Goal: Task Accomplishment & Management: Manage account settings

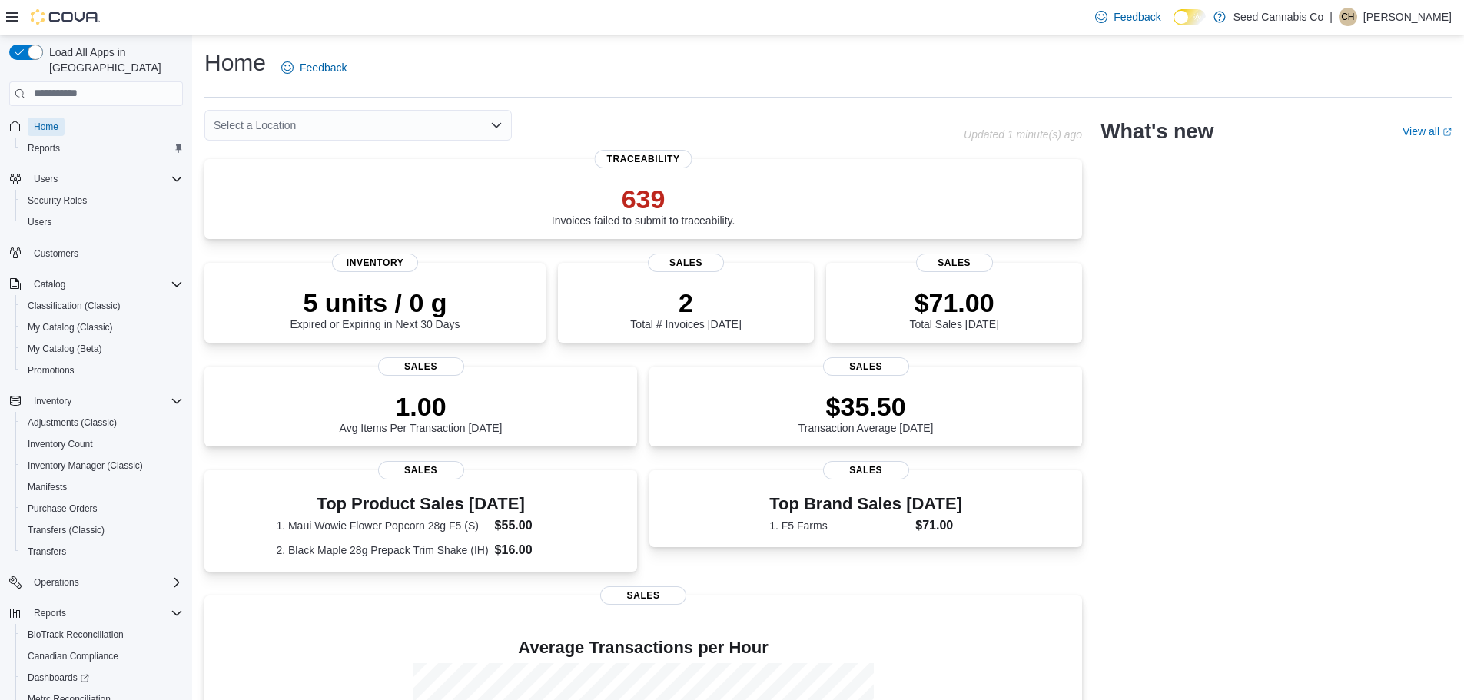
click at [41, 121] on span "Home" at bounding box center [46, 127] width 25 height 12
click at [60, 457] on span "Inventory Manager (Classic)" at bounding box center [85, 466] width 115 height 18
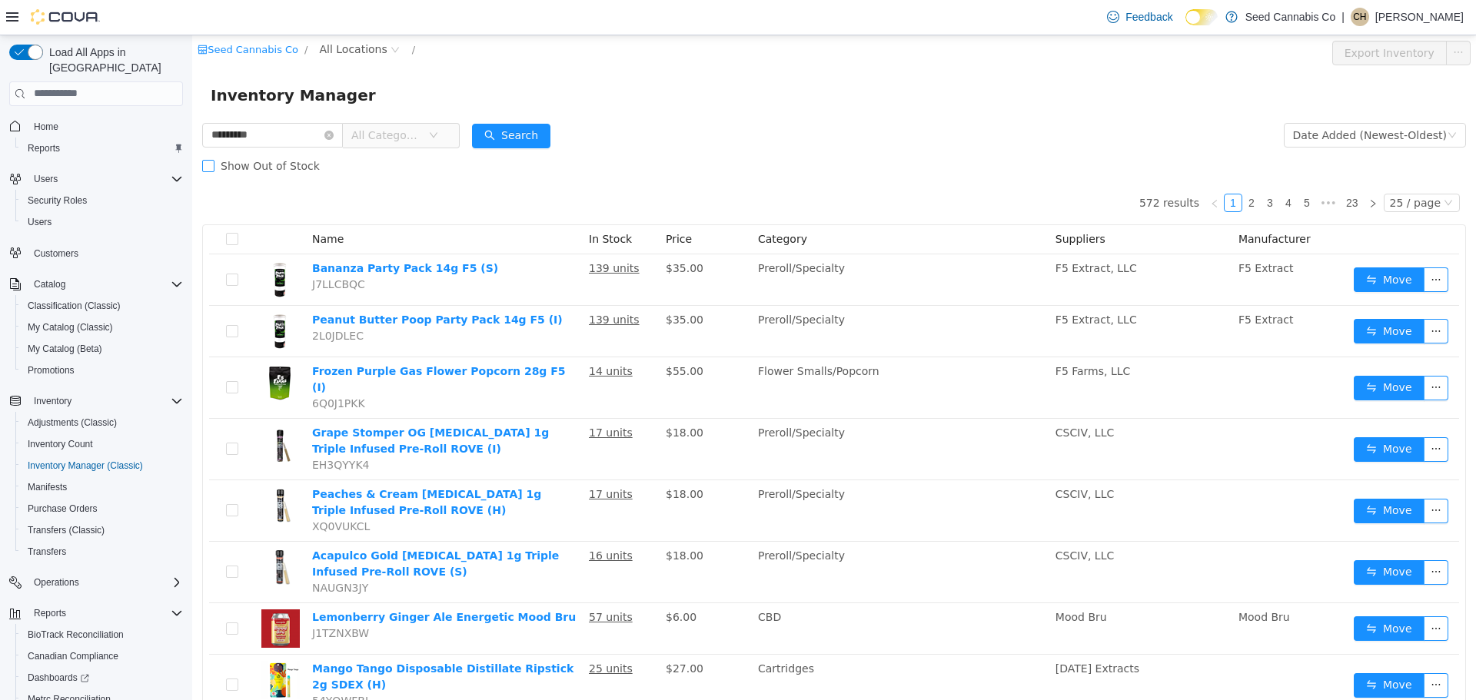
type input "*********"
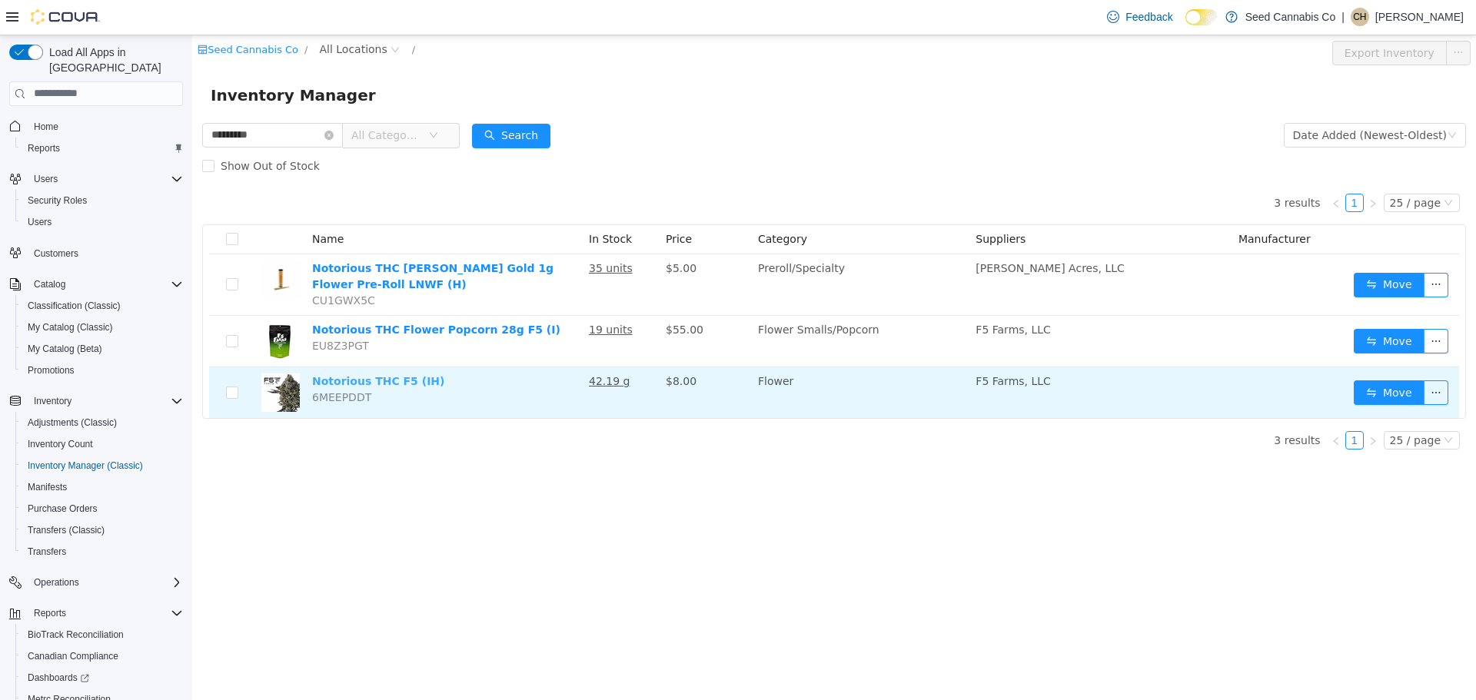
click at [394, 379] on link "Notorious THC F5 (IH)" at bounding box center [378, 380] width 132 height 12
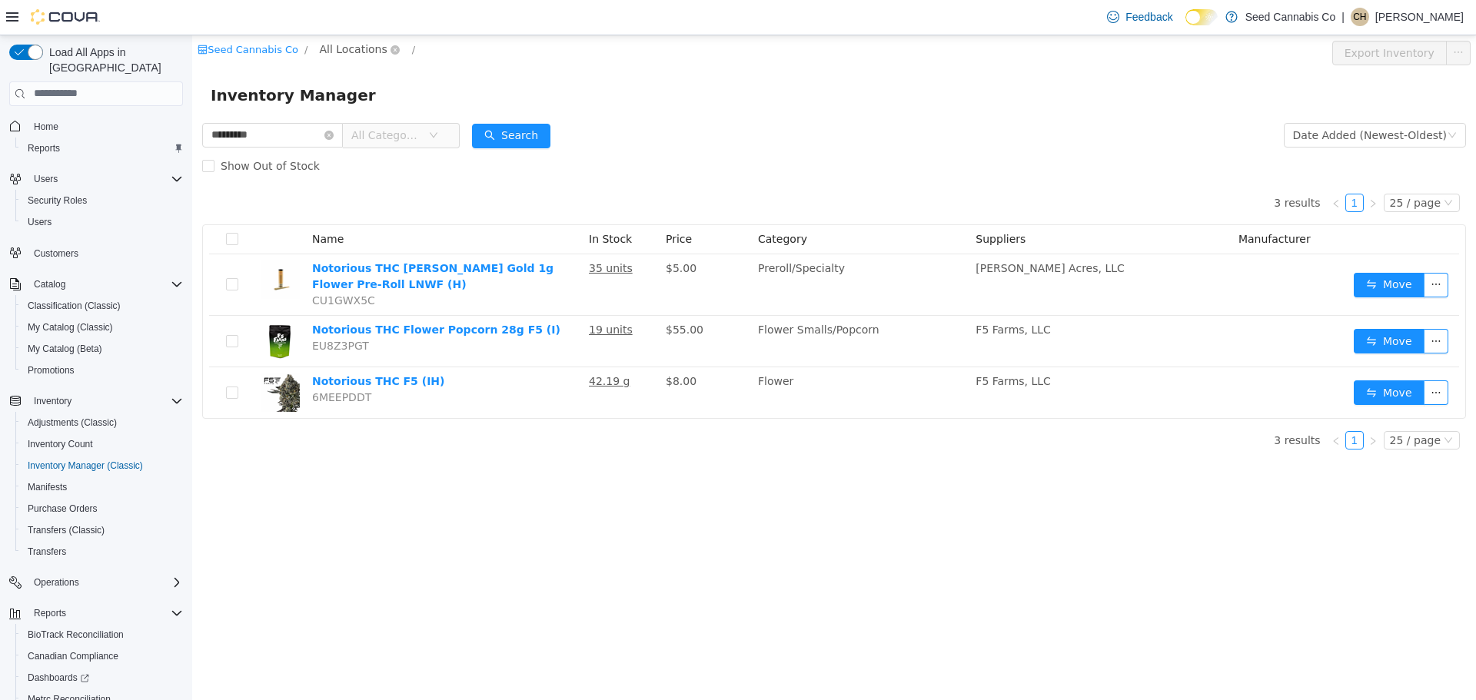
click at [331, 55] on span "All Locations" at bounding box center [353, 48] width 68 height 17
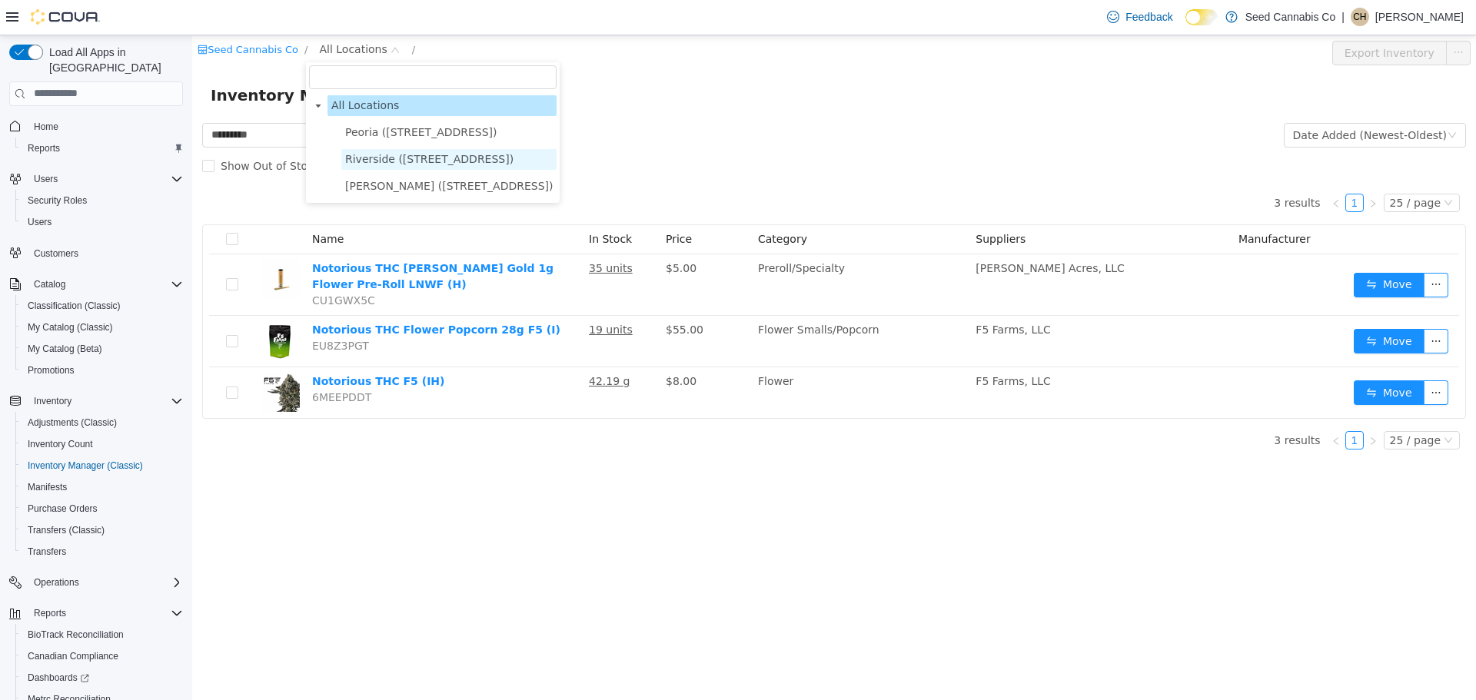
click at [380, 159] on span "Riverside (1430 E 71st St)" at bounding box center [429, 158] width 168 height 12
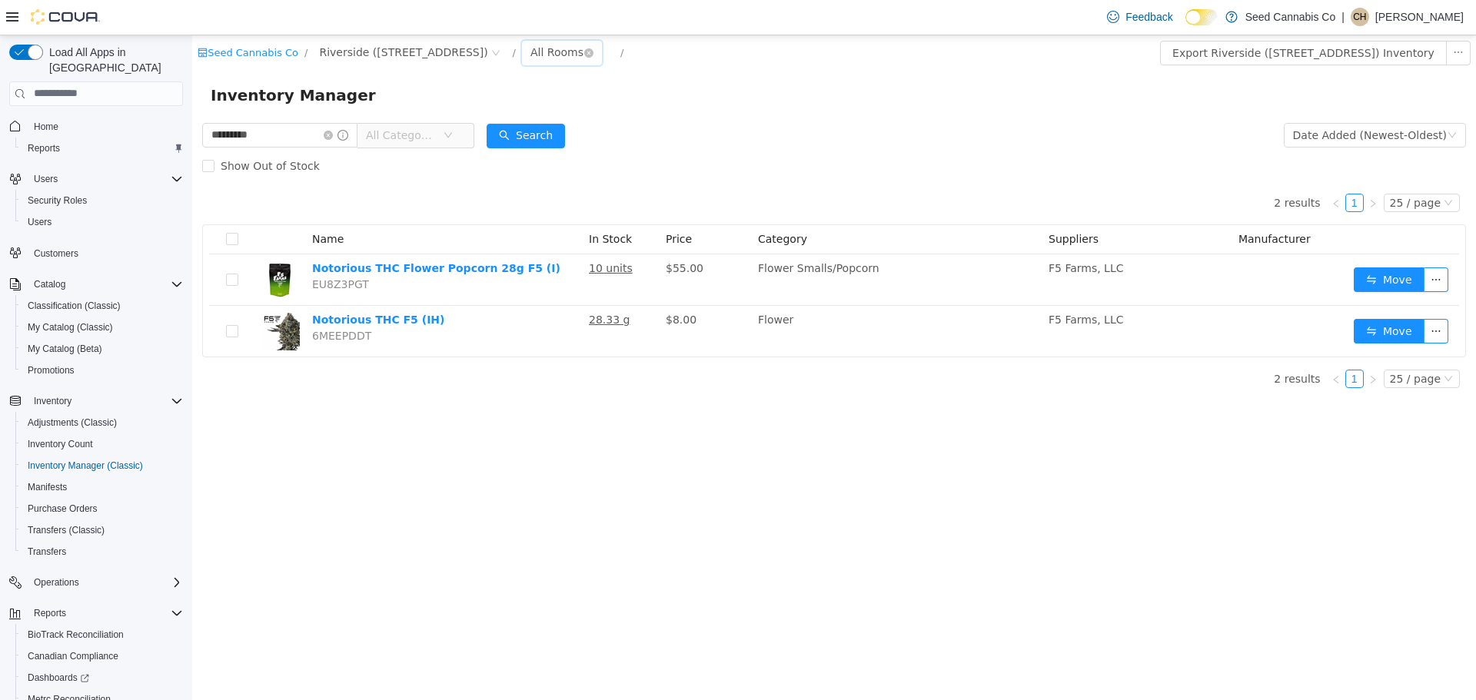
click at [530, 45] on div "All Rooms" at bounding box center [556, 51] width 53 height 23
click at [505, 105] on li "Front Sales Floor" at bounding box center [510, 107] width 92 height 25
click at [1387, 454] on div "Seed Cannabis Co / Riverside (1430 E 71st St) / Front Sales Floor / Export Fron…" at bounding box center [833, 367] width 1283 height 665
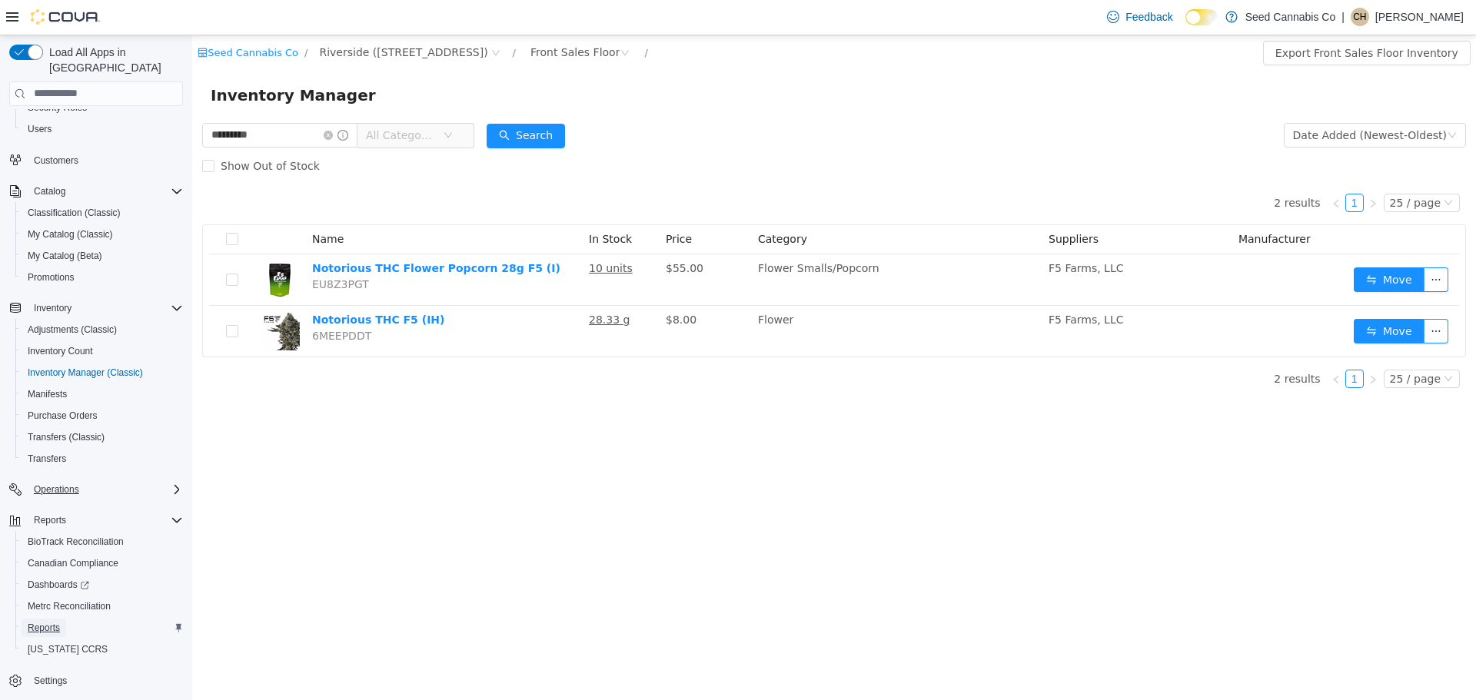
drag, startPoint x: 39, startPoint y: 609, endPoint x: 161, endPoint y: 478, distance: 178.4
click at [39, 622] on span "Reports" at bounding box center [44, 628] width 32 height 12
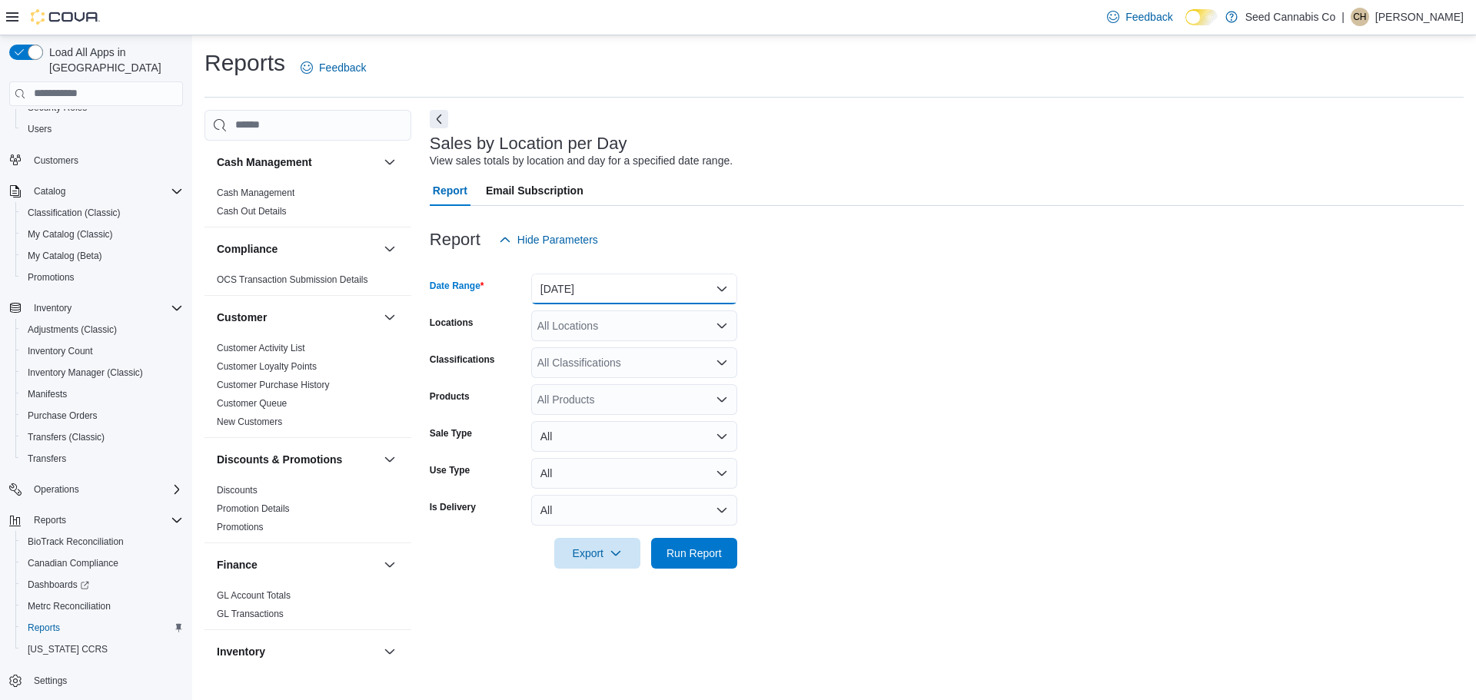
drag, startPoint x: 587, startPoint y: 274, endPoint x: 586, endPoint y: 285, distance: 10.9
click at [588, 275] on button "Yesterday" at bounding box center [634, 289] width 206 height 31
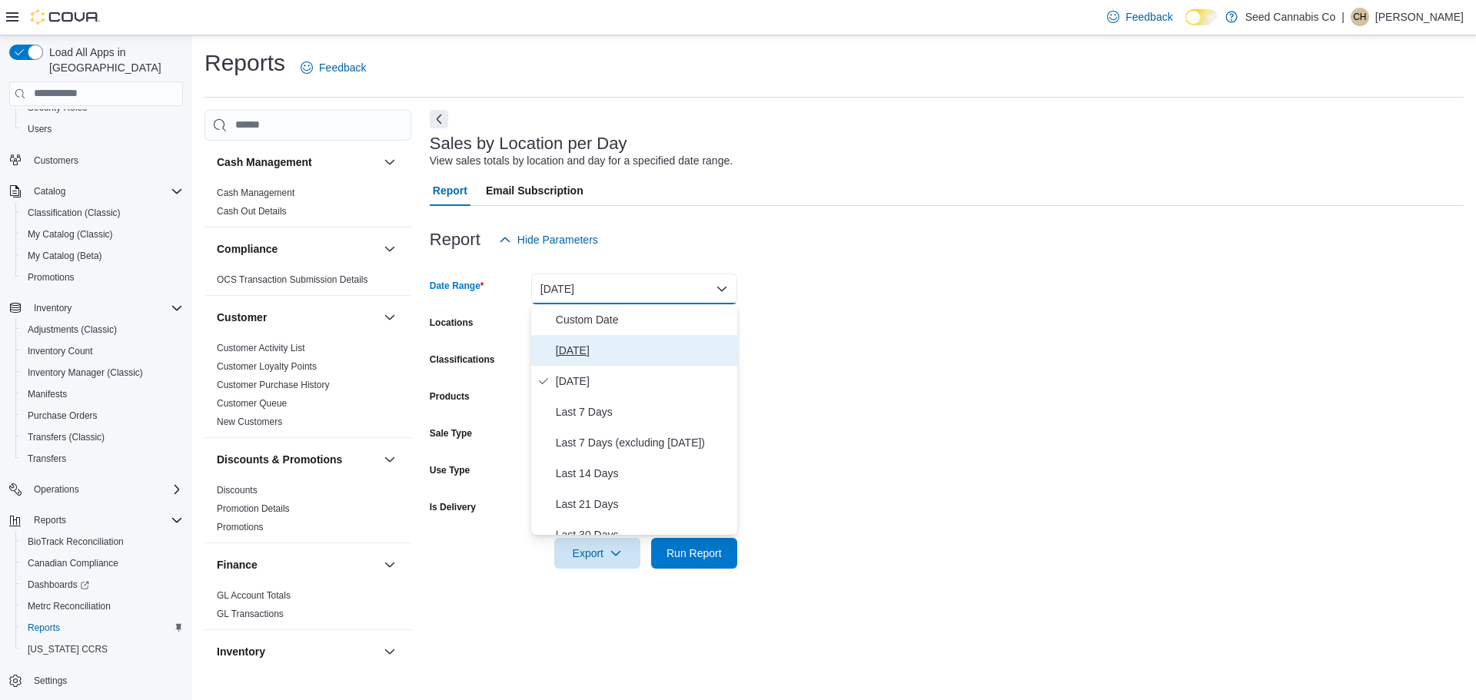
click at [570, 337] on button "Today" at bounding box center [634, 350] width 206 height 31
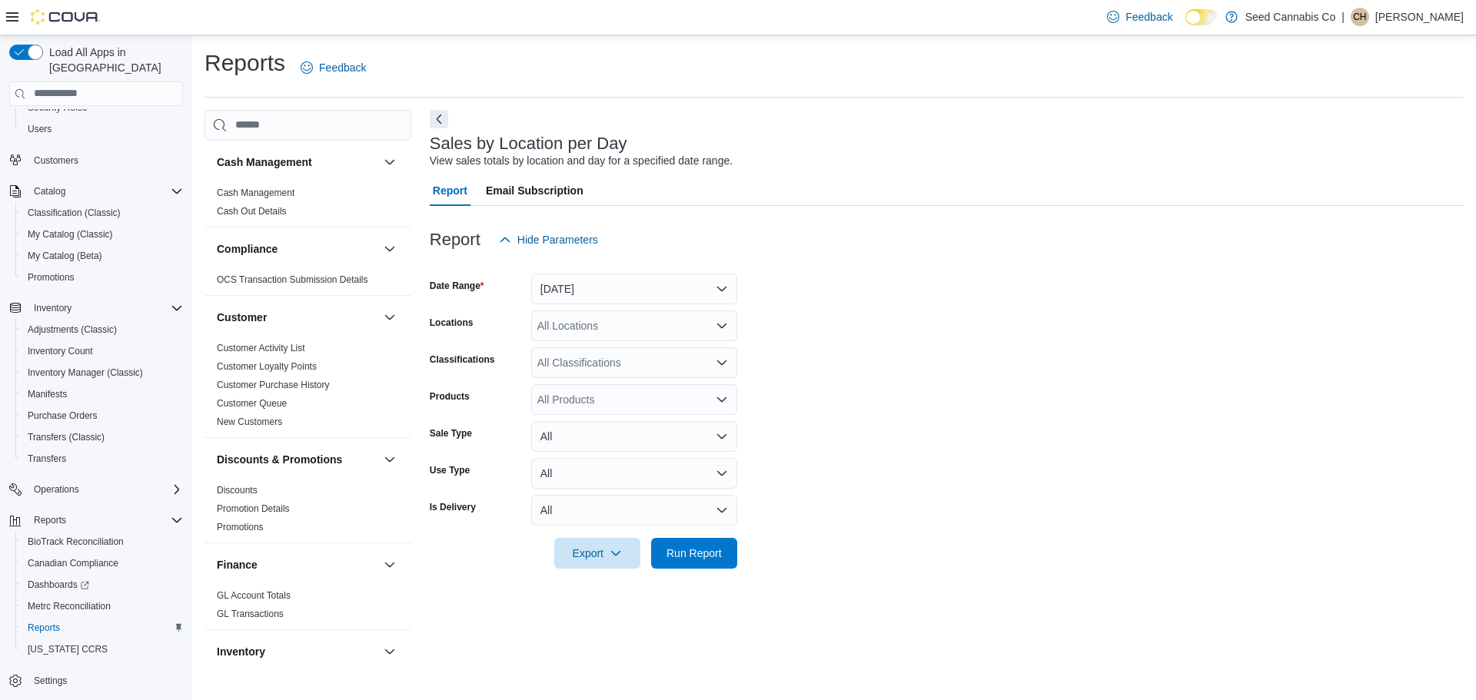
click at [891, 344] on form "Date Range Today Locations All Locations Classifications All Classifications Pr…" at bounding box center [947, 412] width 1034 height 314
click at [696, 554] on span "Run Report" at bounding box center [693, 552] width 55 height 15
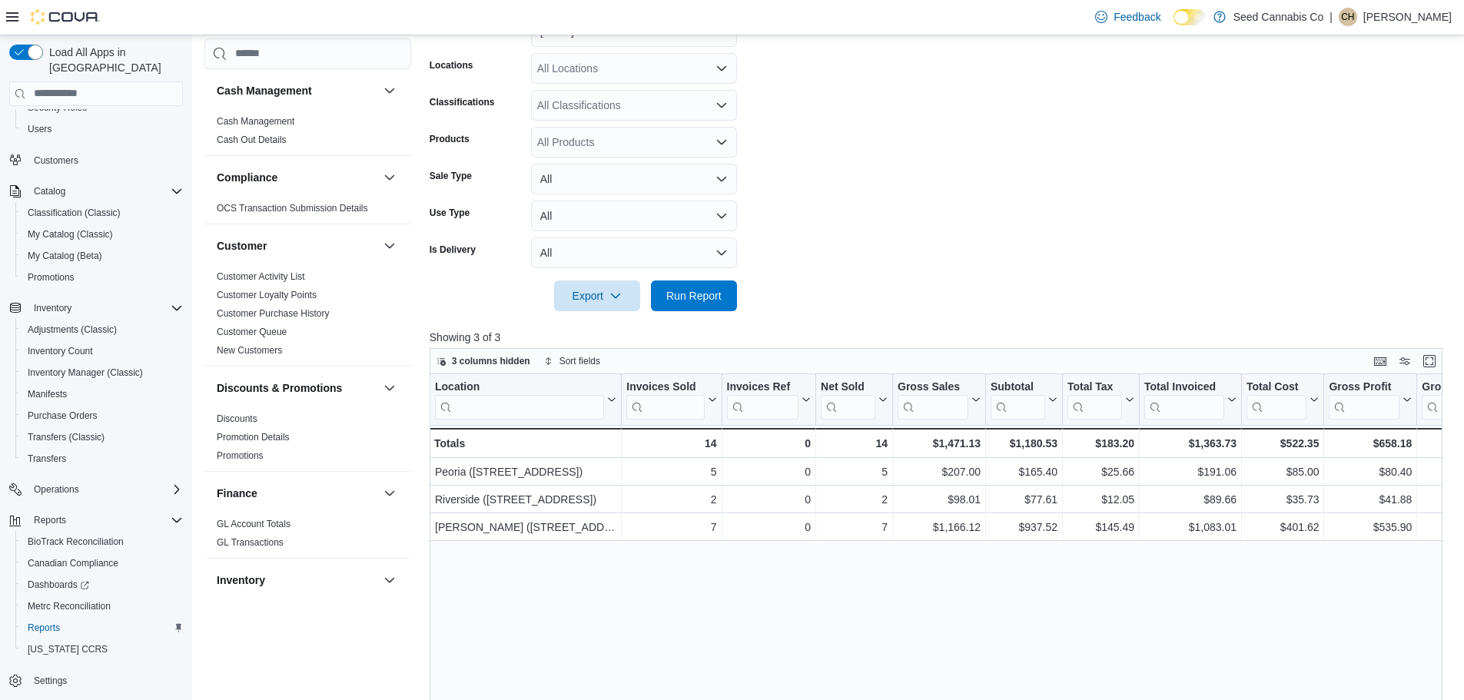
scroll to position [231, 0]
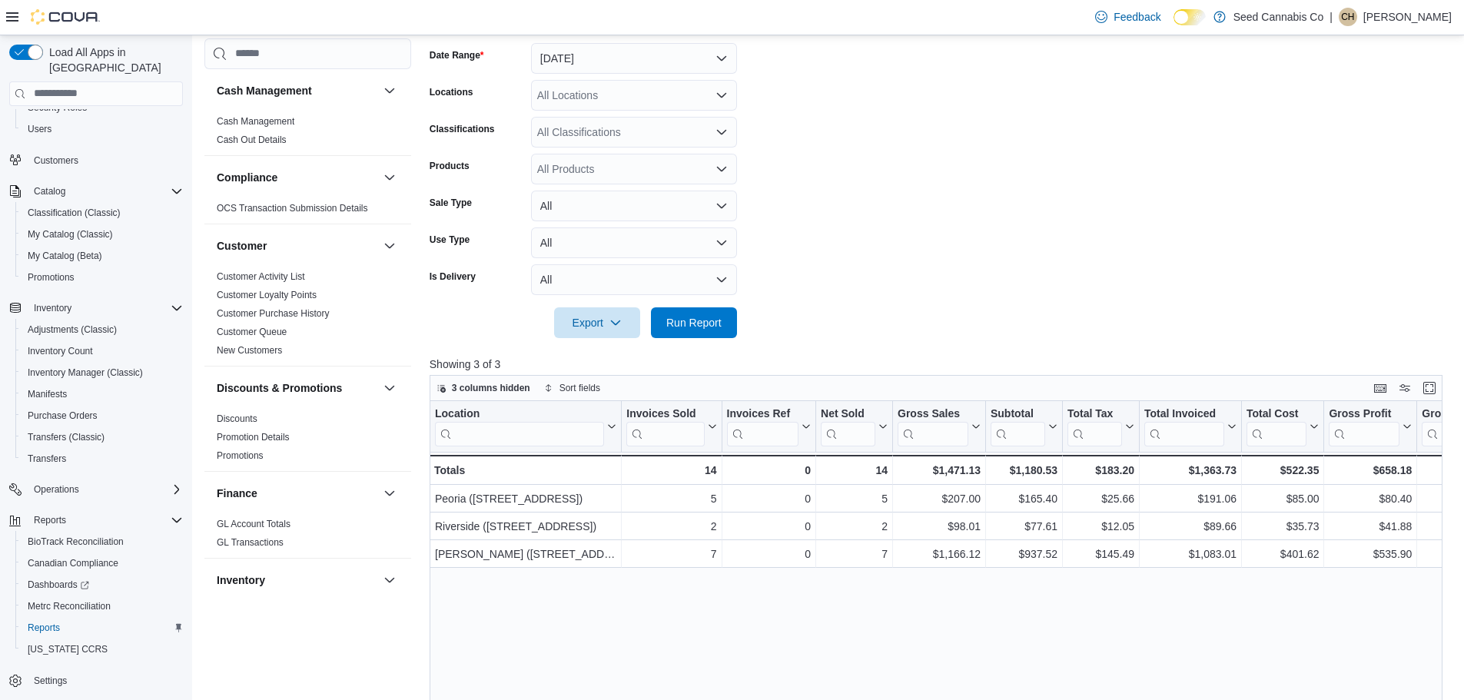
click at [904, 161] on form "Date Range Today Locations All Locations Classifications All Classifications Pr…" at bounding box center [942, 182] width 1024 height 314
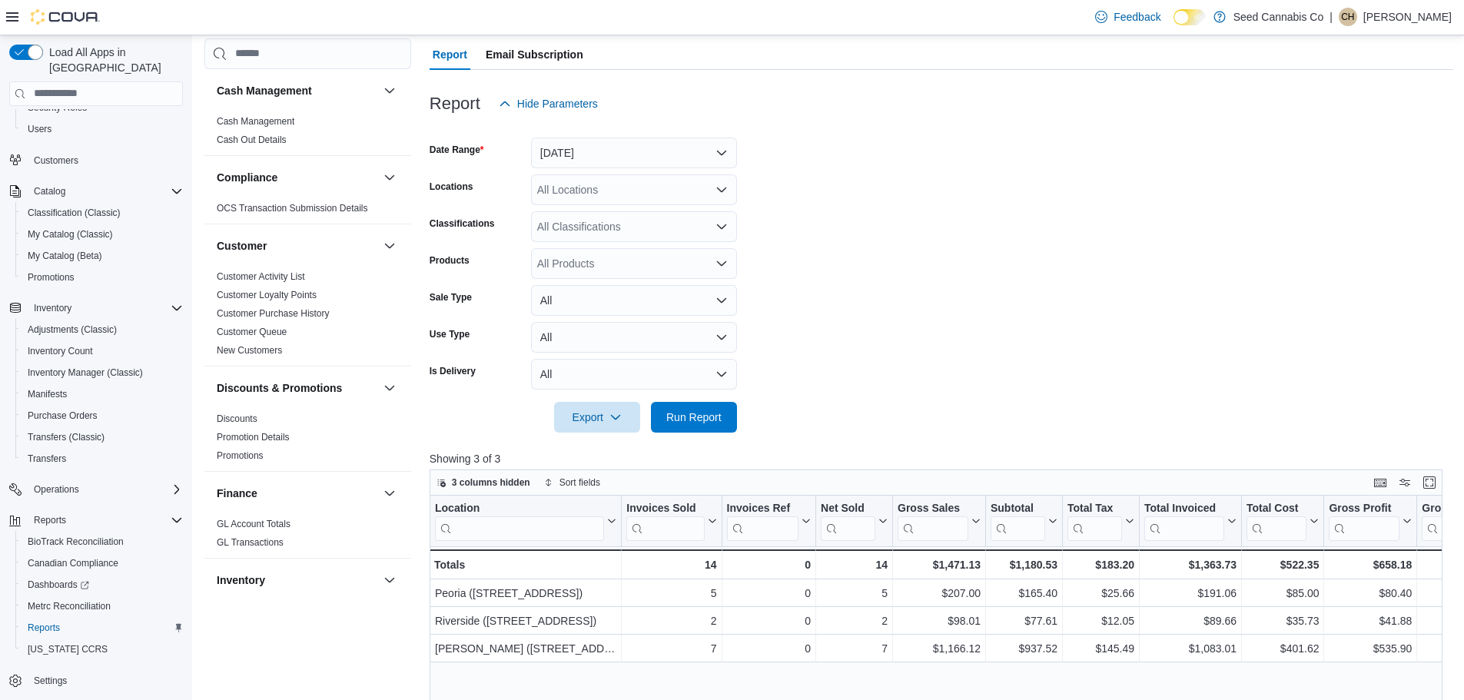
scroll to position [0, 0]
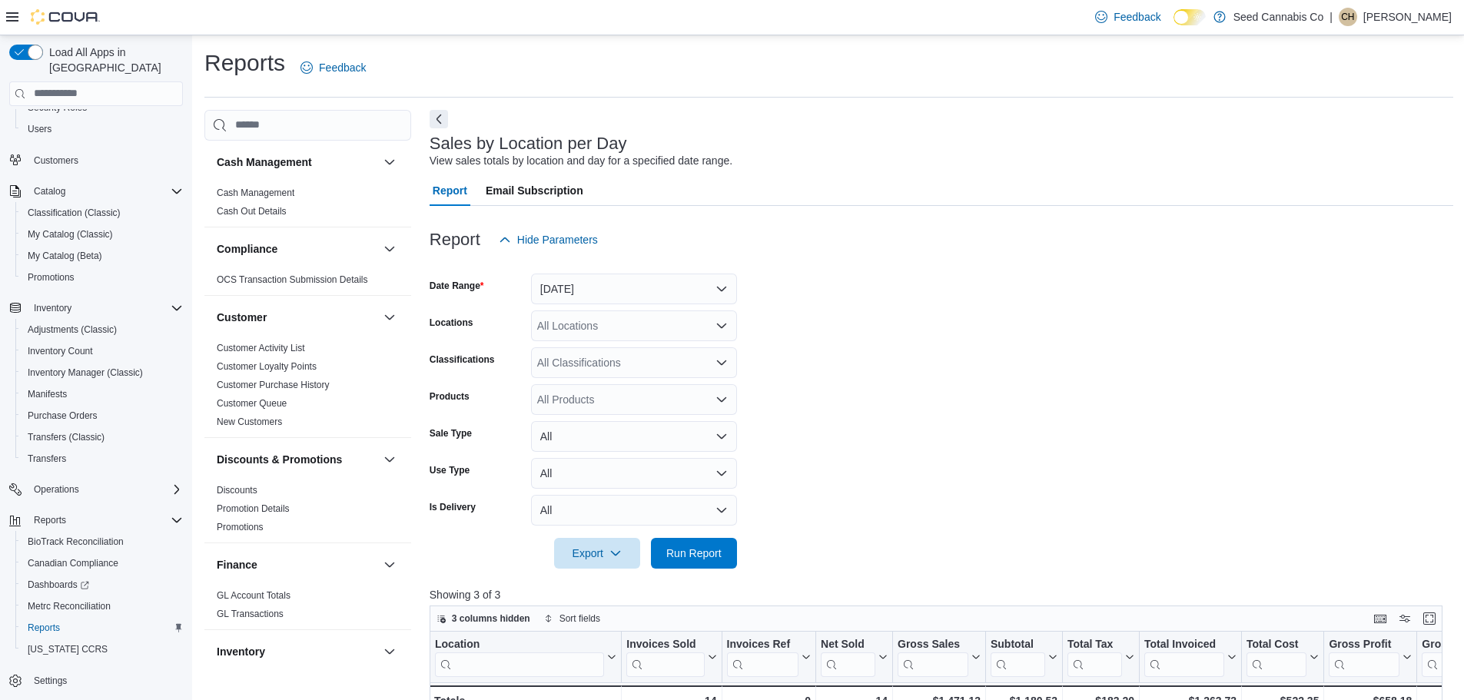
click at [925, 271] on div at bounding box center [942, 264] width 1024 height 18
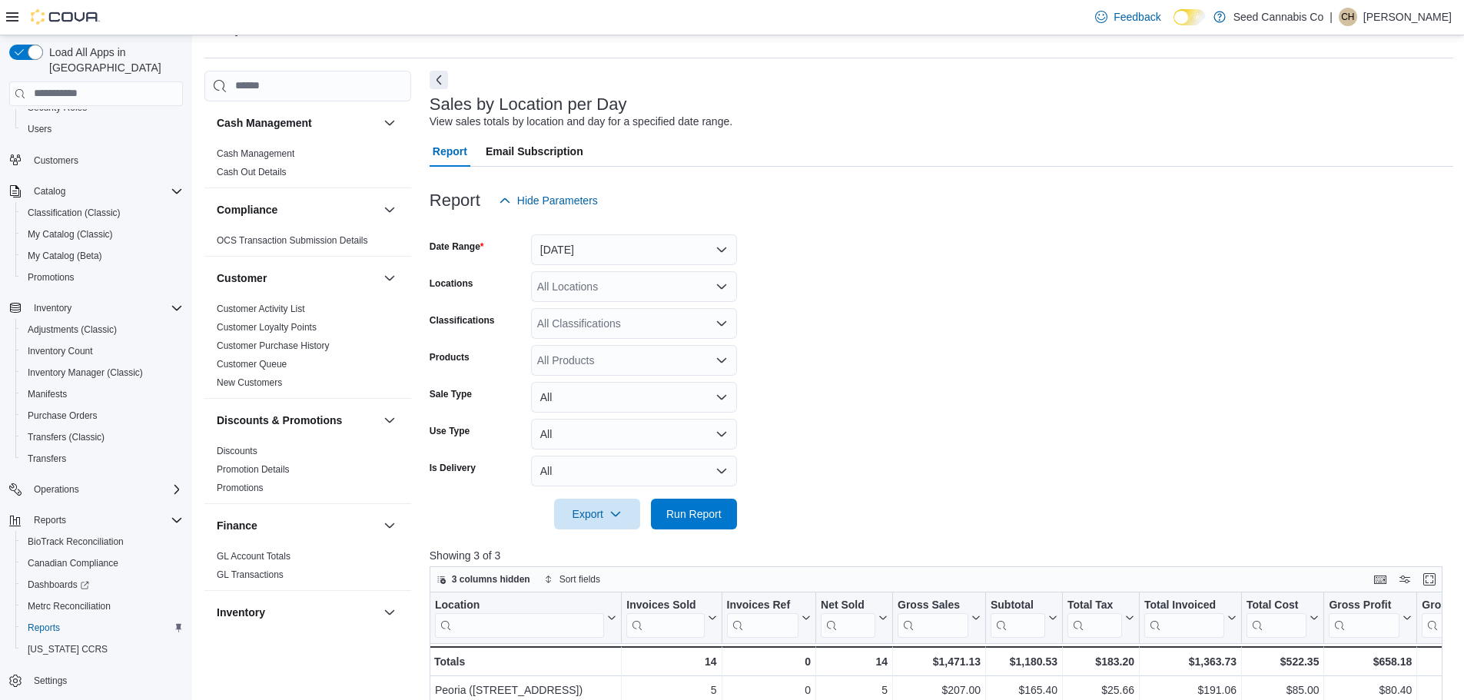
scroll to position [77, 0]
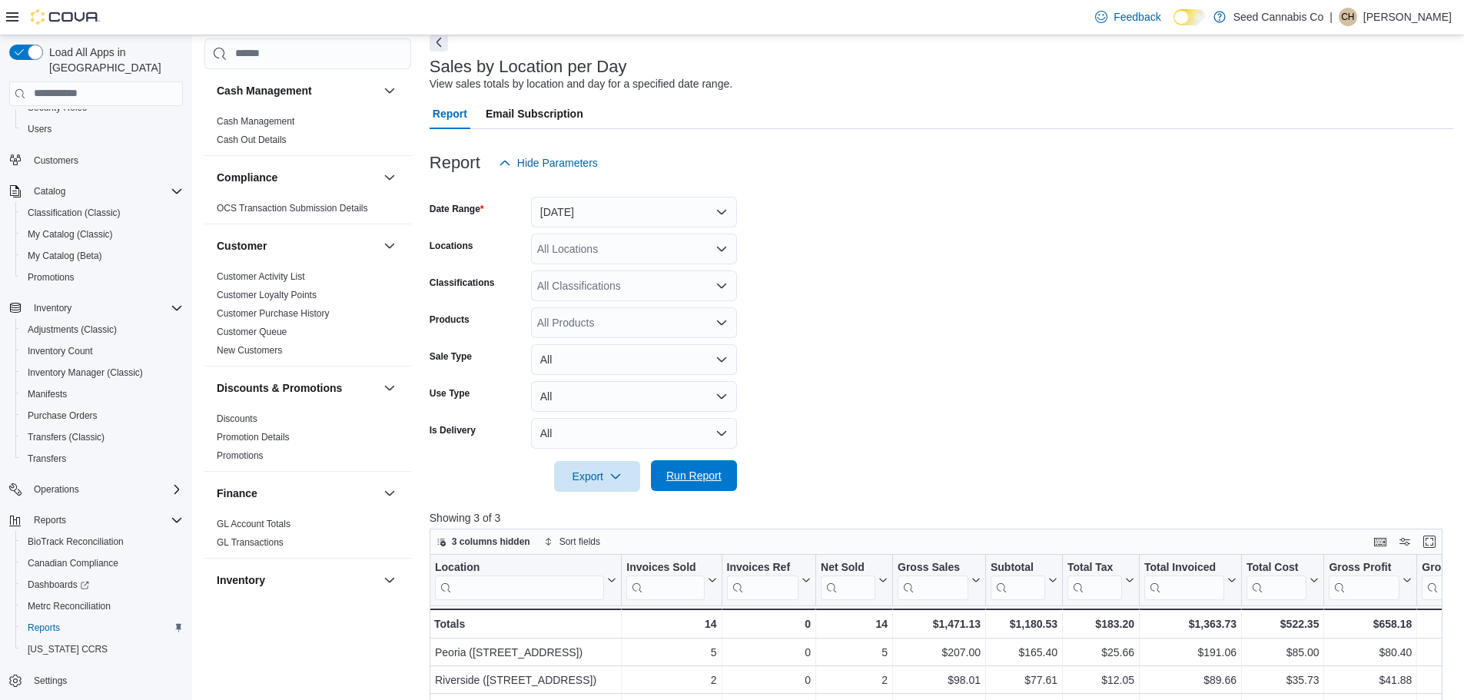
click at [702, 472] on span "Run Report" at bounding box center [693, 475] width 55 height 15
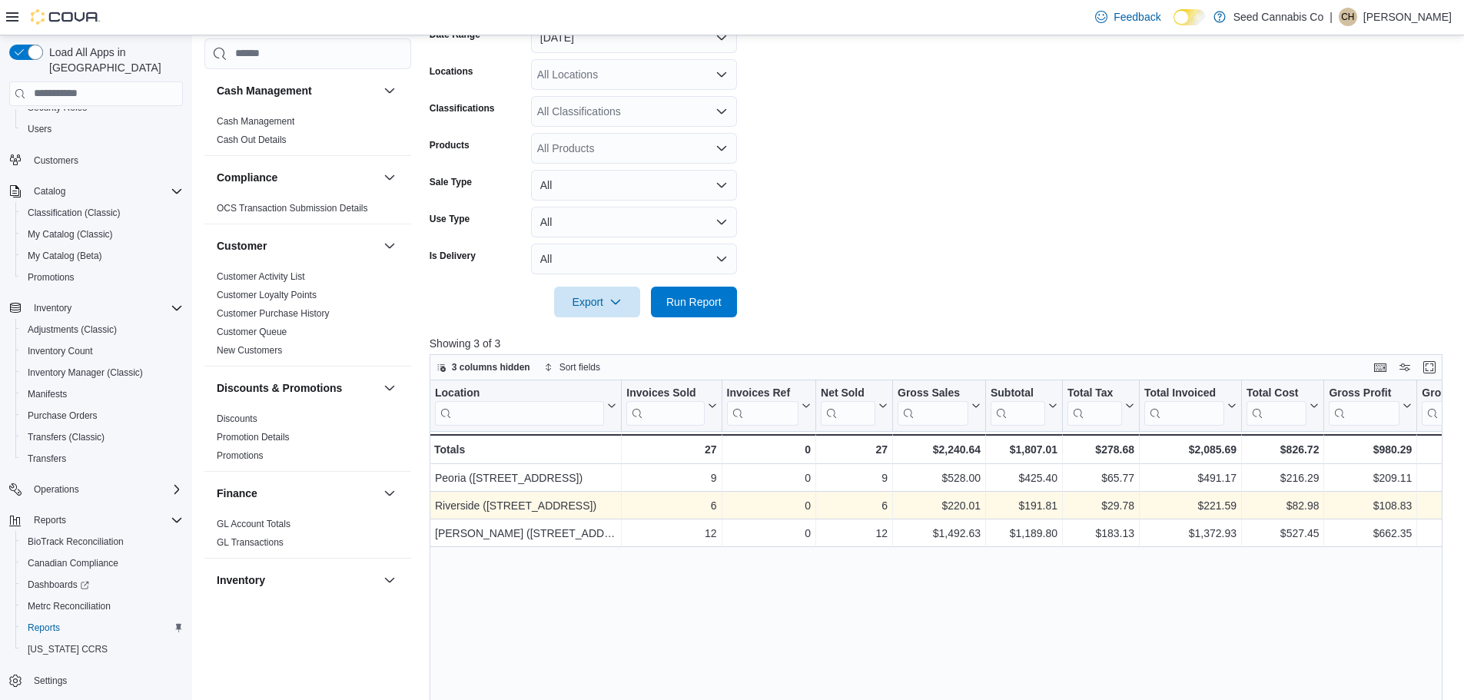
scroll to position [384, 0]
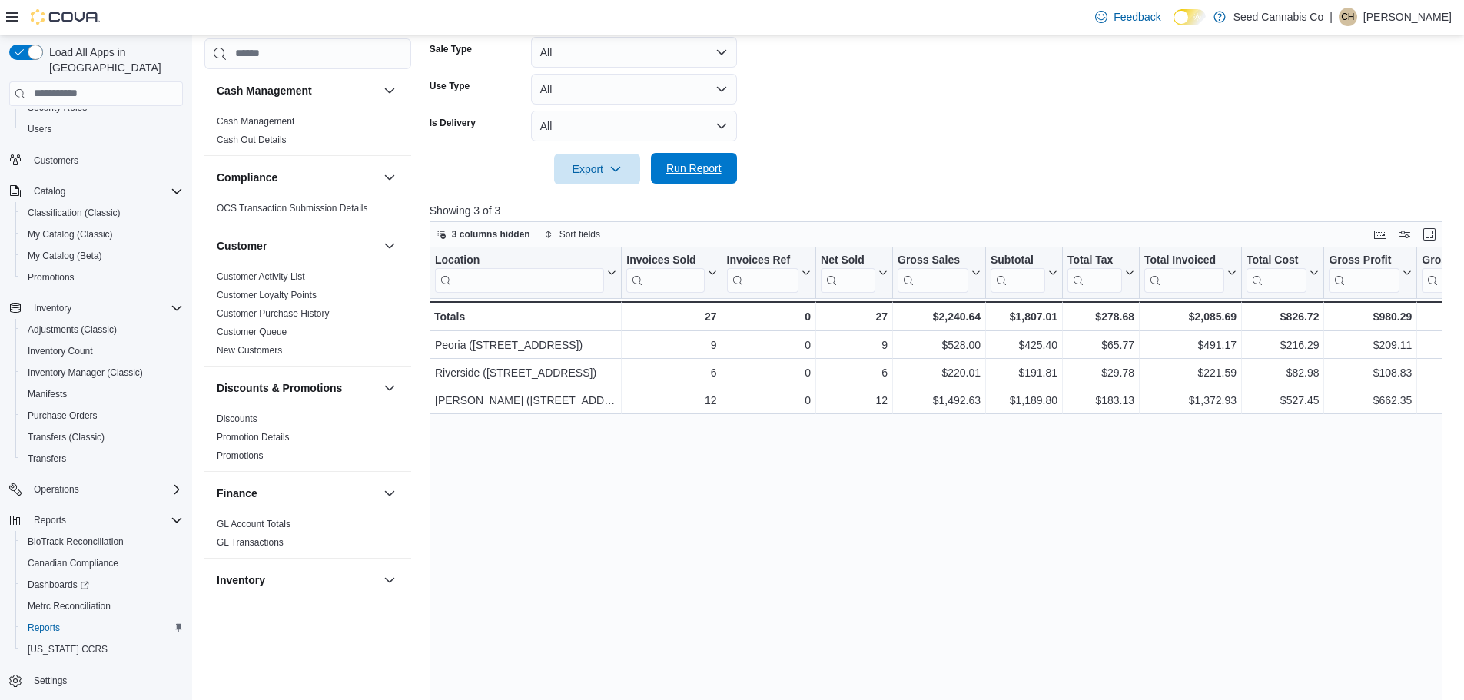
click at [694, 169] on span "Run Report" at bounding box center [693, 168] width 55 height 15
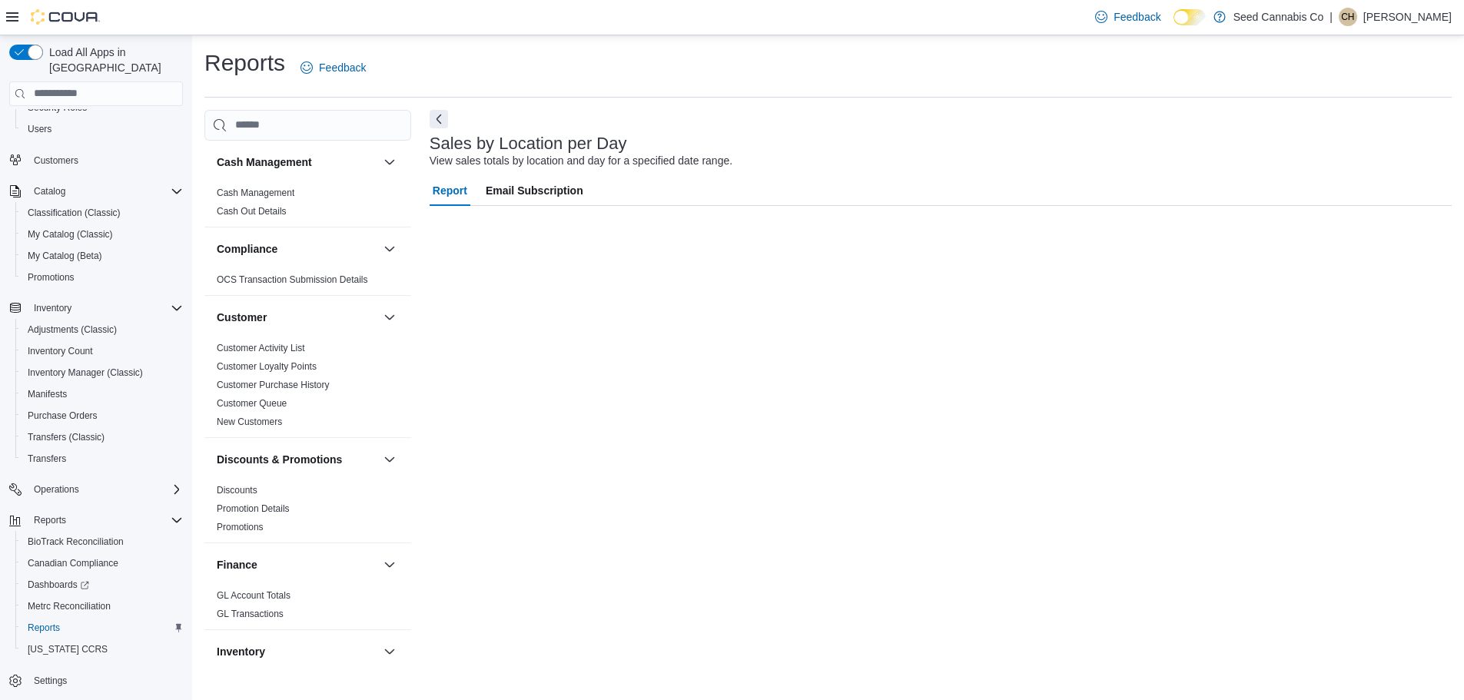
scroll to position [0, 0]
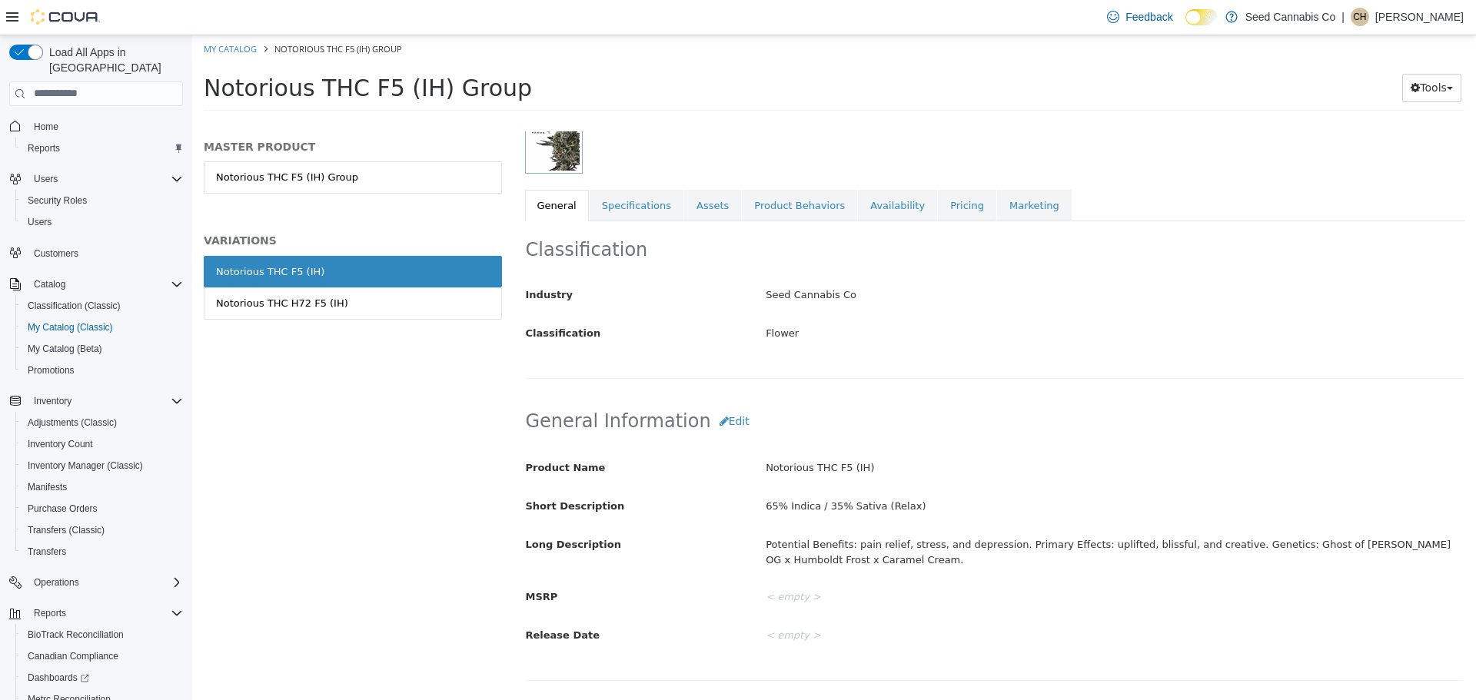
scroll to position [77, 0]
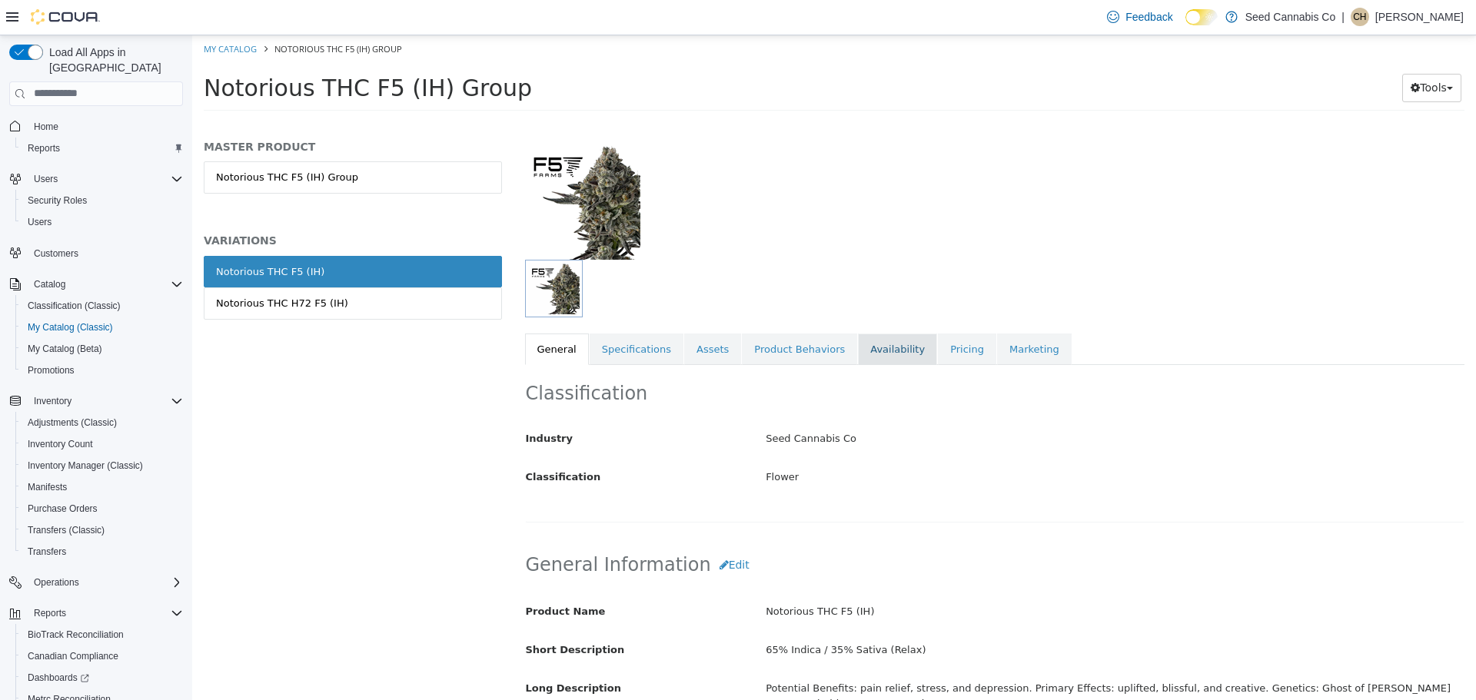
click at [863, 355] on link "Availability" at bounding box center [897, 349] width 79 height 32
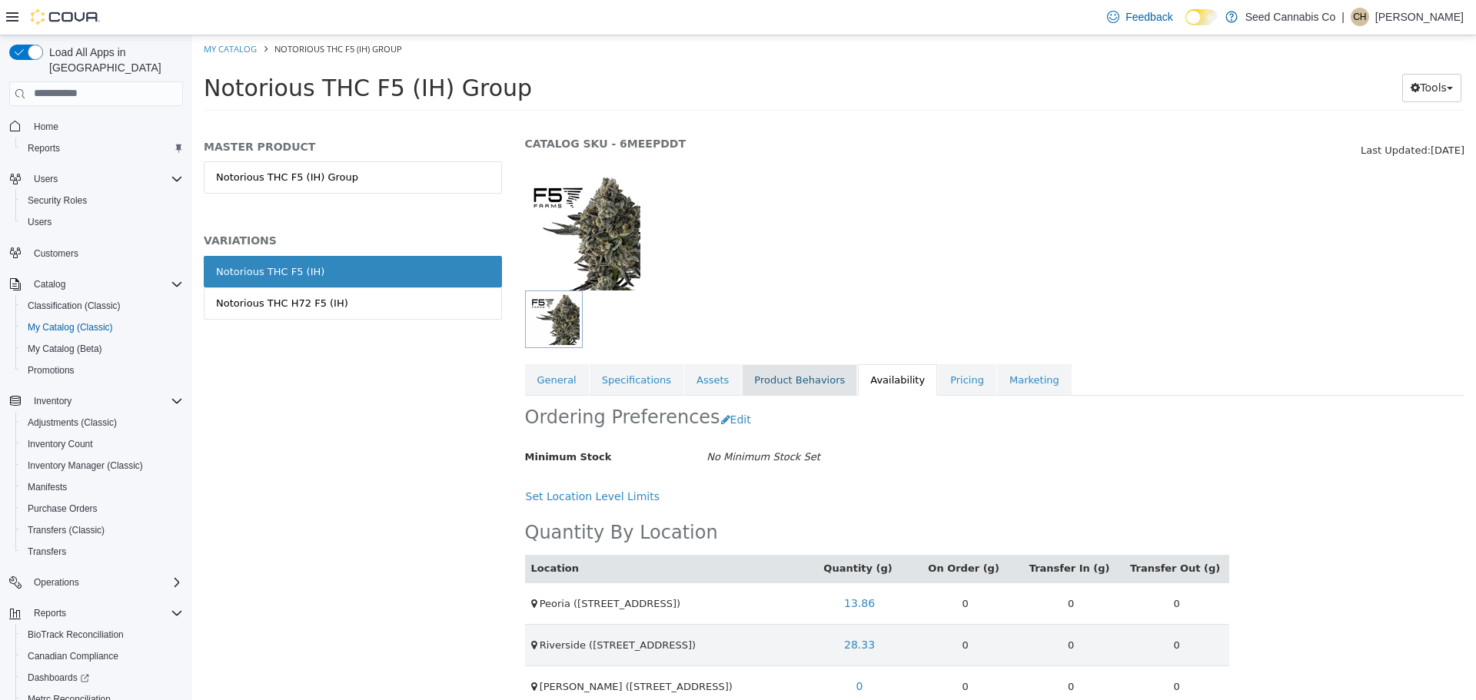
scroll to position [70, 0]
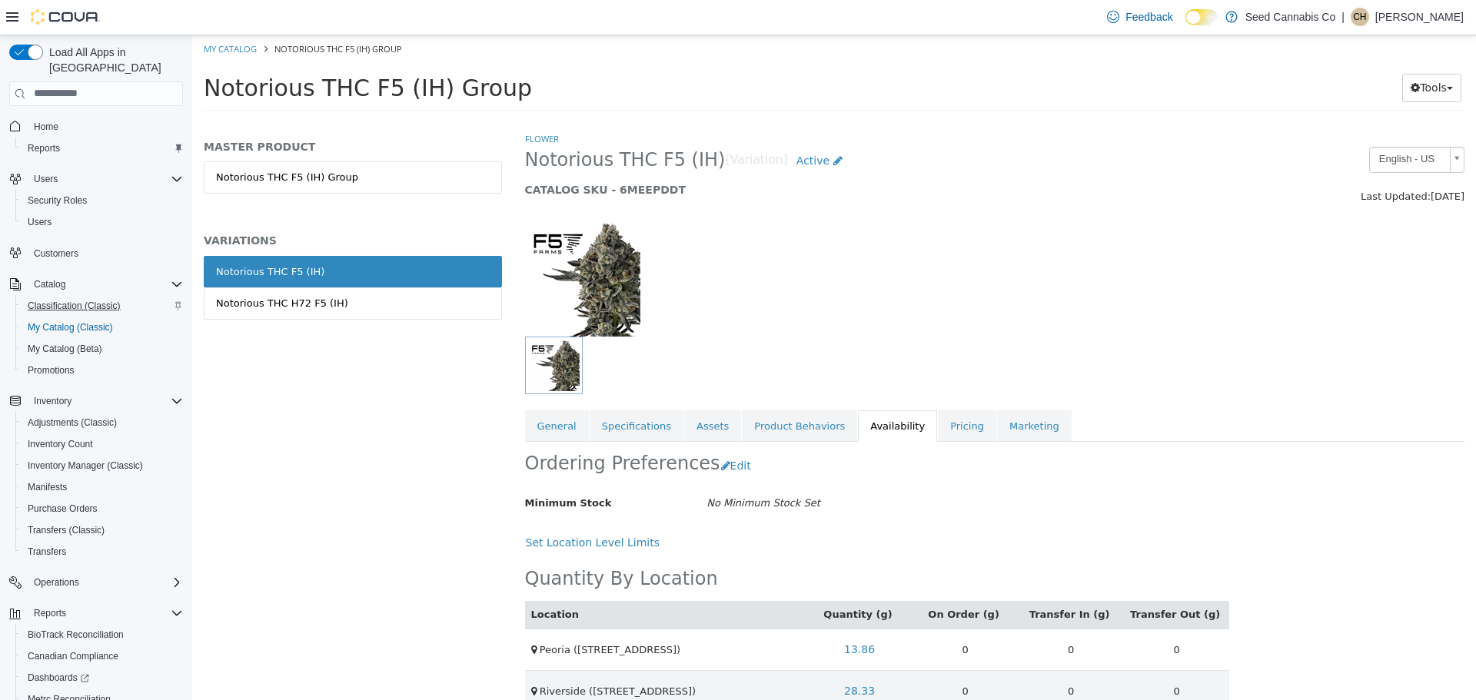
scroll to position [70, 0]
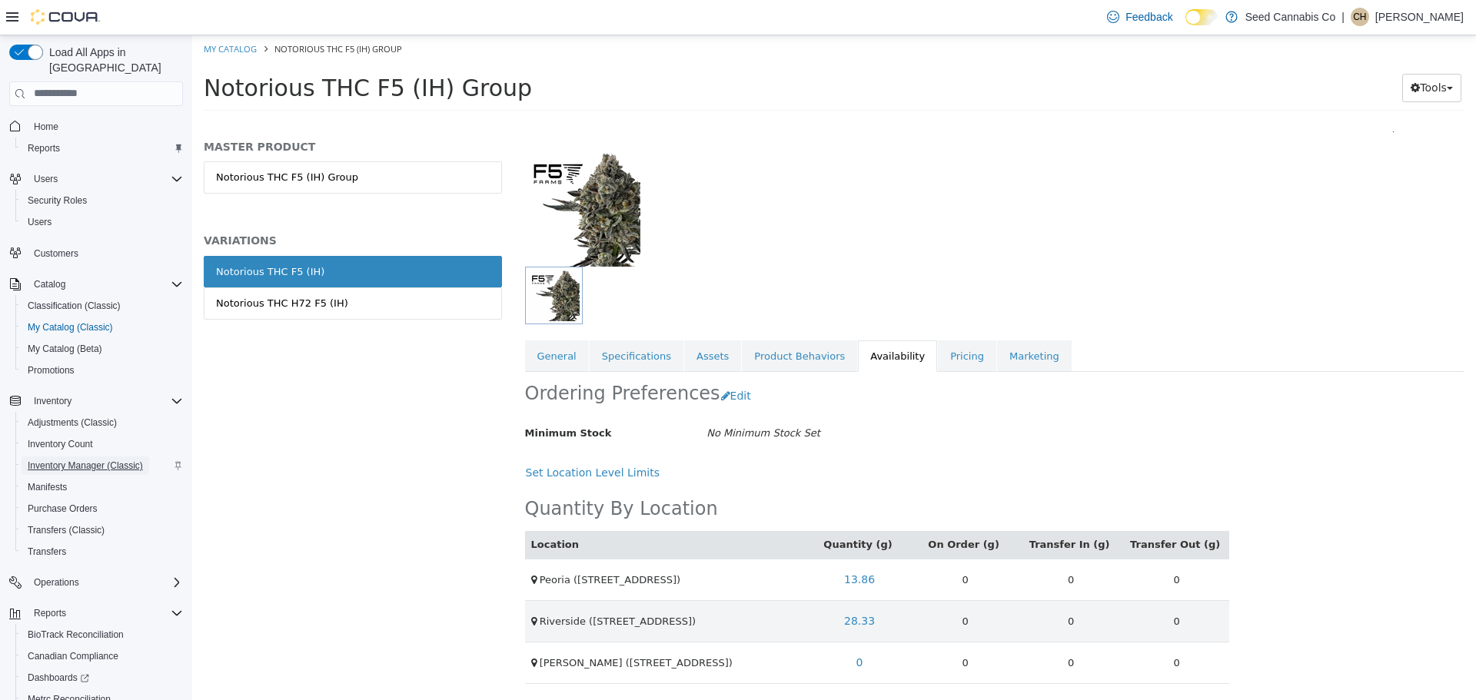
click at [71, 460] on span "Inventory Manager (Classic)" at bounding box center [85, 466] width 115 height 12
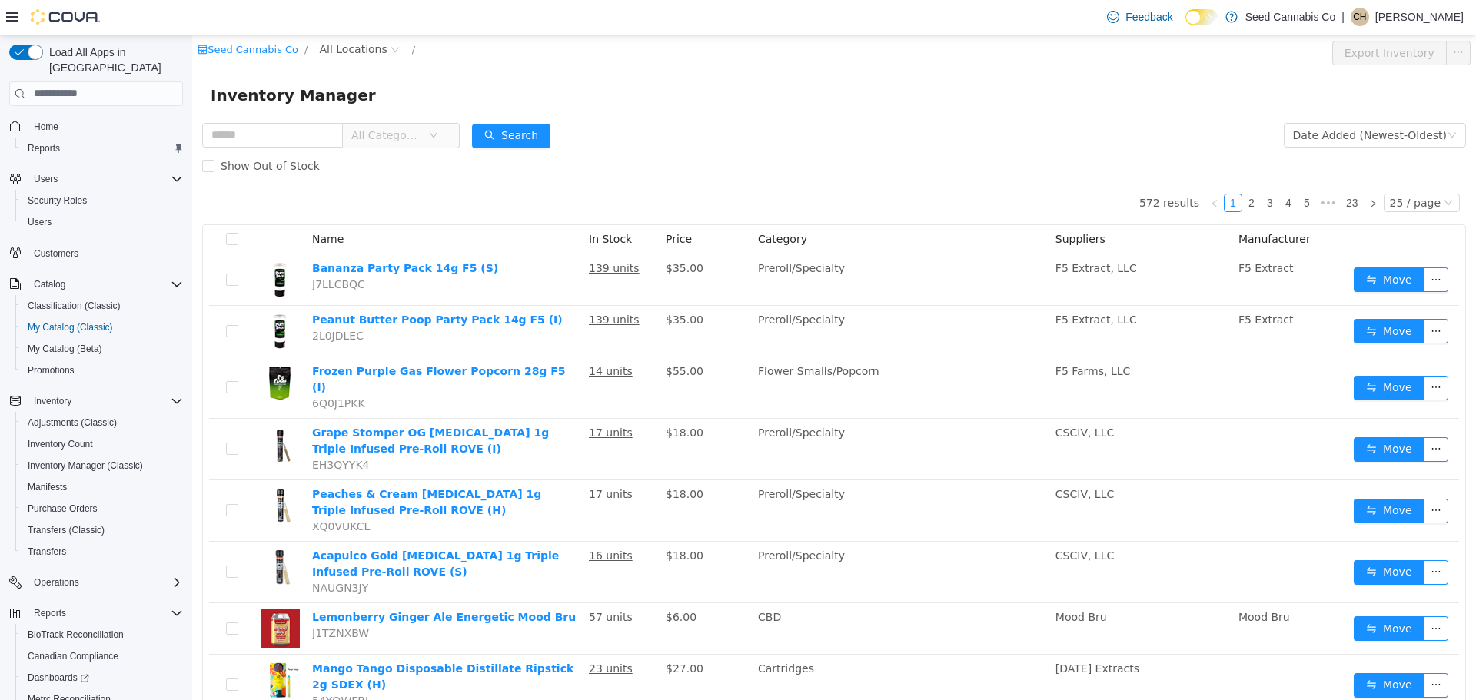
click at [842, 114] on div "Inventory Manager" at bounding box center [833, 94] width 1283 height 49
click at [362, 54] on span "All Locations" at bounding box center [353, 48] width 68 height 17
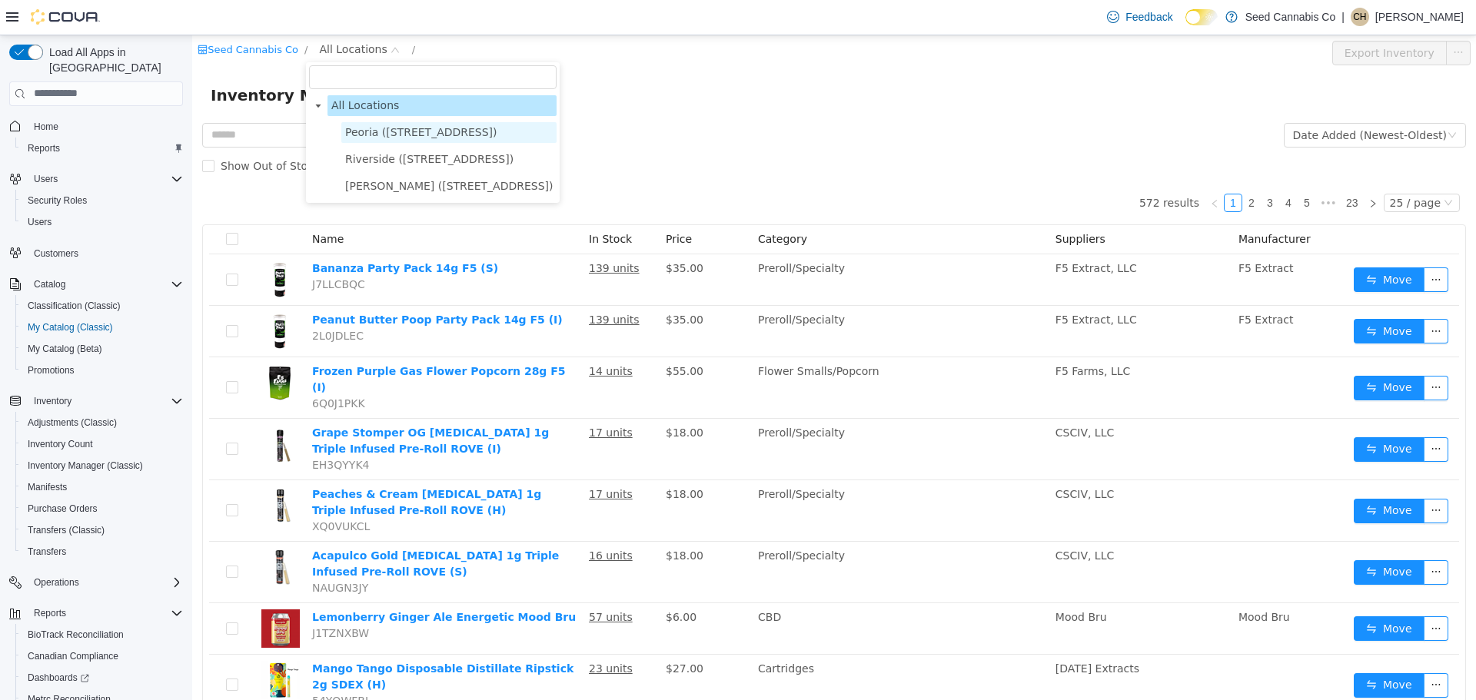
click at [377, 126] on span "Peoria (623 S Peoria Ave)" at bounding box center [421, 131] width 152 height 12
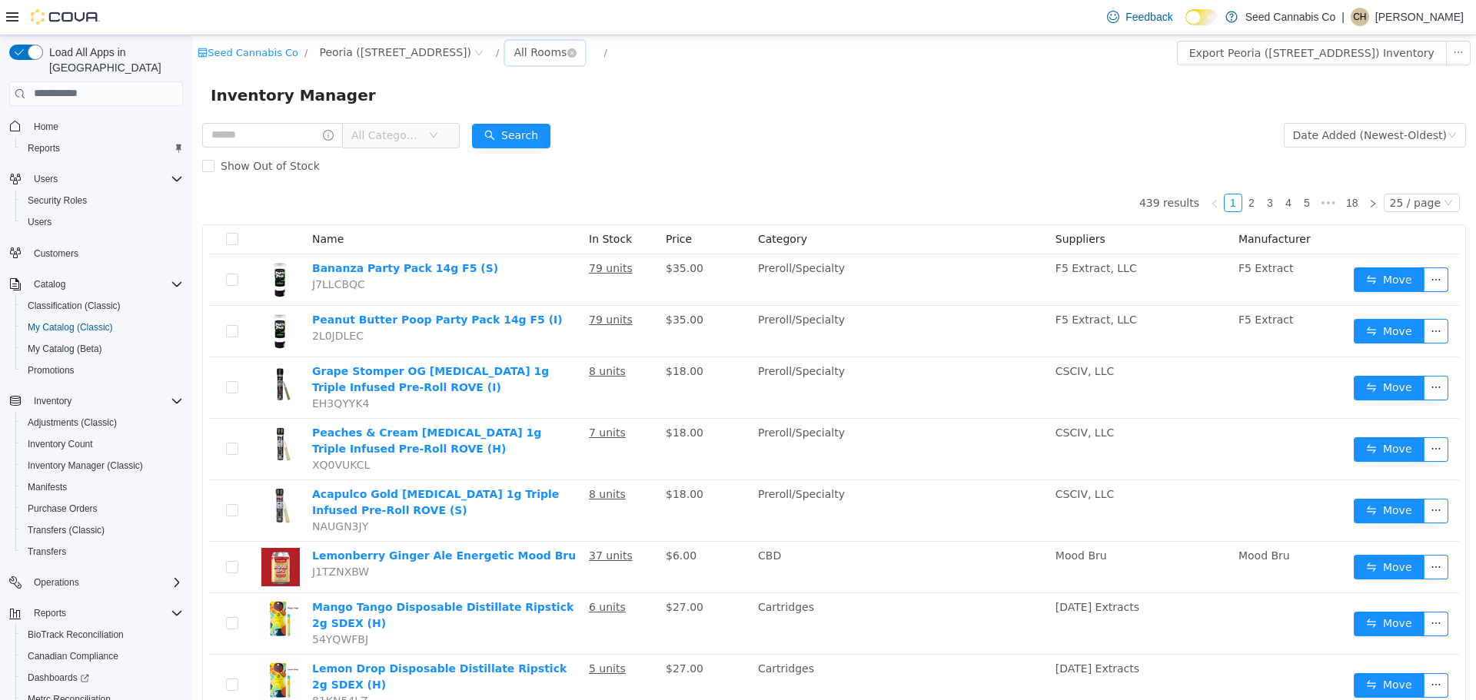
click at [513, 47] on div "All Rooms" at bounding box center [539, 51] width 53 height 23
click at [515, 111] on li "Front Sales Floor" at bounding box center [509, 107] width 92 height 25
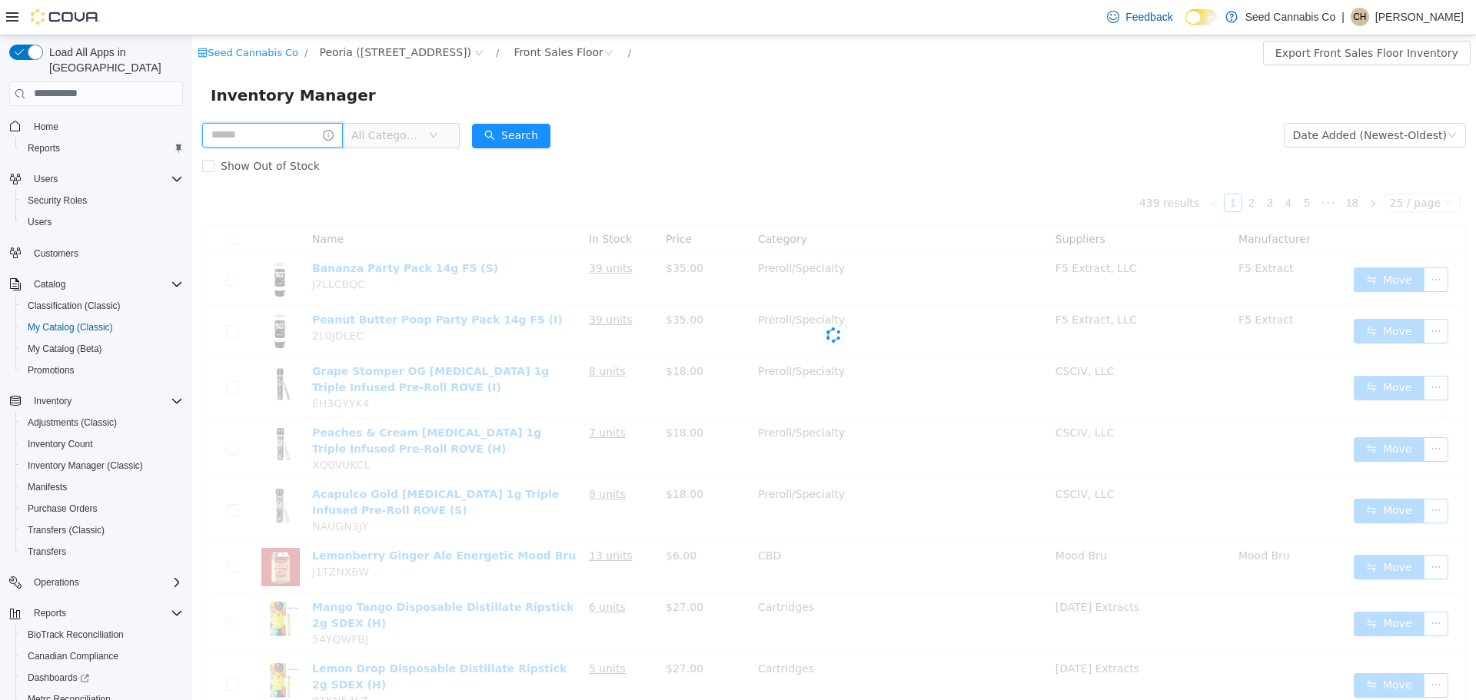
drag, startPoint x: 257, startPoint y: 142, endPoint x: 208, endPoint y: 133, distance: 50.0
click at [255, 141] on input "text" at bounding box center [272, 134] width 141 height 25
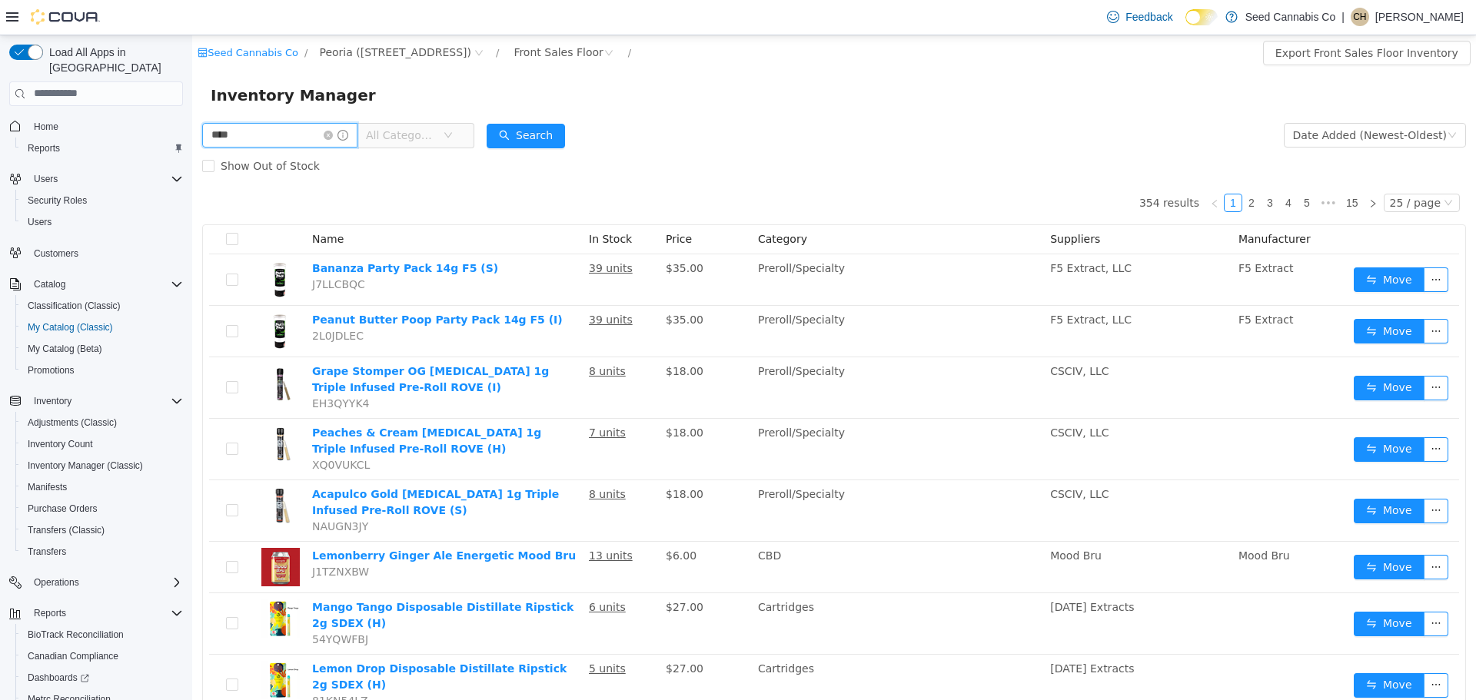
type input "****"
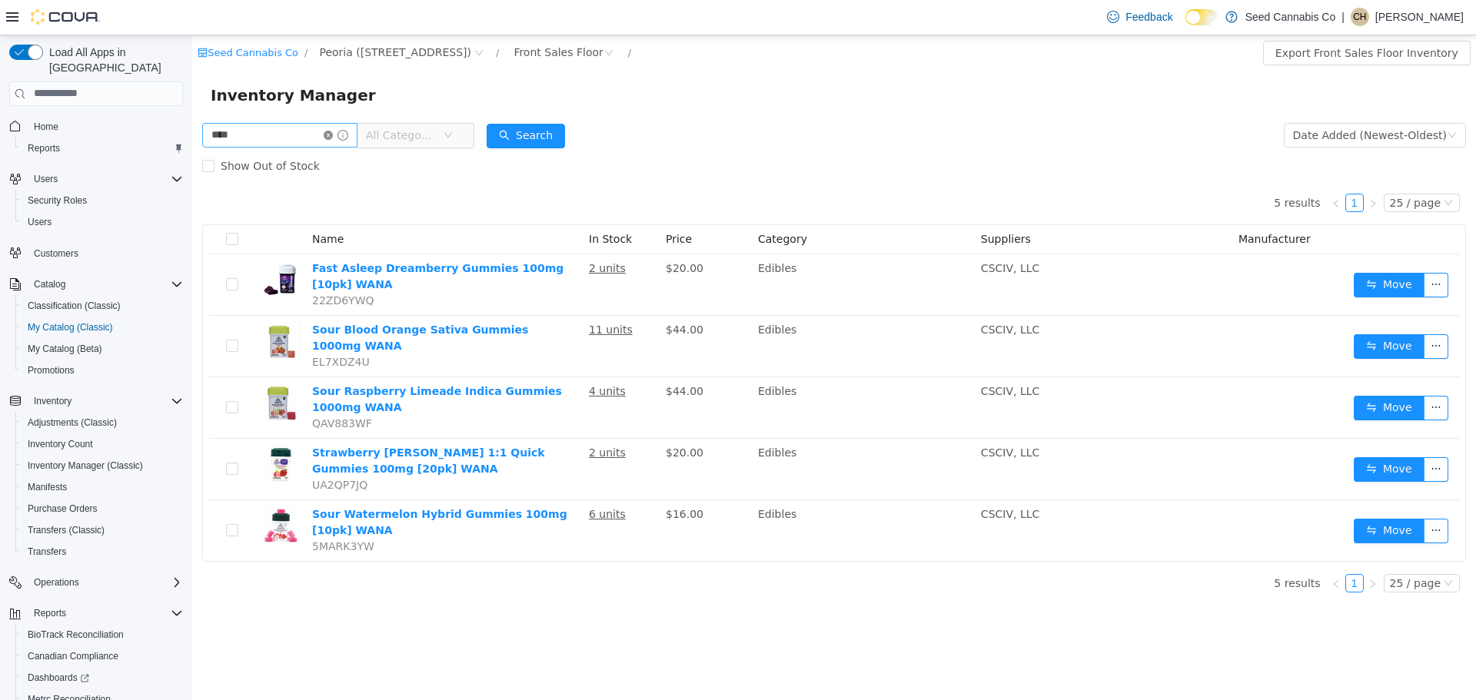
click at [333, 134] on icon "icon: close-circle" at bounding box center [328, 134] width 9 height 9
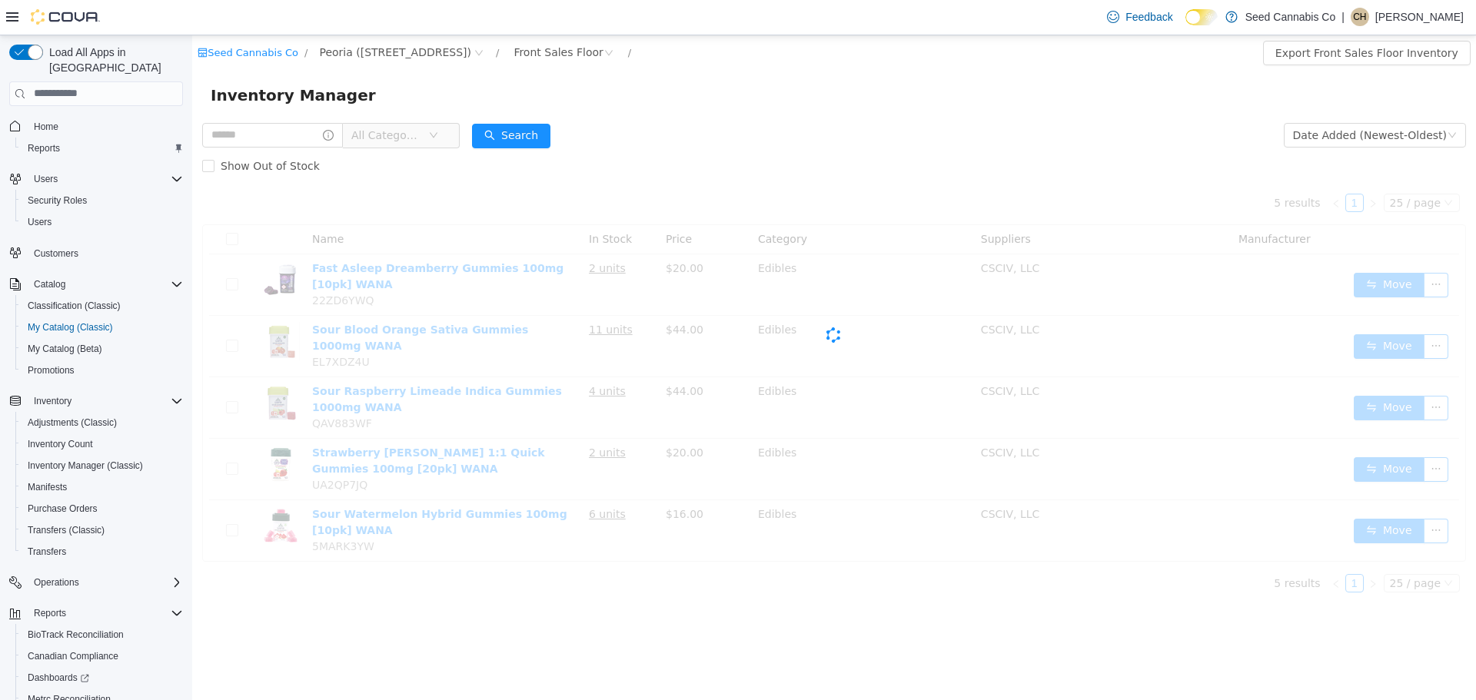
click at [388, 130] on span "All Categories" at bounding box center [386, 134] width 70 height 15
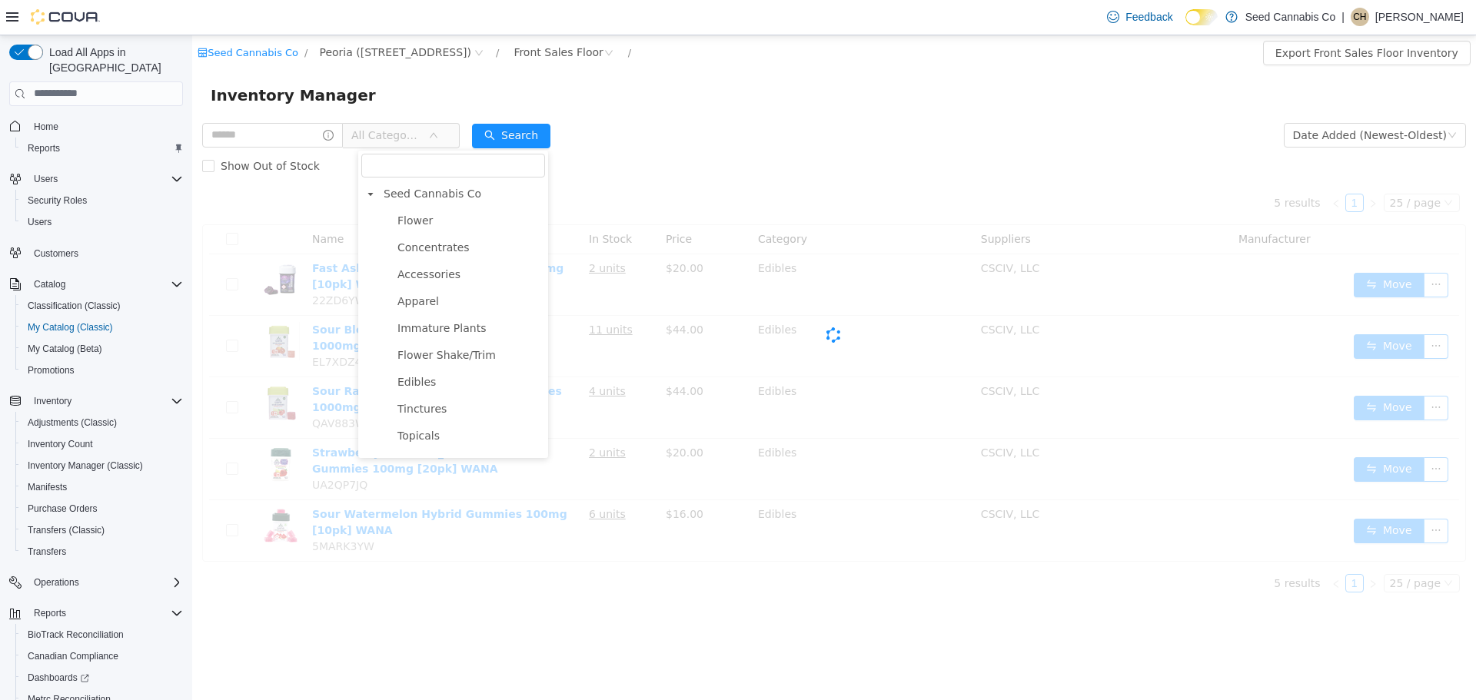
click at [427, 274] on span "Accessories" at bounding box center [428, 273] width 63 height 12
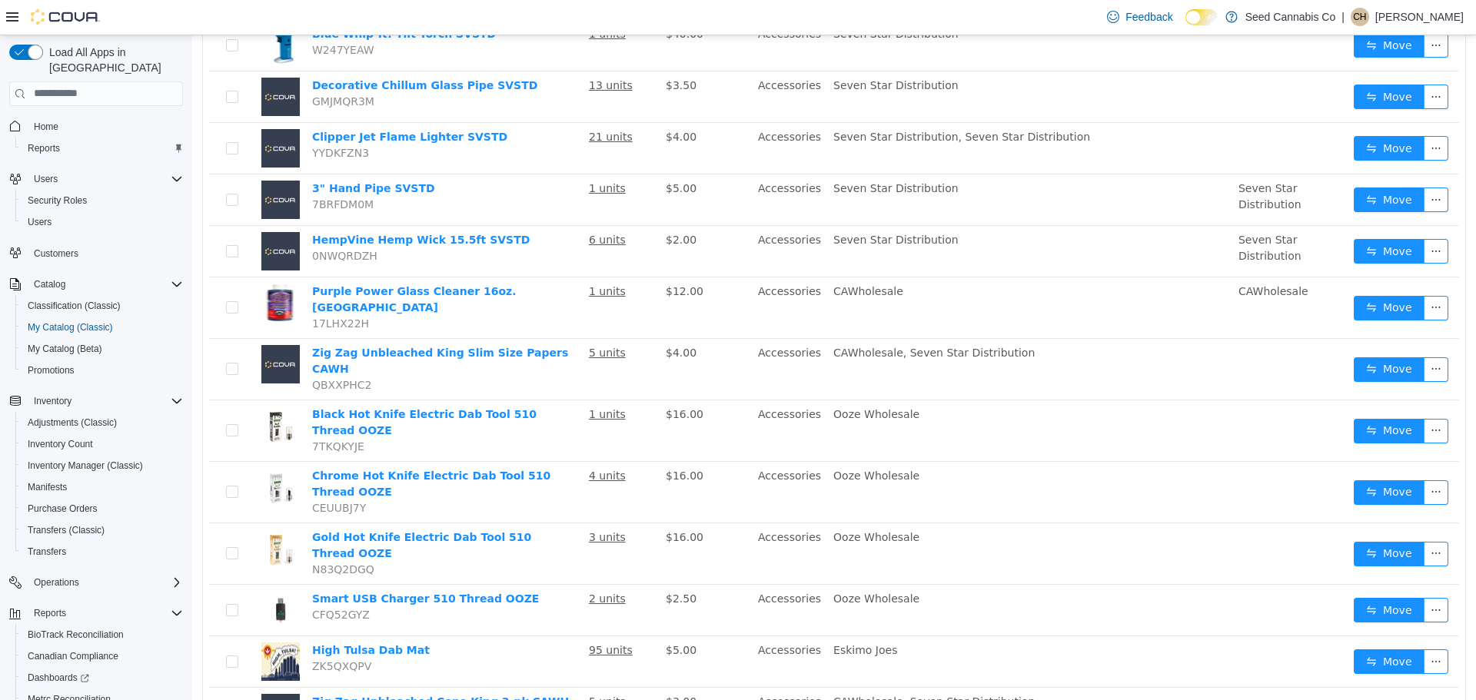
scroll to position [895, 0]
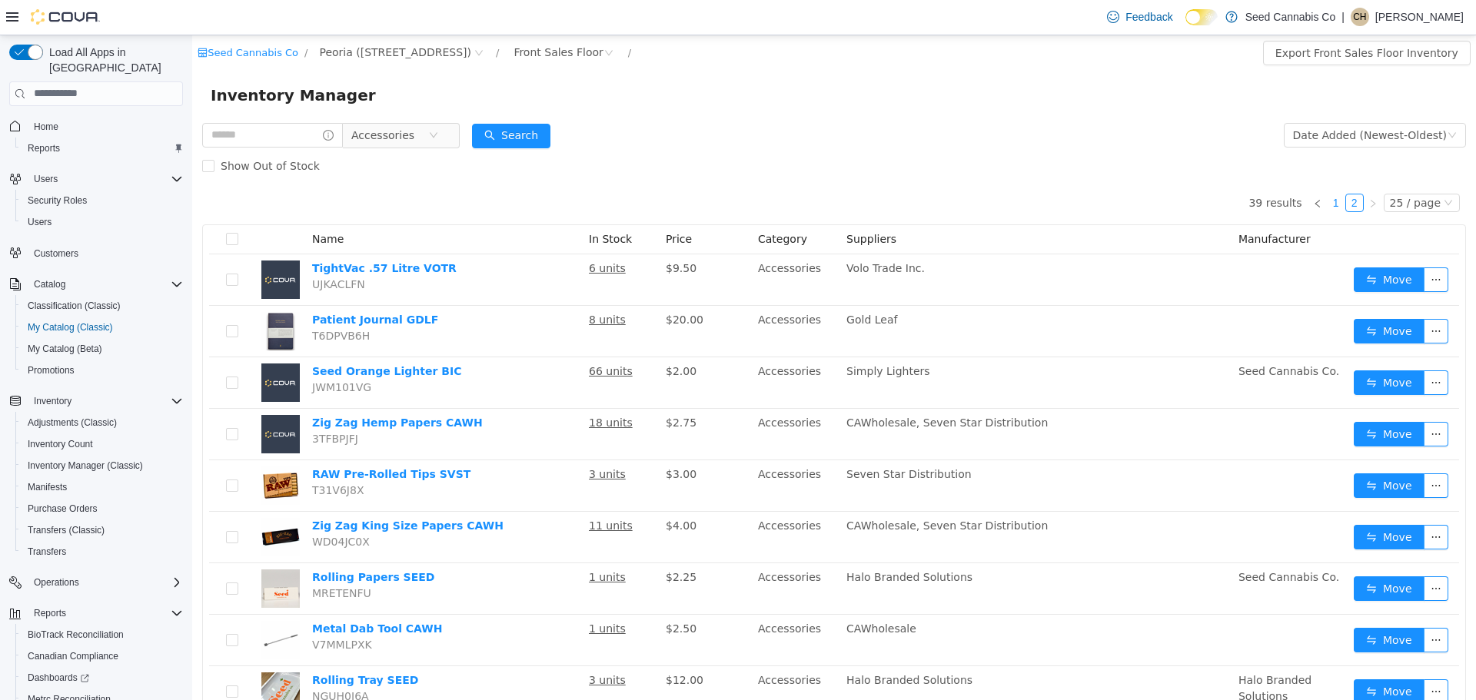
click at [1329, 208] on link "1" at bounding box center [1335, 202] width 17 height 17
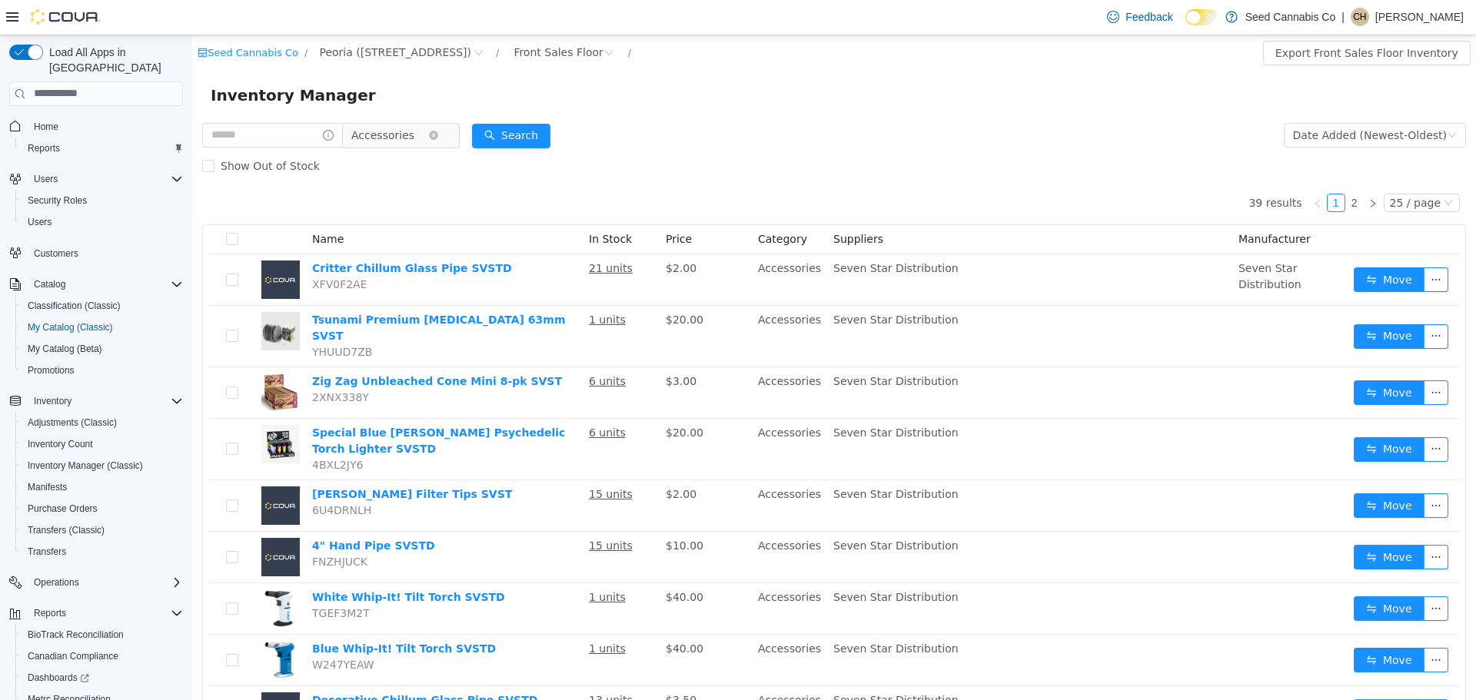
click at [402, 130] on span "Accessories" at bounding box center [382, 134] width 63 height 23
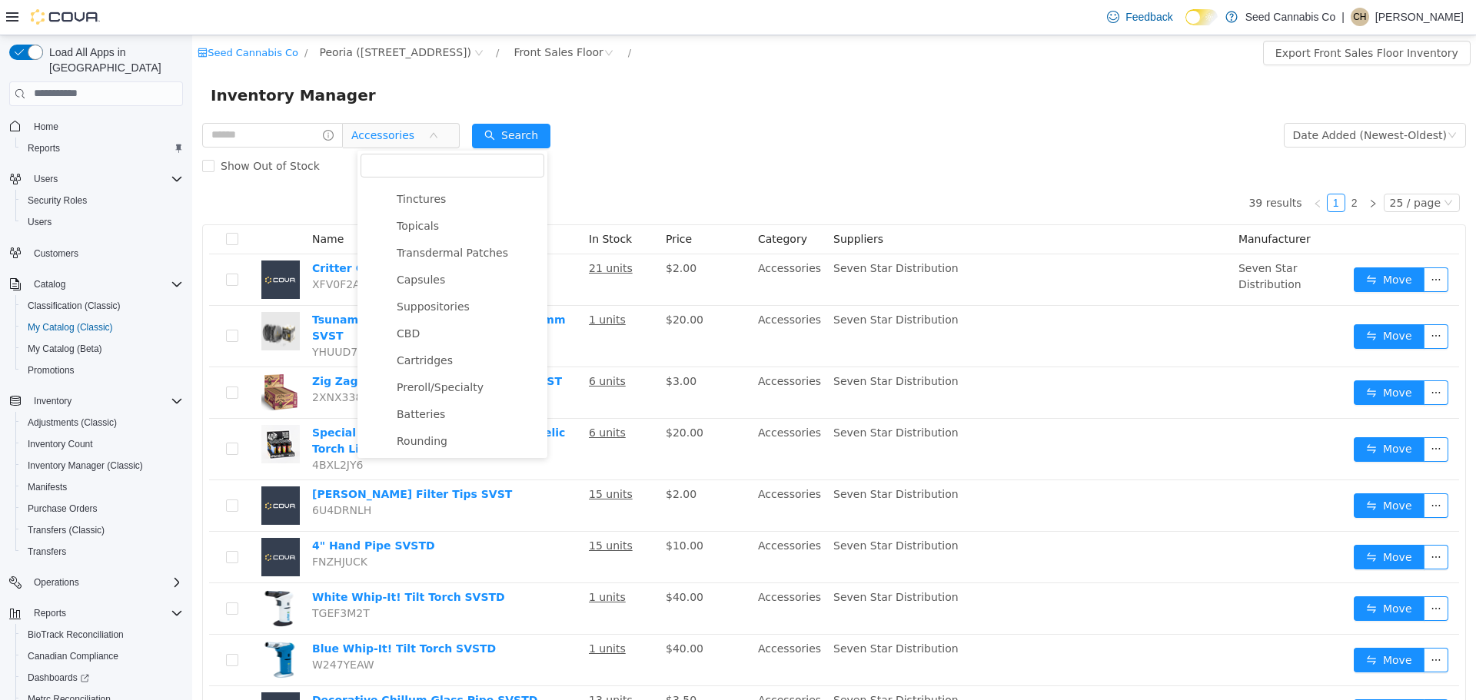
scroll to position [490, 0]
drag, startPoint x: 453, startPoint y: 327, endPoint x: 459, endPoint y: 320, distance: 9.3
click at [453, 327] on span "Flower Popcorn" at bounding box center [438, 333] width 82 height 12
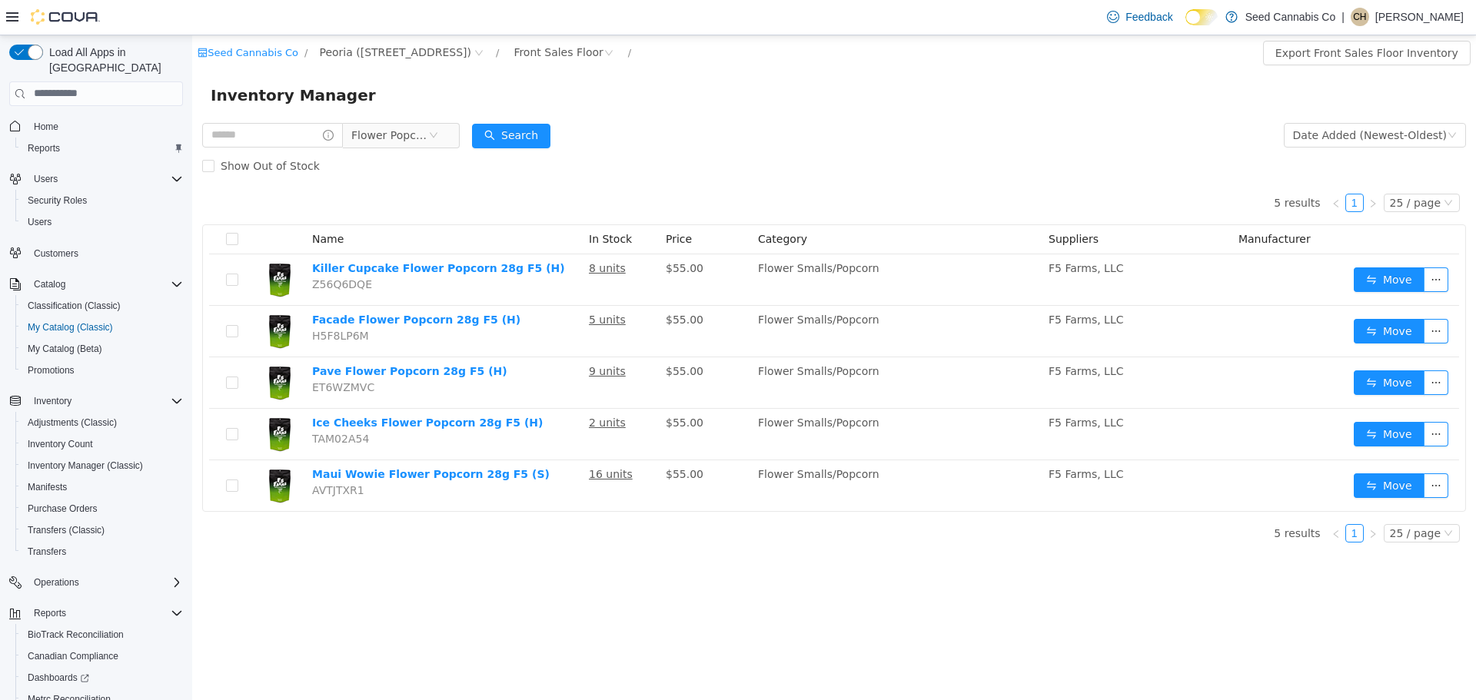
click at [729, 160] on div "Show Out of Stock" at bounding box center [834, 165] width 1264 height 31
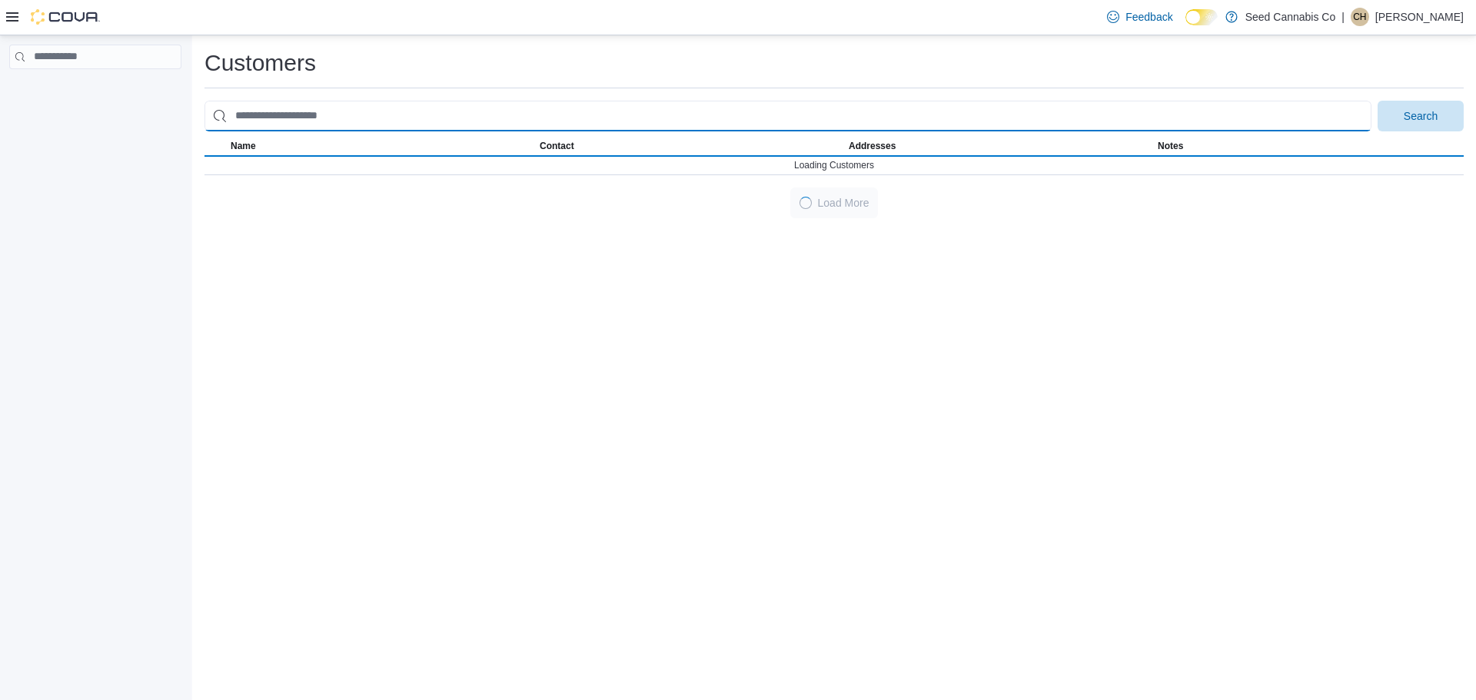
click at [301, 112] on input "search" at bounding box center [787, 116] width 1167 height 31
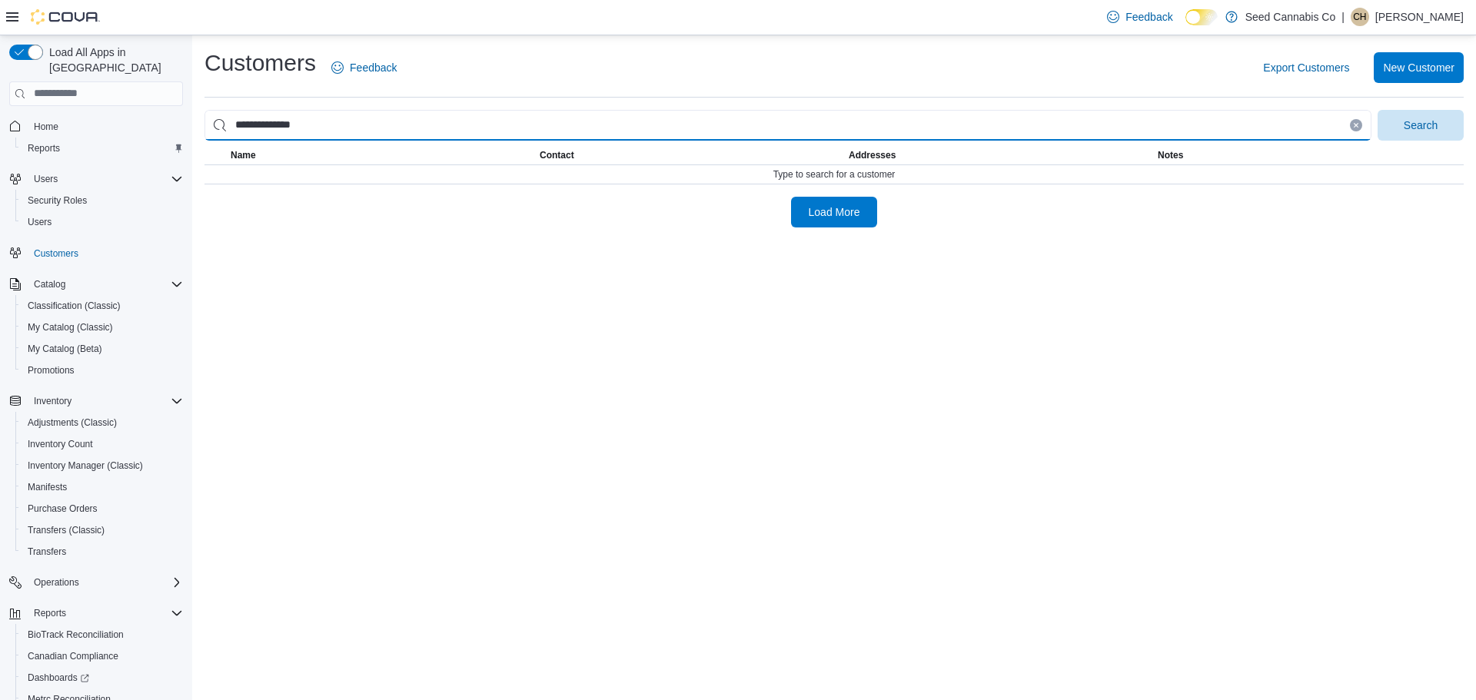
type input "**********"
click at [1377, 110] on button "Search" at bounding box center [1420, 125] width 86 height 31
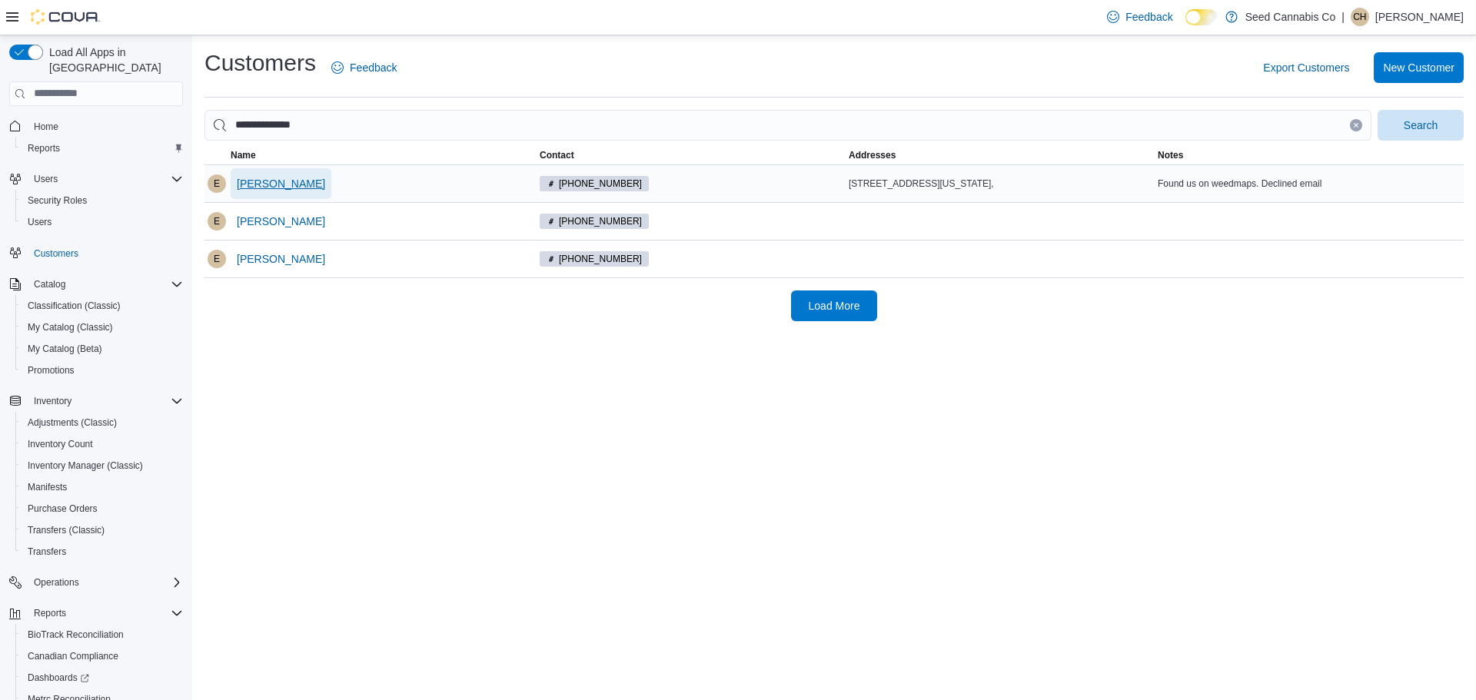
click at [264, 179] on span "Enrico Johnson" at bounding box center [281, 183] width 88 height 15
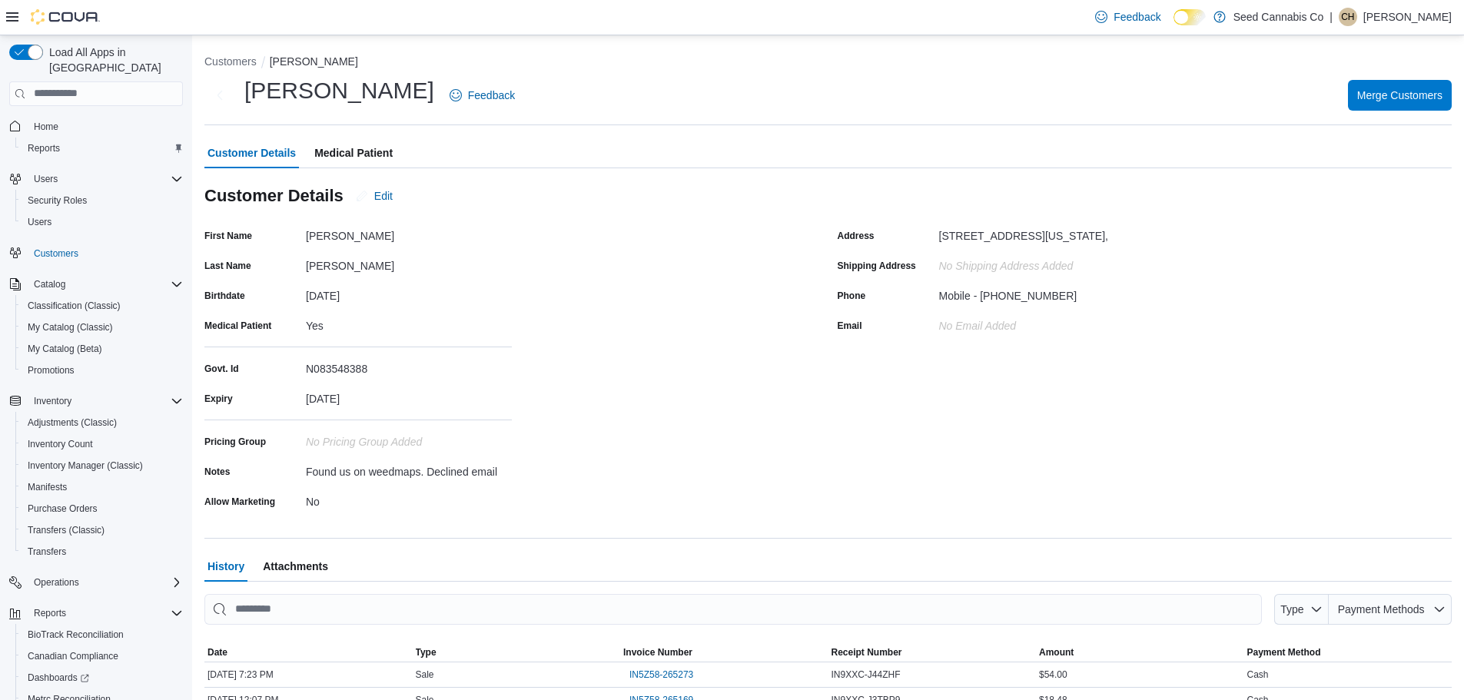
click at [364, 154] on span "Medical Patient" at bounding box center [353, 153] width 78 height 31
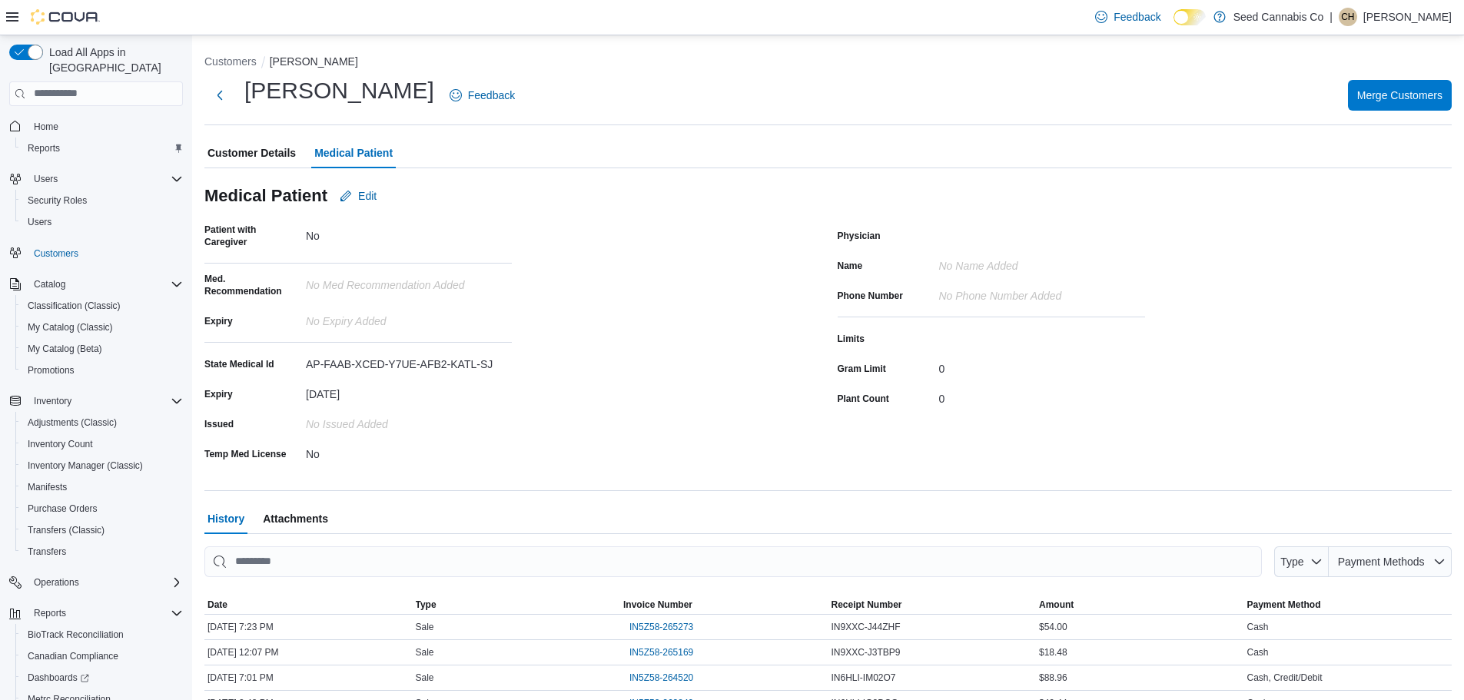
click at [257, 150] on span "Customer Details" at bounding box center [252, 153] width 88 height 31
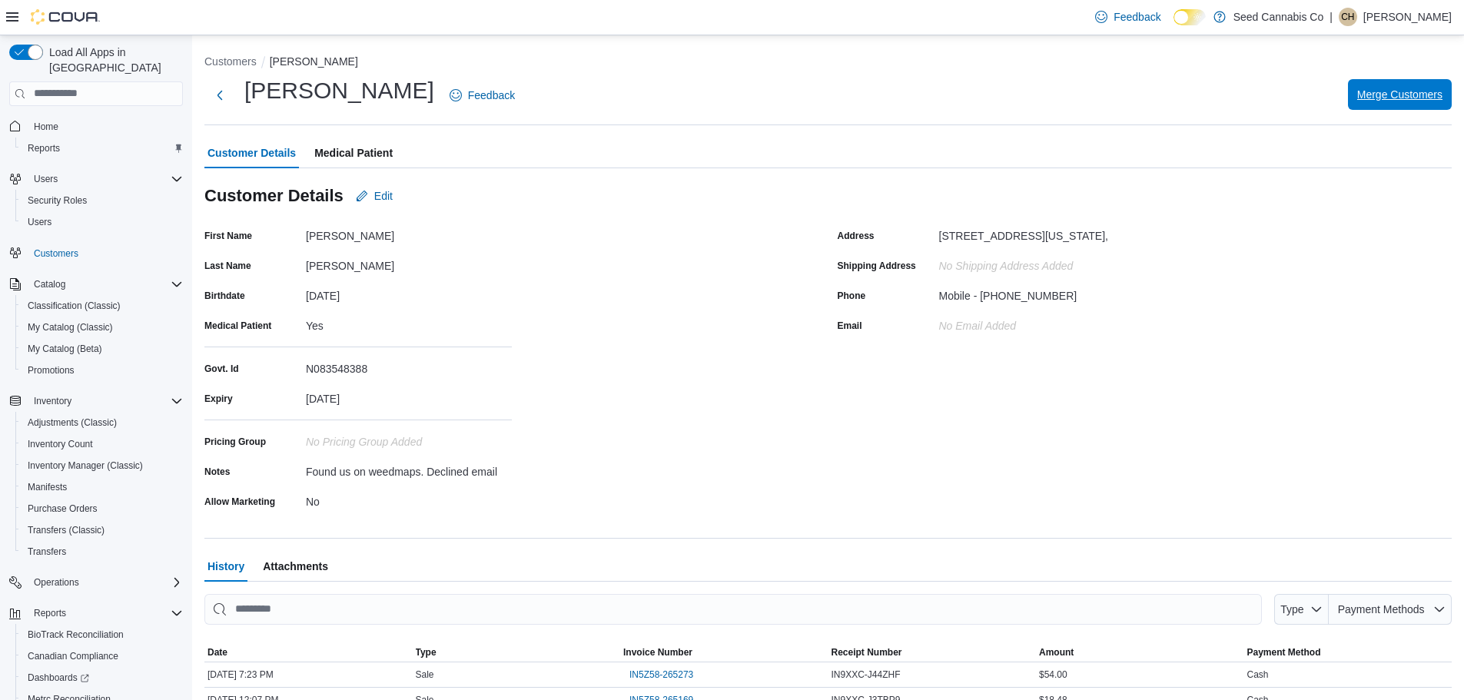
click at [1414, 94] on span "Merge Customers" at bounding box center [1399, 94] width 85 height 15
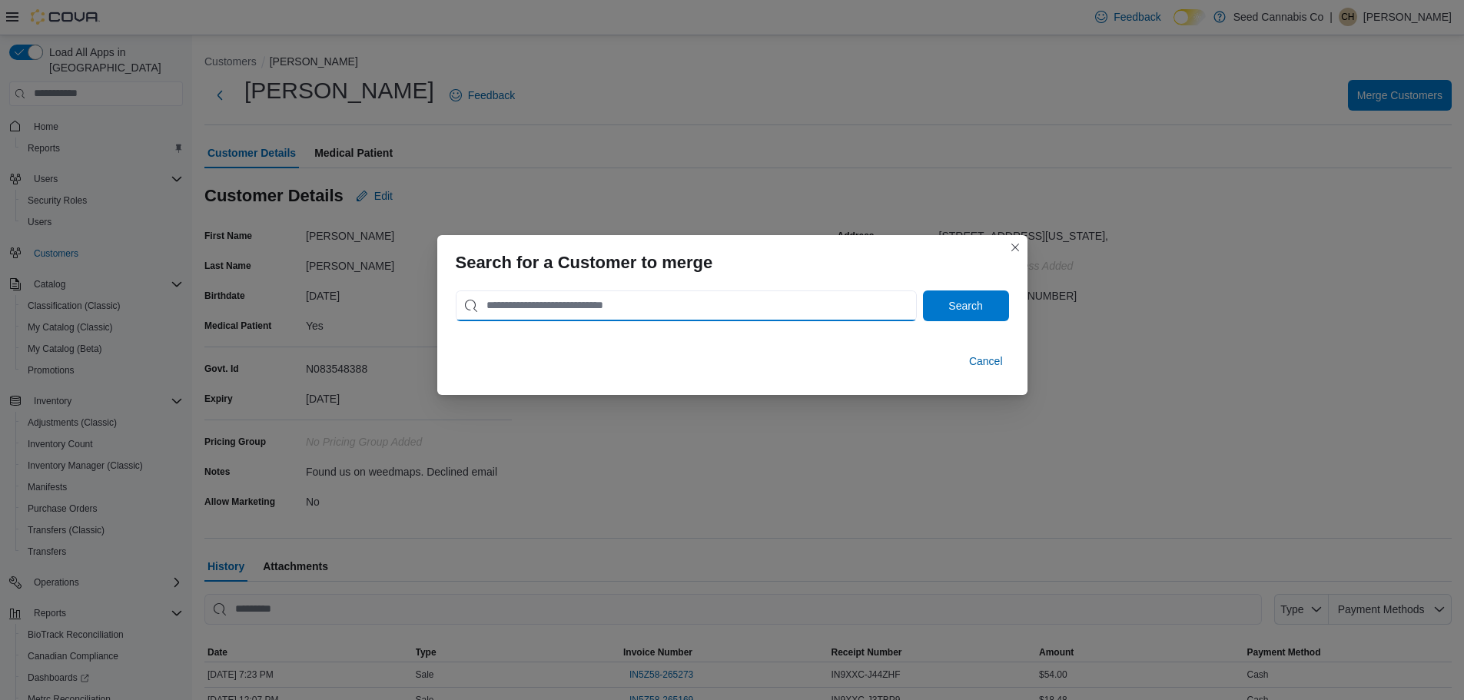
drag, startPoint x: 700, startPoint y: 310, endPoint x: 655, endPoint y: 309, distance: 45.4
click at [699, 310] on input "search" at bounding box center [686, 306] width 461 height 31
type input "**********"
click at [923, 291] on button "Search" at bounding box center [966, 306] width 86 height 31
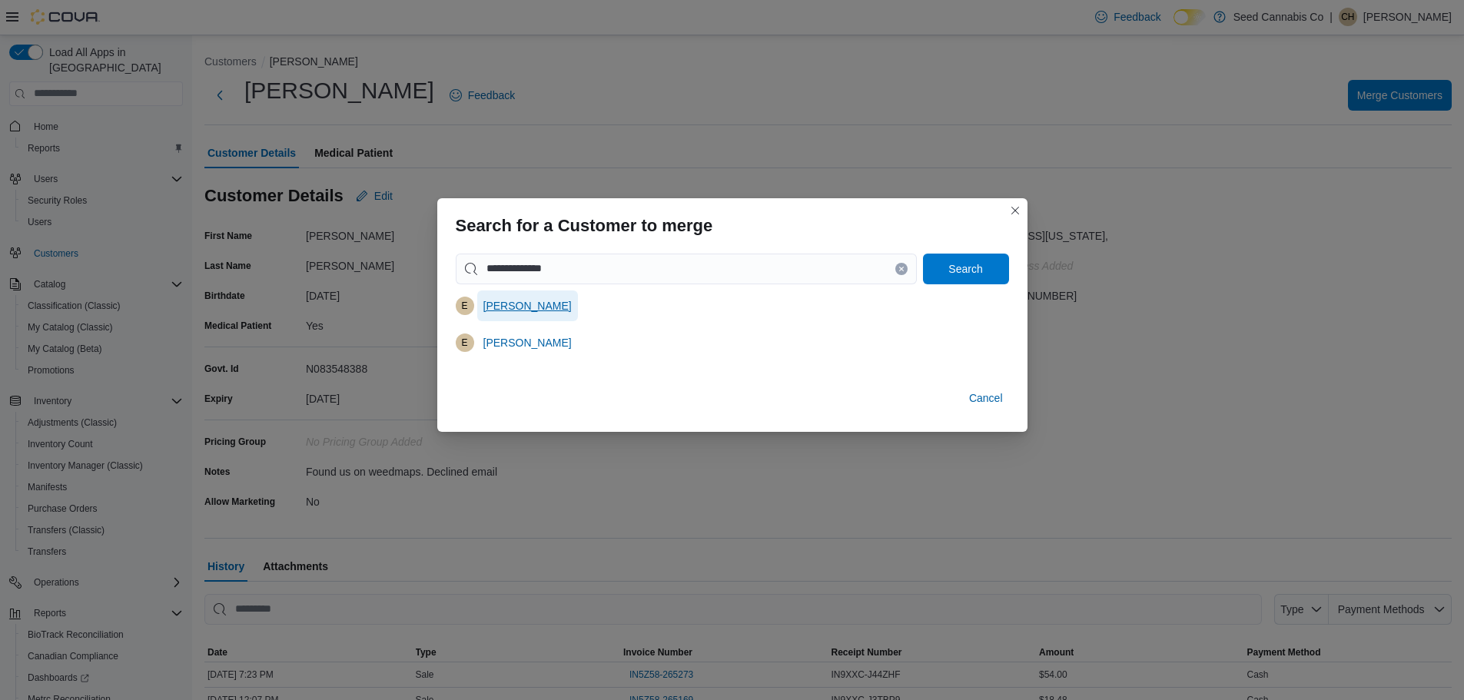
click at [495, 308] on span "[PERSON_NAME]" at bounding box center [527, 305] width 88 height 15
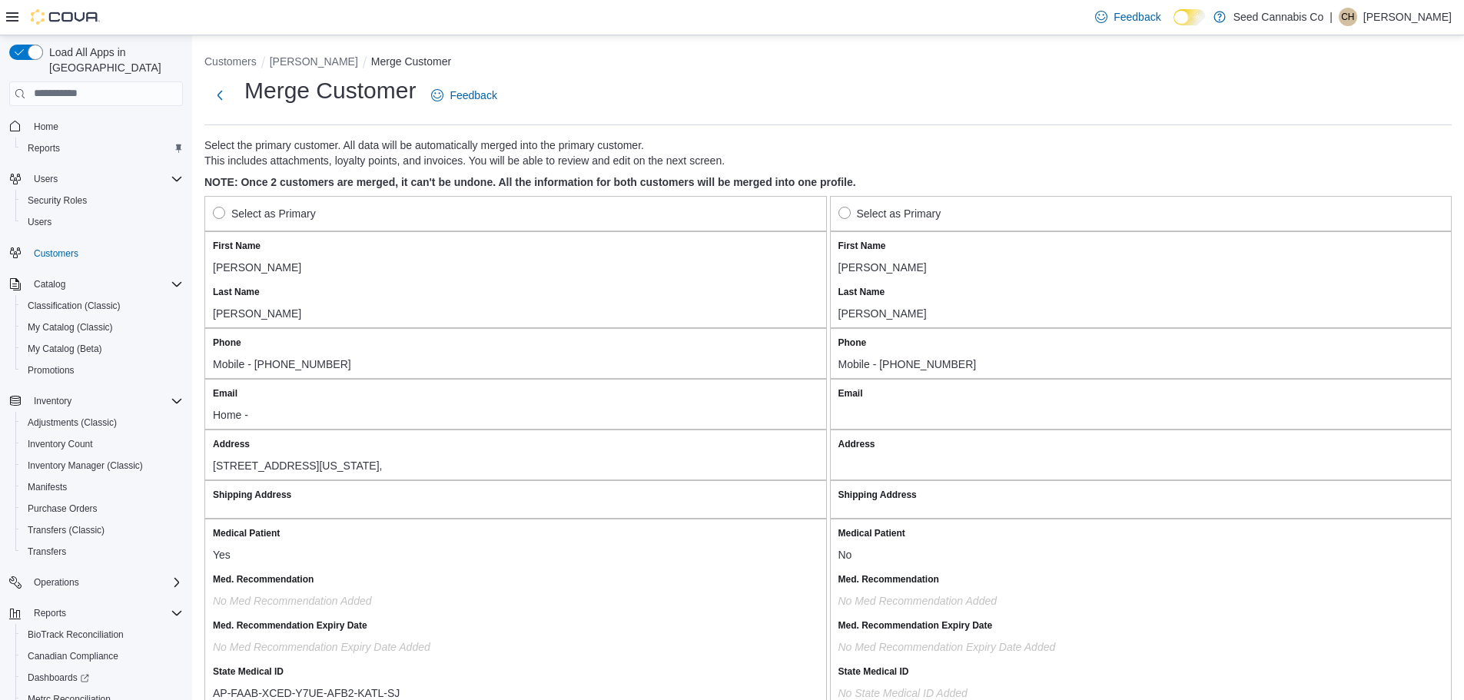
click at [224, 208] on label "Select as Primary" at bounding box center [264, 213] width 103 height 18
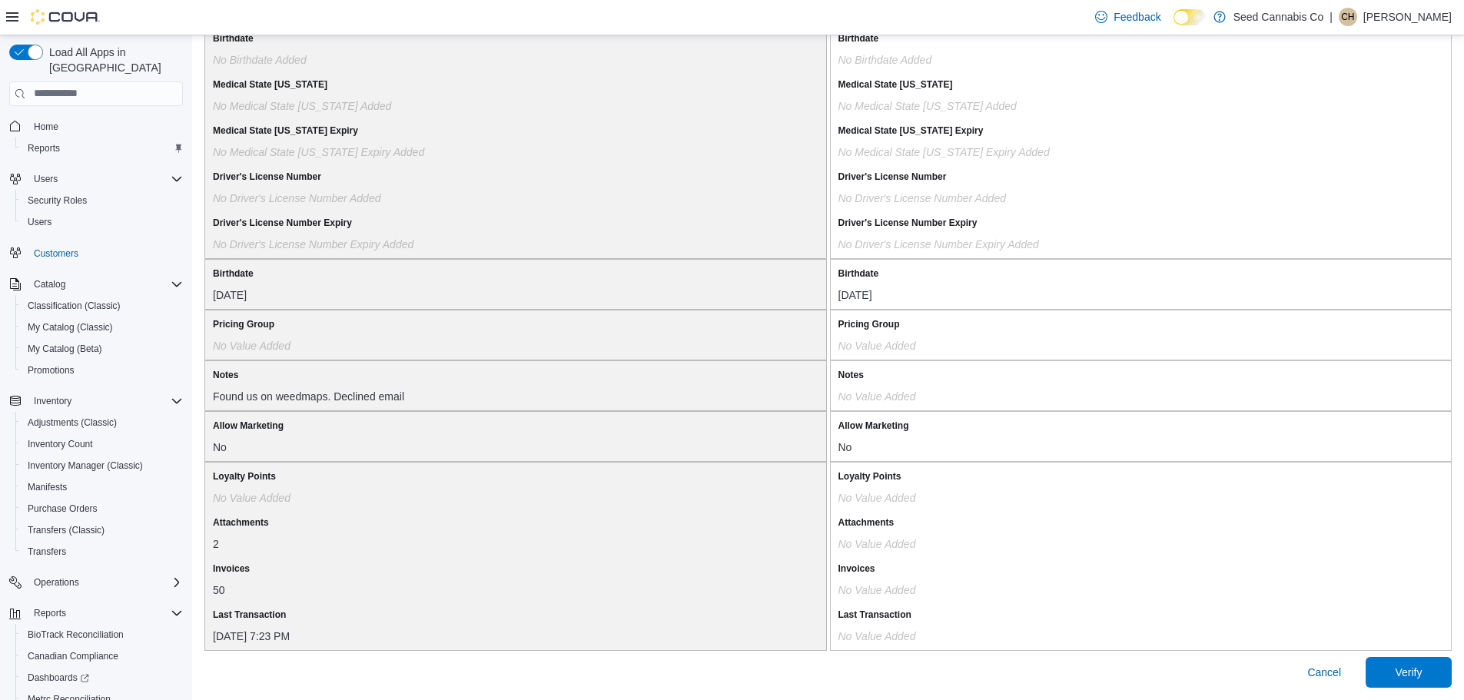
scroll to position [1199, 0]
click at [1417, 675] on span "Verify" at bounding box center [1408, 671] width 27 height 15
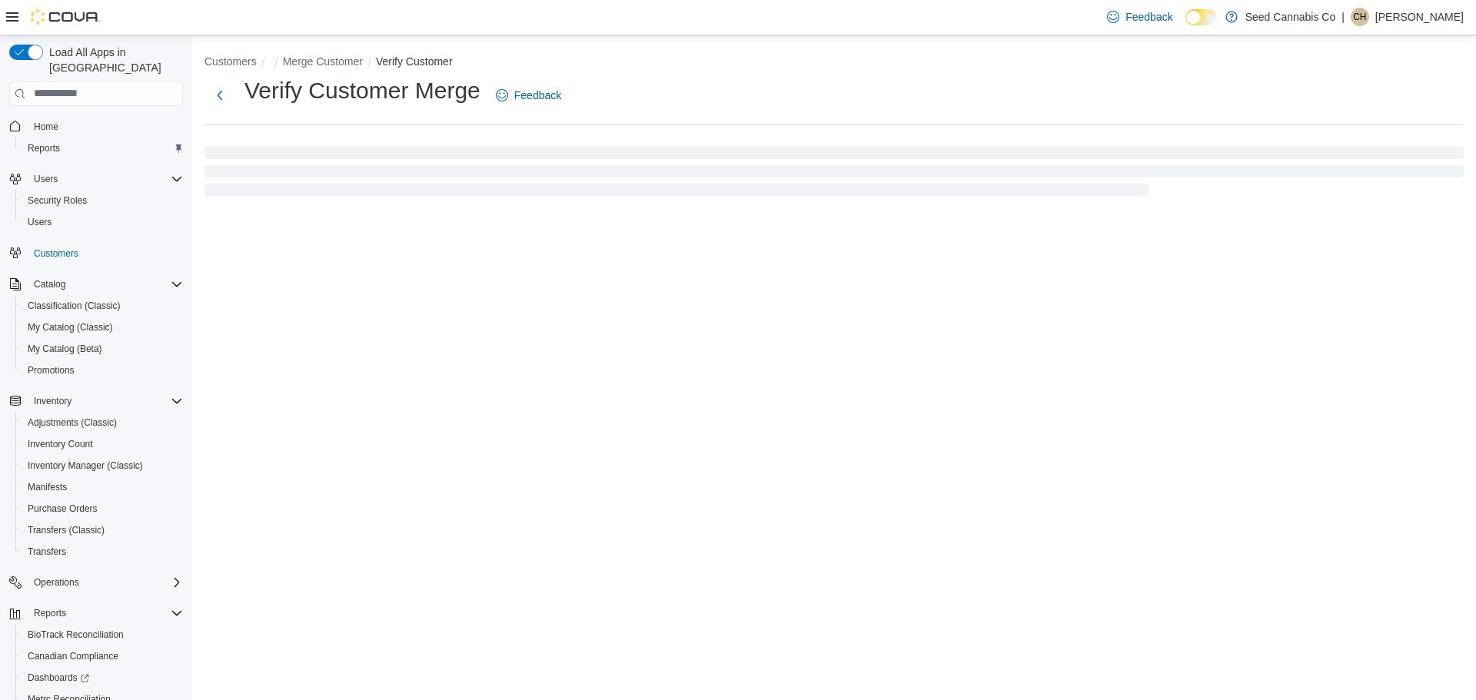
select select "******"
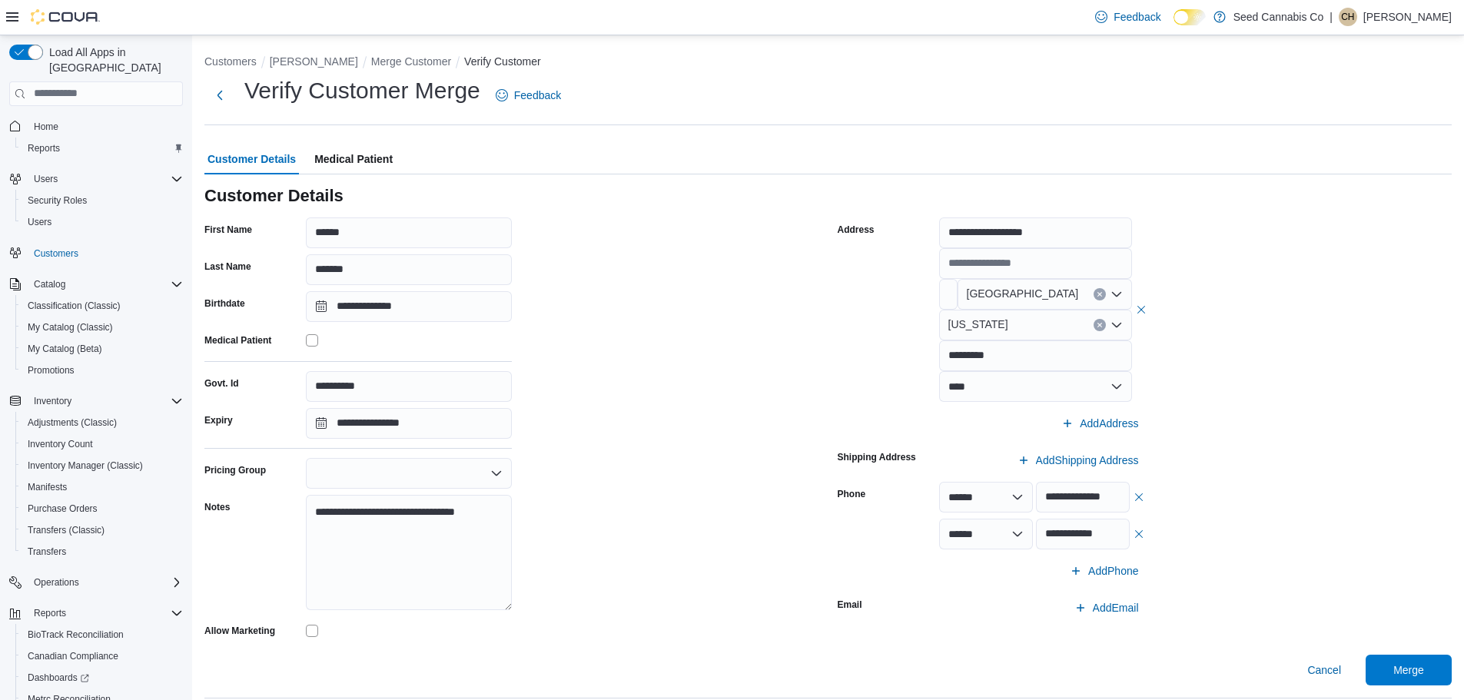
click at [354, 159] on span "Medical Patient" at bounding box center [353, 159] width 78 height 31
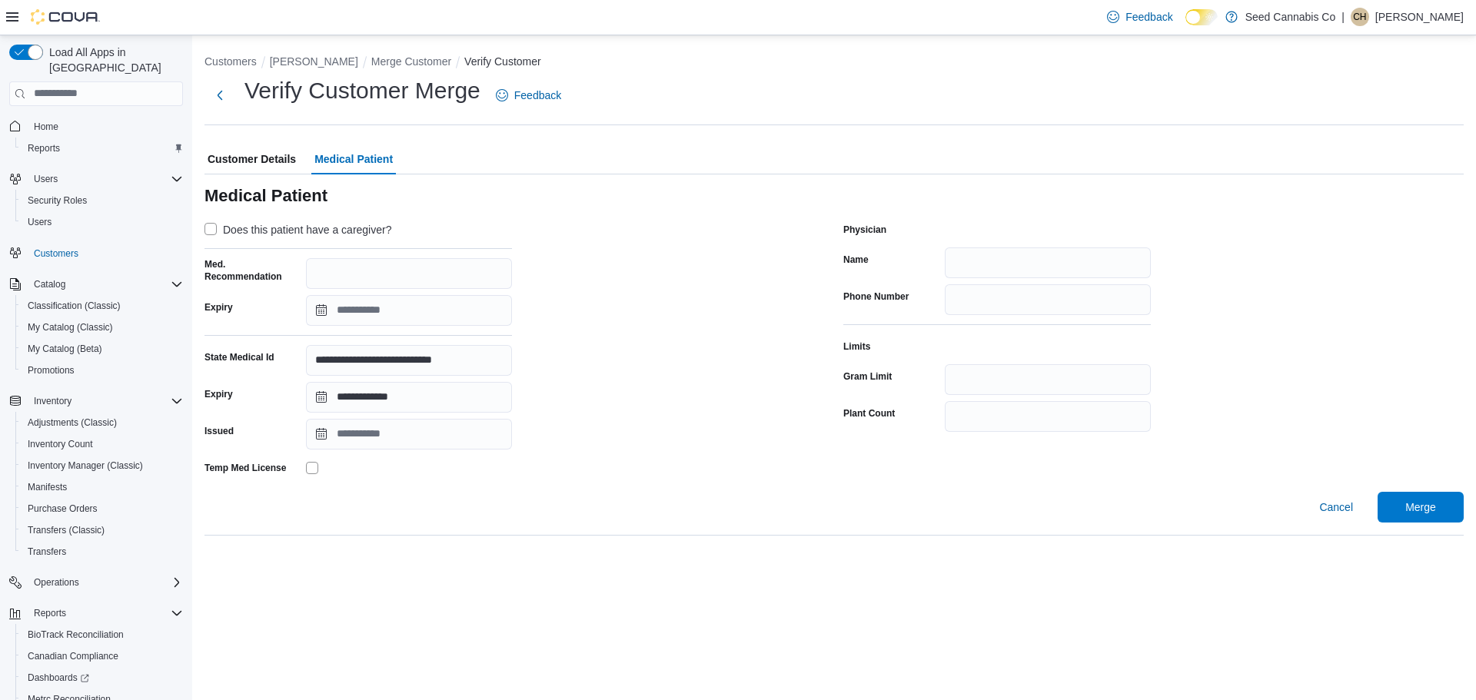
click at [264, 157] on span "Customer Details" at bounding box center [252, 159] width 88 height 31
select select "******"
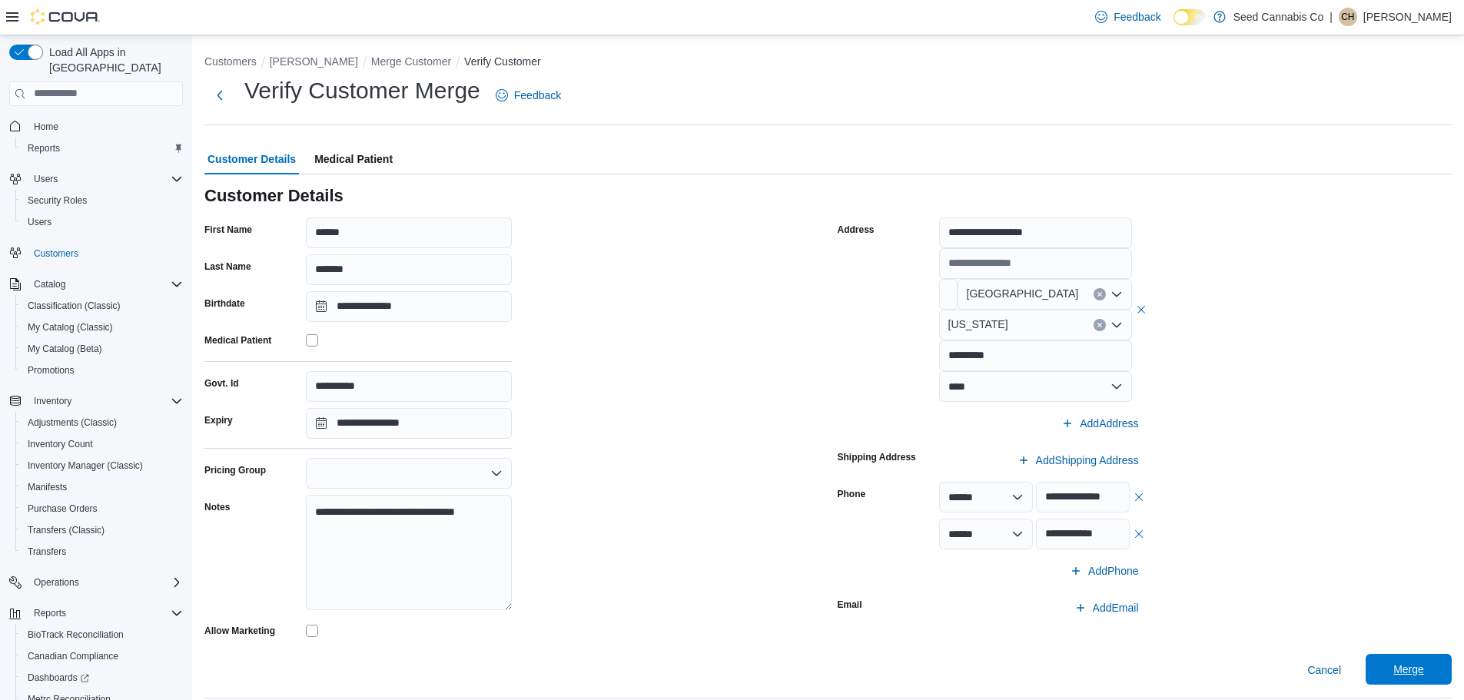
click at [1412, 670] on span "Merge" at bounding box center [1408, 669] width 31 height 15
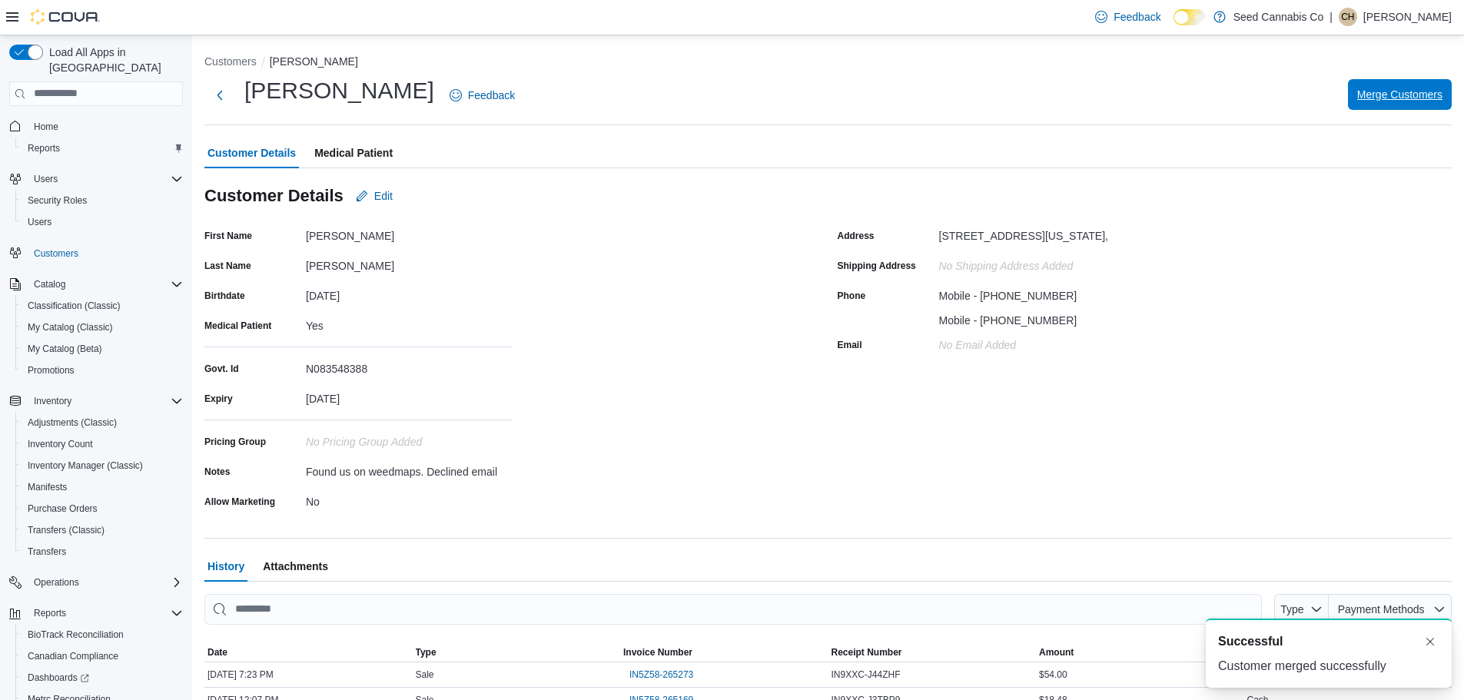
click at [1406, 100] on span "Merge Customers" at bounding box center [1399, 94] width 85 height 15
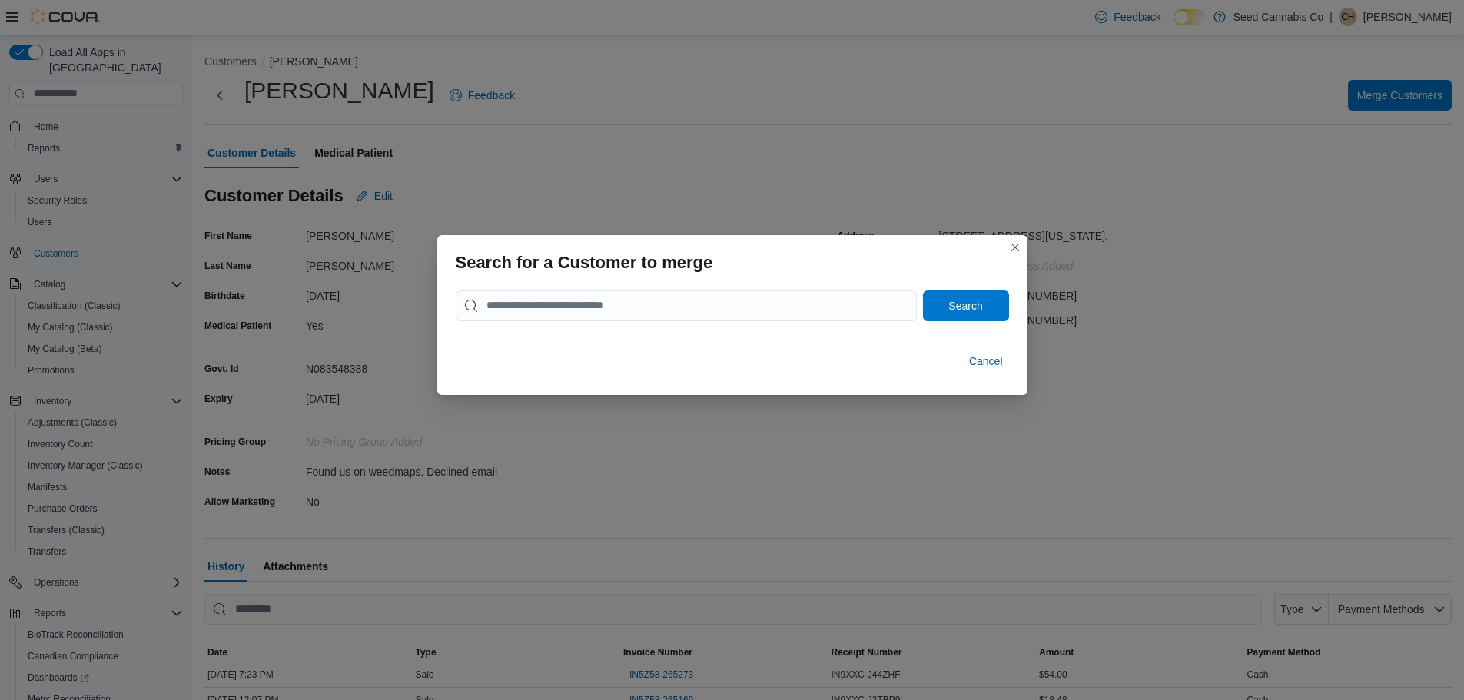
click at [654, 324] on div at bounding box center [732, 324] width 553 height 6
click at [664, 308] on input "search" at bounding box center [686, 306] width 461 height 31
type input "**********"
click at [923, 291] on button "Search" at bounding box center [966, 306] width 86 height 31
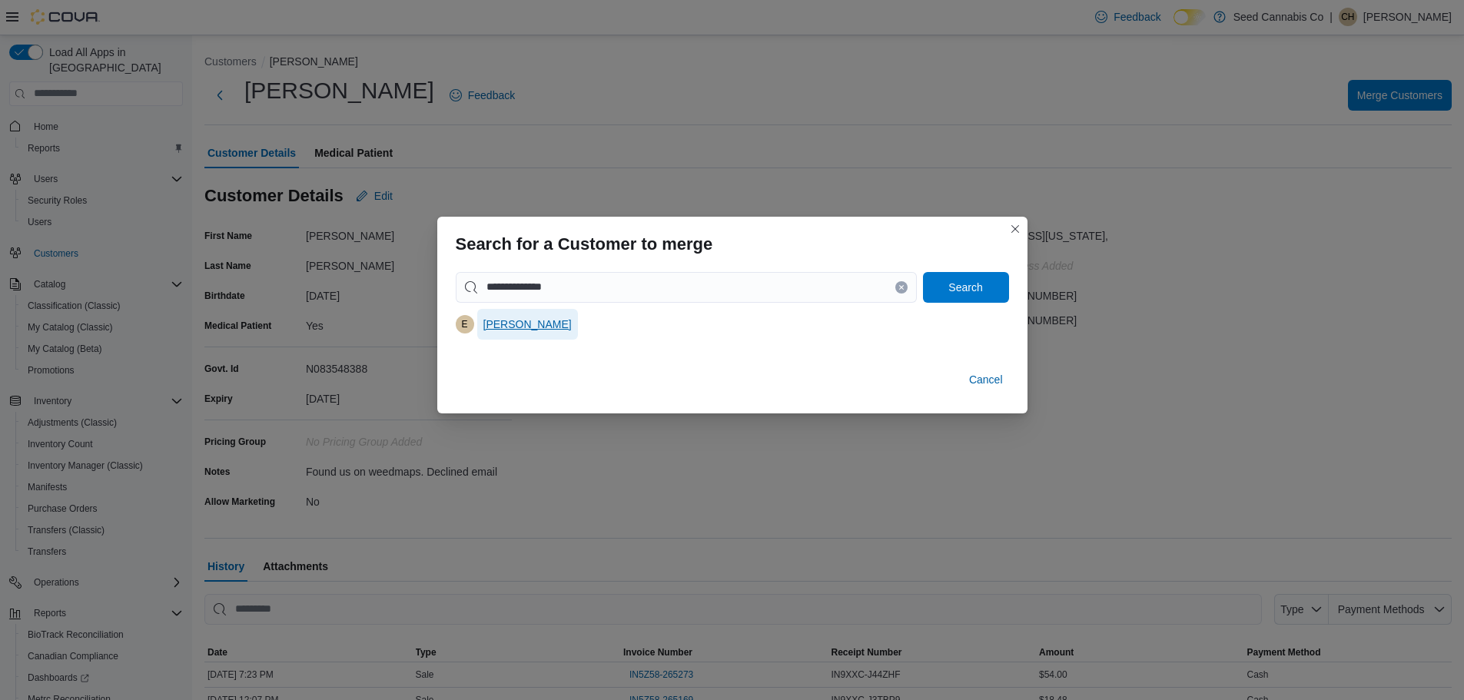
click at [526, 325] on span "[PERSON_NAME]" at bounding box center [527, 324] width 88 height 15
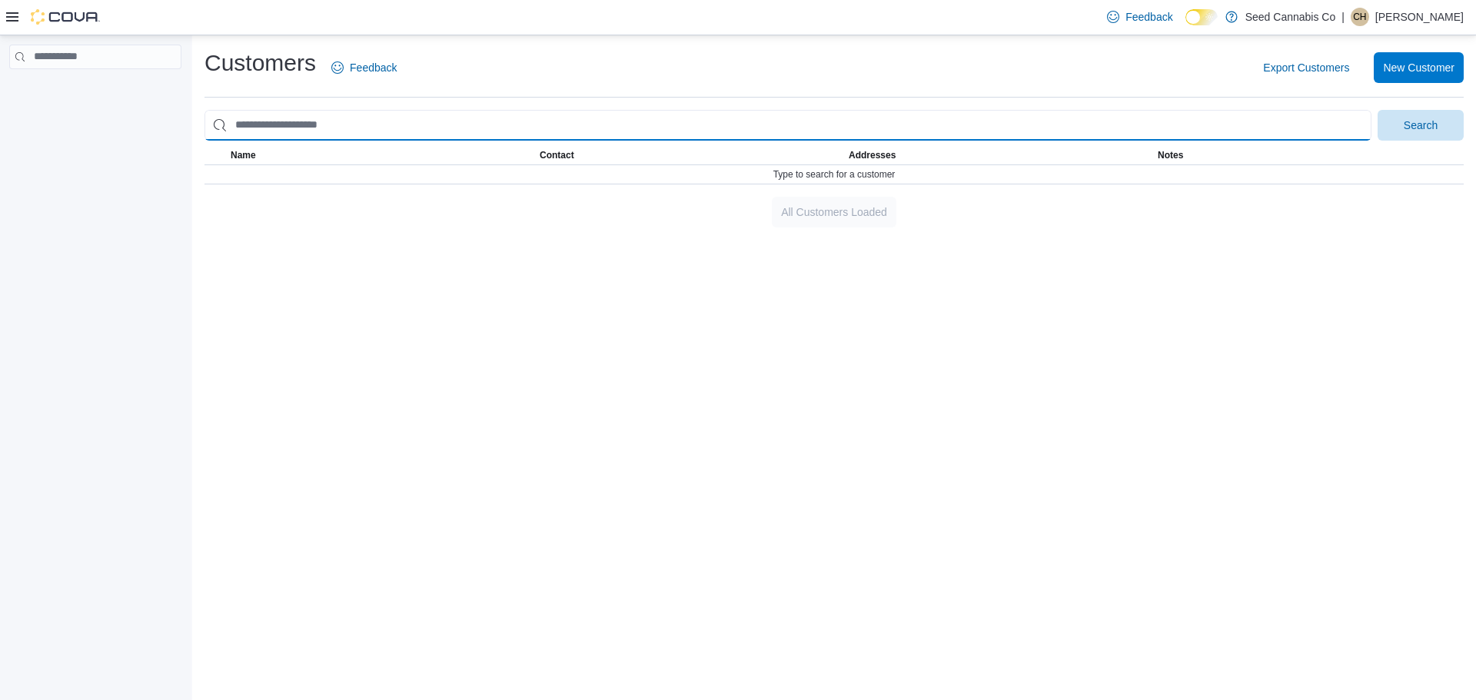
click at [337, 124] on input "search" at bounding box center [787, 125] width 1167 height 31
type input "**********"
click at [1377, 110] on button "Search" at bounding box center [1420, 125] width 86 height 31
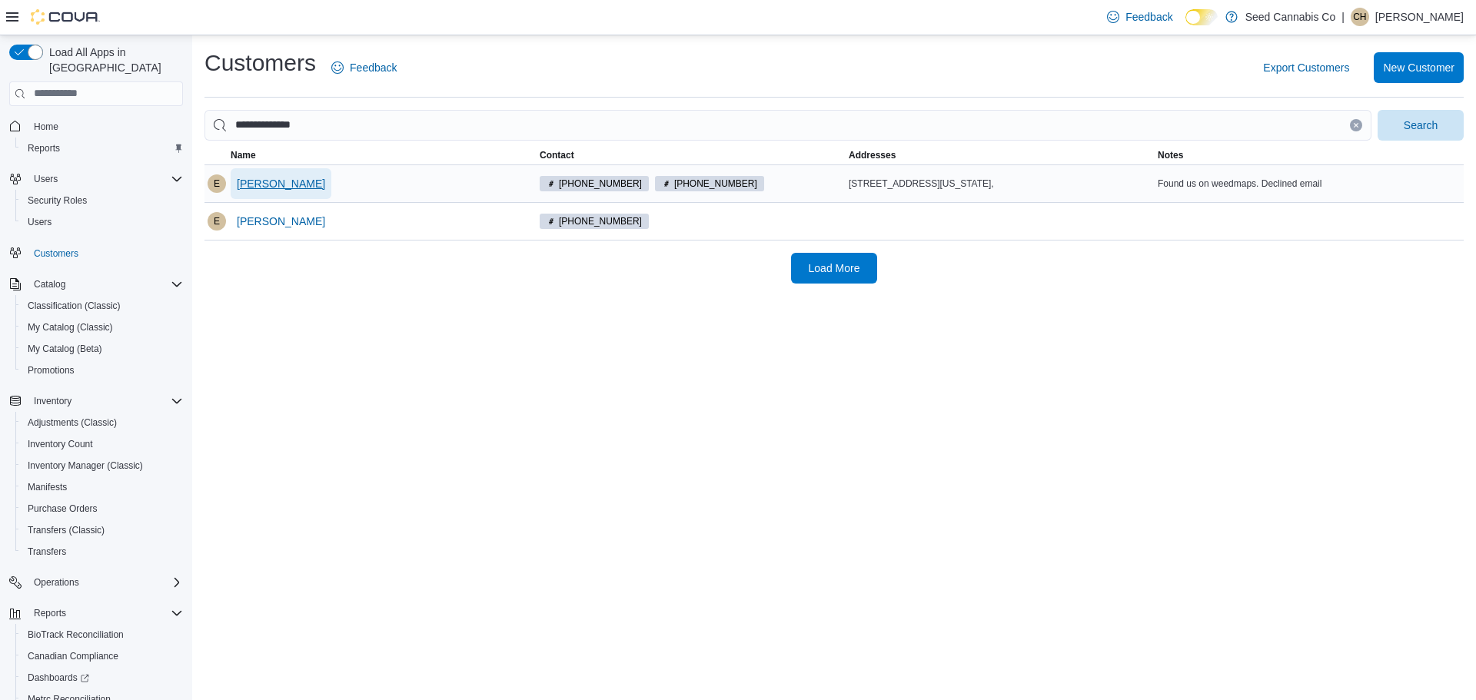
click at [277, 179] on span "[PERSON_NAME]" at bounding box center [281, 183] width 88 height 15
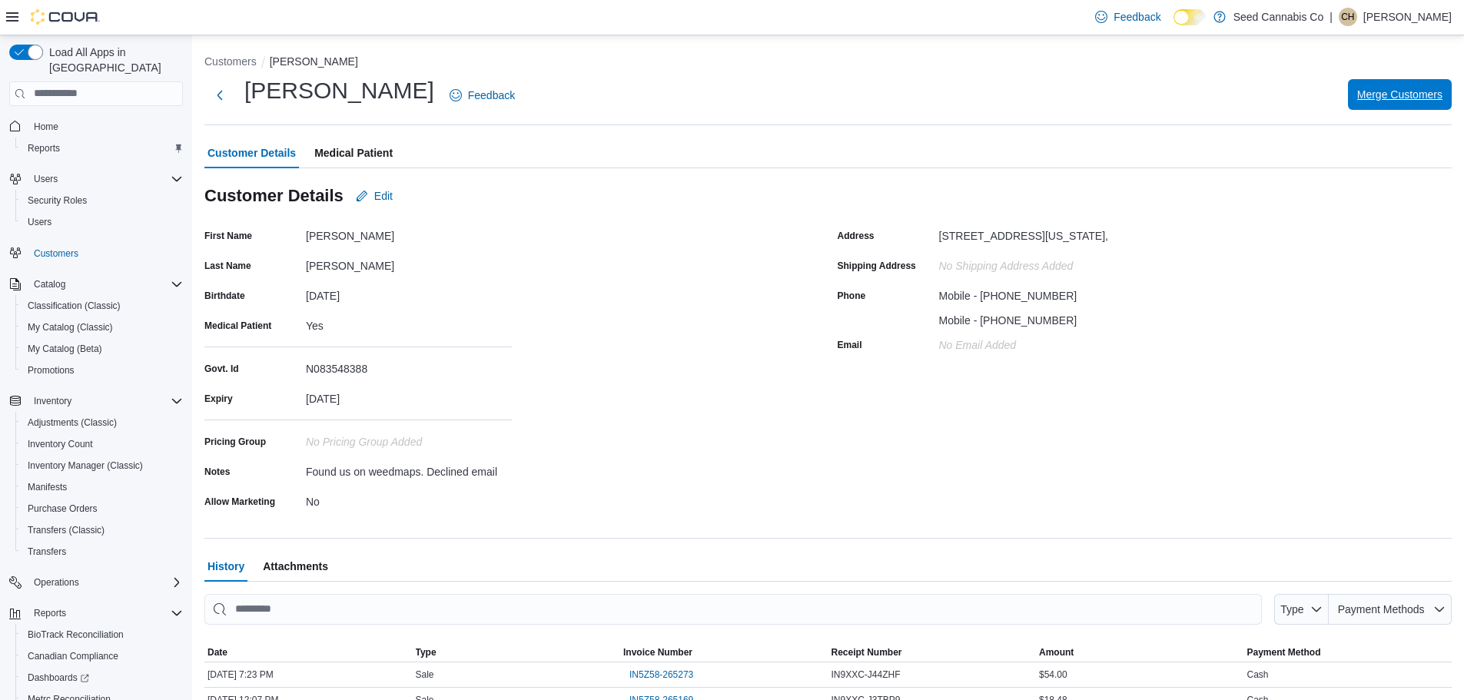
click at [1407, 95] on span "Merge Customers" at bounding box center [1399, 94] width 85 height 15
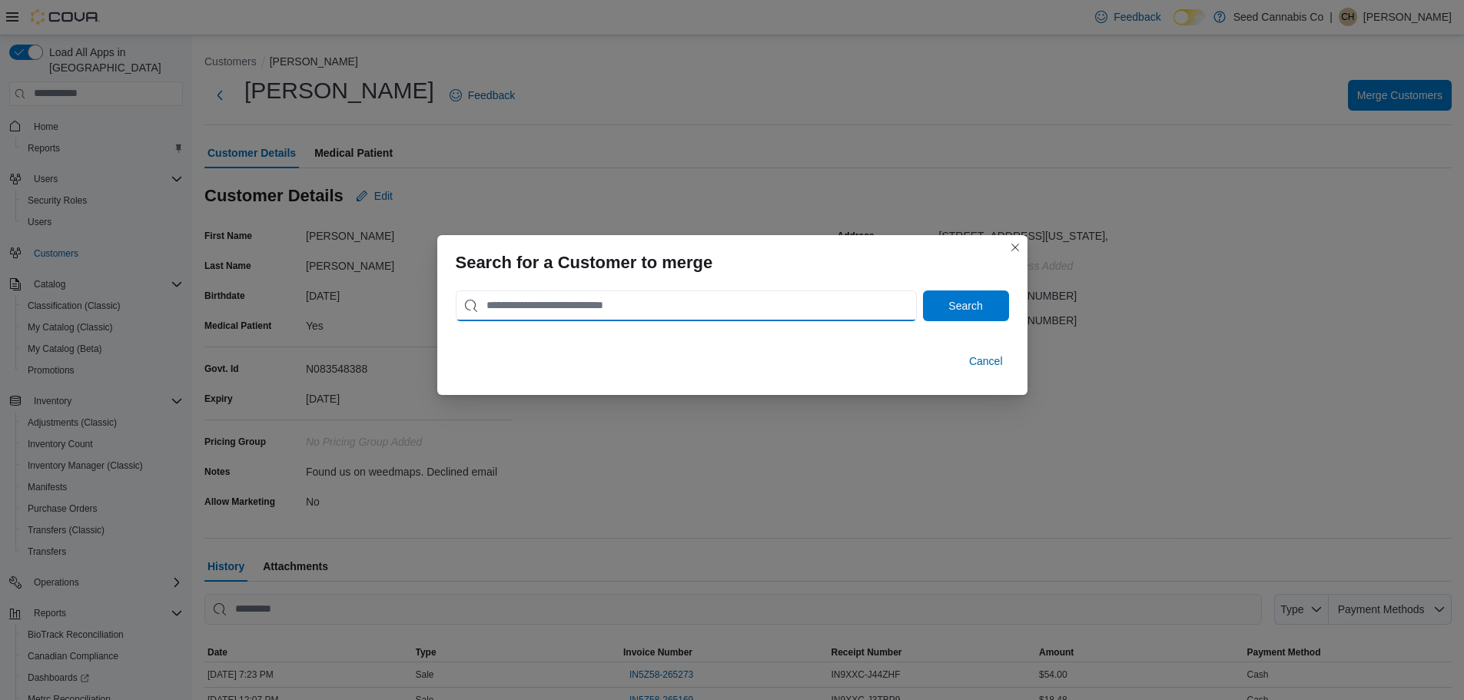
drag, startPoint x: 554, startPoint y: 313, endPoint x: 556, endPoint y: 301, distance: 11.8
click at [554, 313] on input "search" at bounding box center [686, 306] width 461 height 31
type input "**********"
click at [923, 291] on button "Search" at bounding box center [966, 306] width 86 height 31
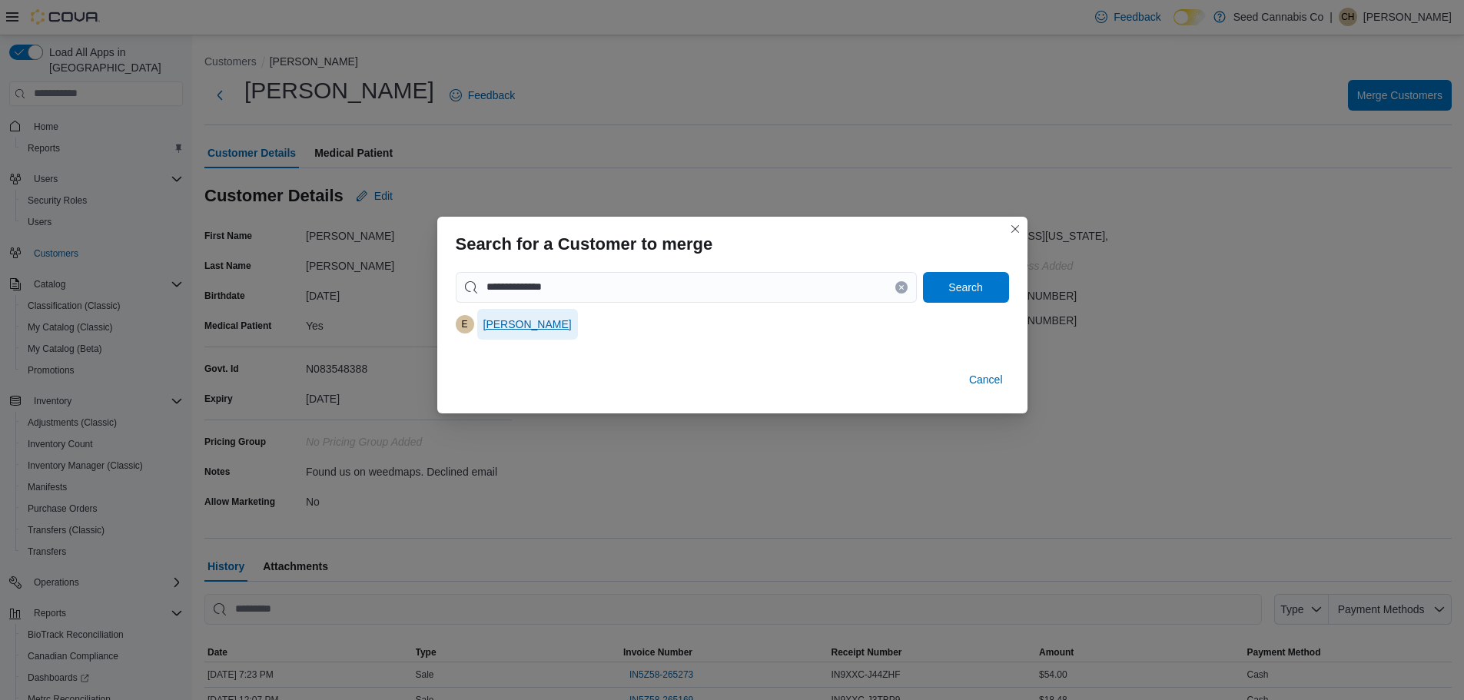
click at [527, 328] on span "Enrico Johnson" at bounding box center [527, 324] width 88 height 15
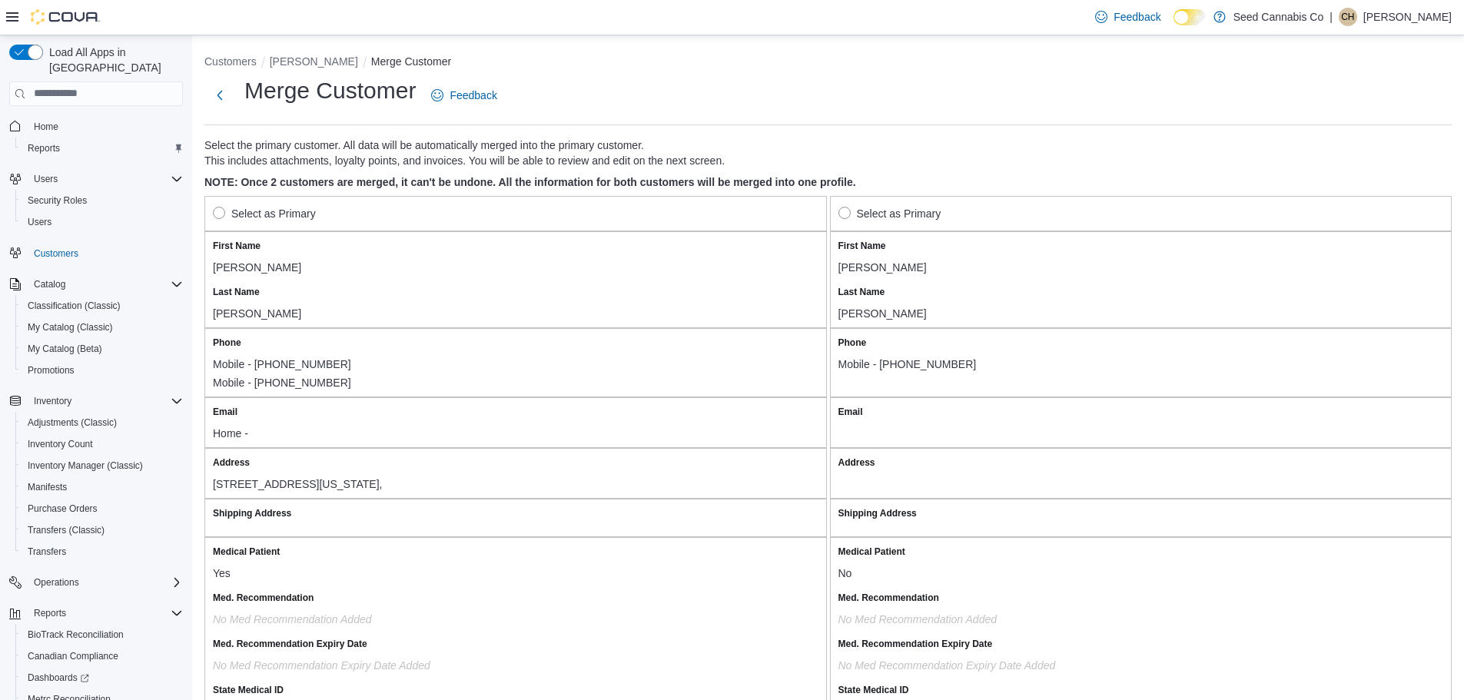
click at [221, 209] on label "Select as Primary" at bounding box center [264, 213] width 103 height 18
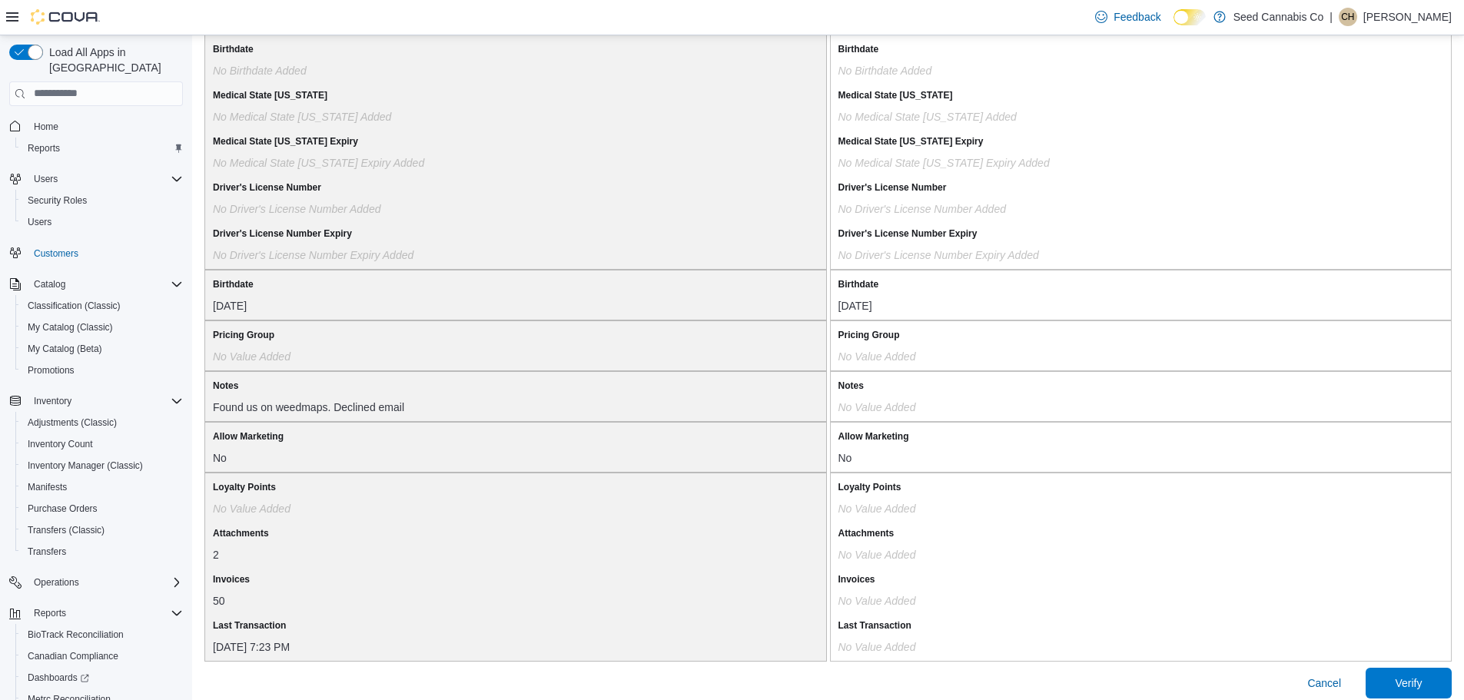
scroll to position [1217, 0]
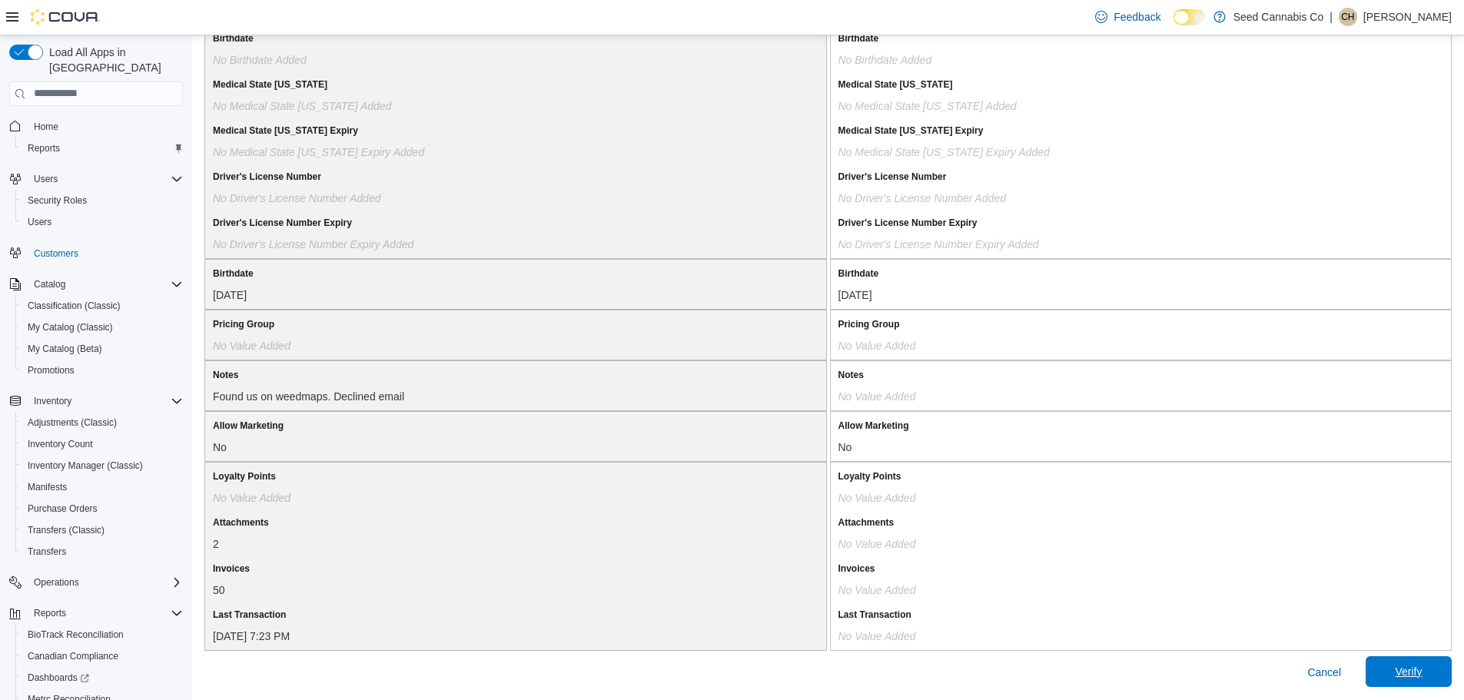
click at [1440, 682] on span "Verify" at bounding box center [1409, 671] width 68 height 31
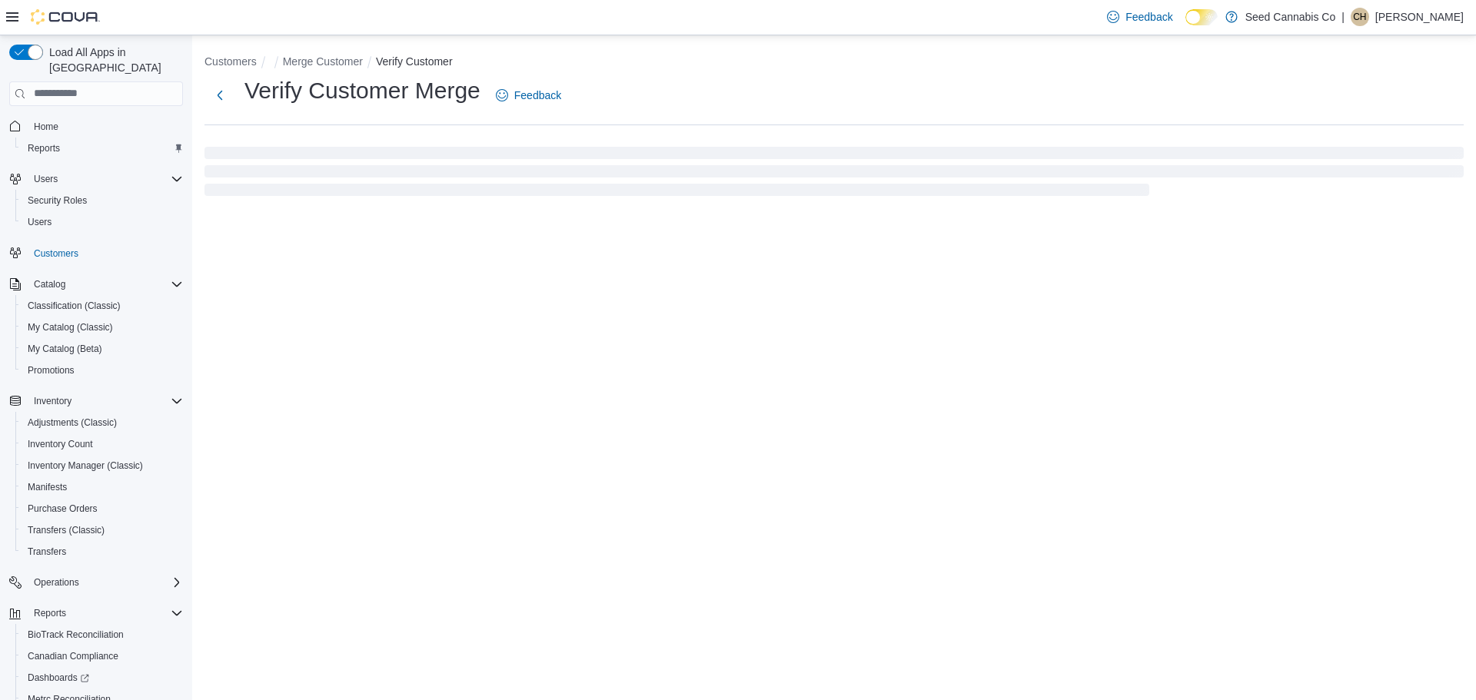
select select "******"
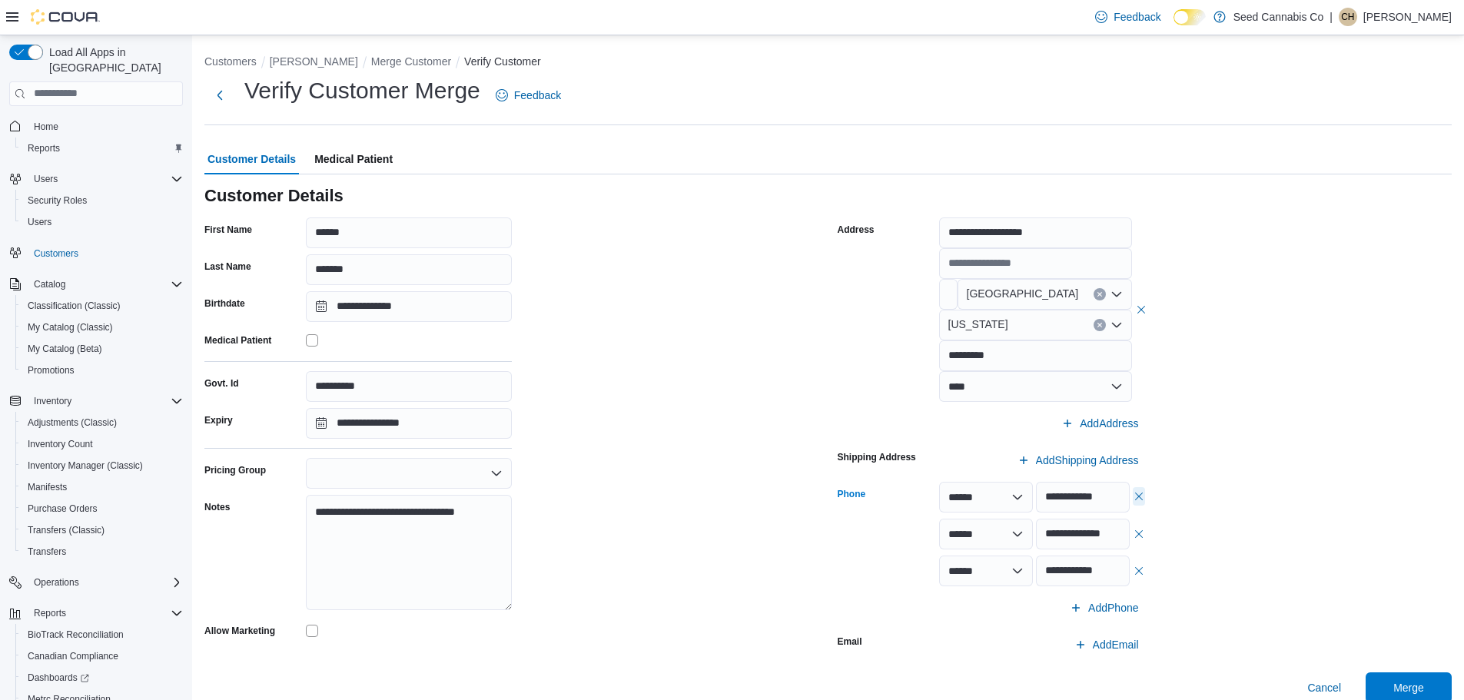
click at [1144, 497] on button "button" at bounding box center [1139, 496] width 12 height 18
click at [1412, 671] on span "Merge" at bounding box center [1408, 669] width 31 height 15
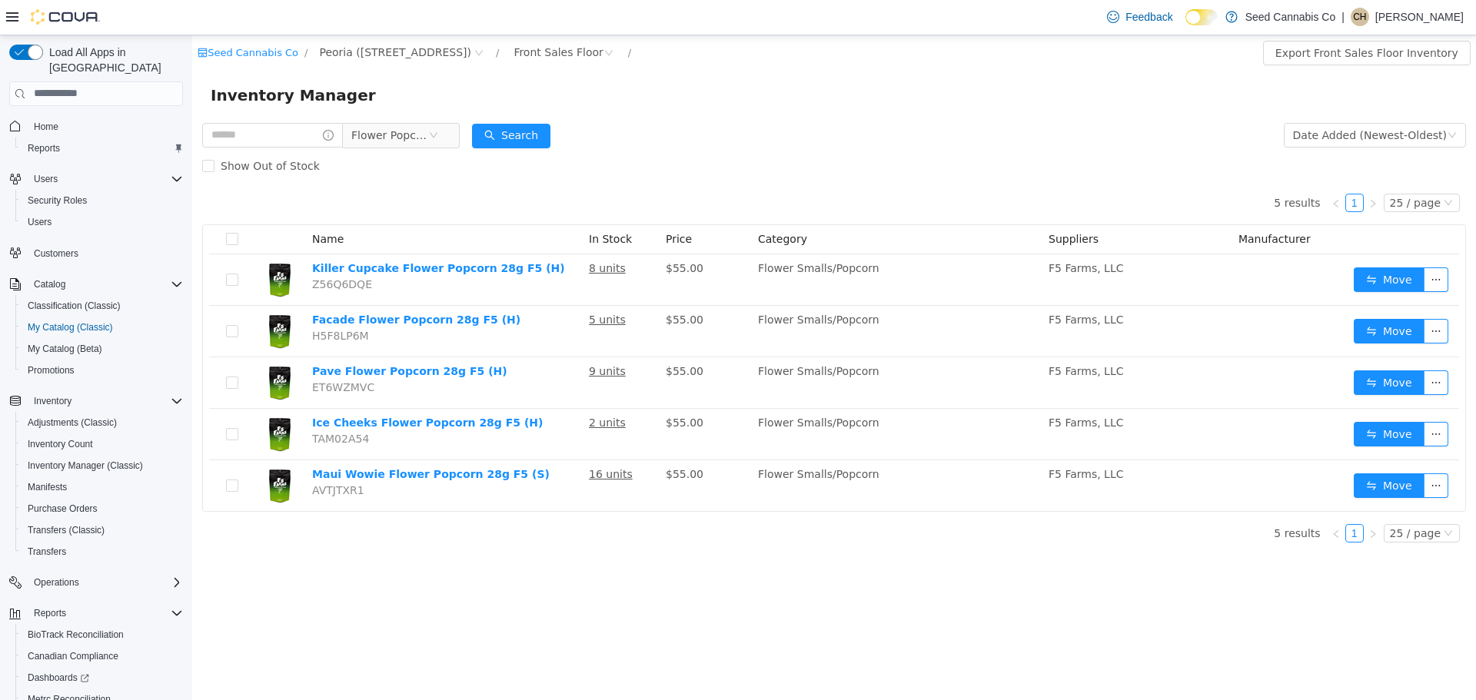
click at [474, 55] on icon "icon: close-circle" at bounding box center [478, 52] width 9 height 9
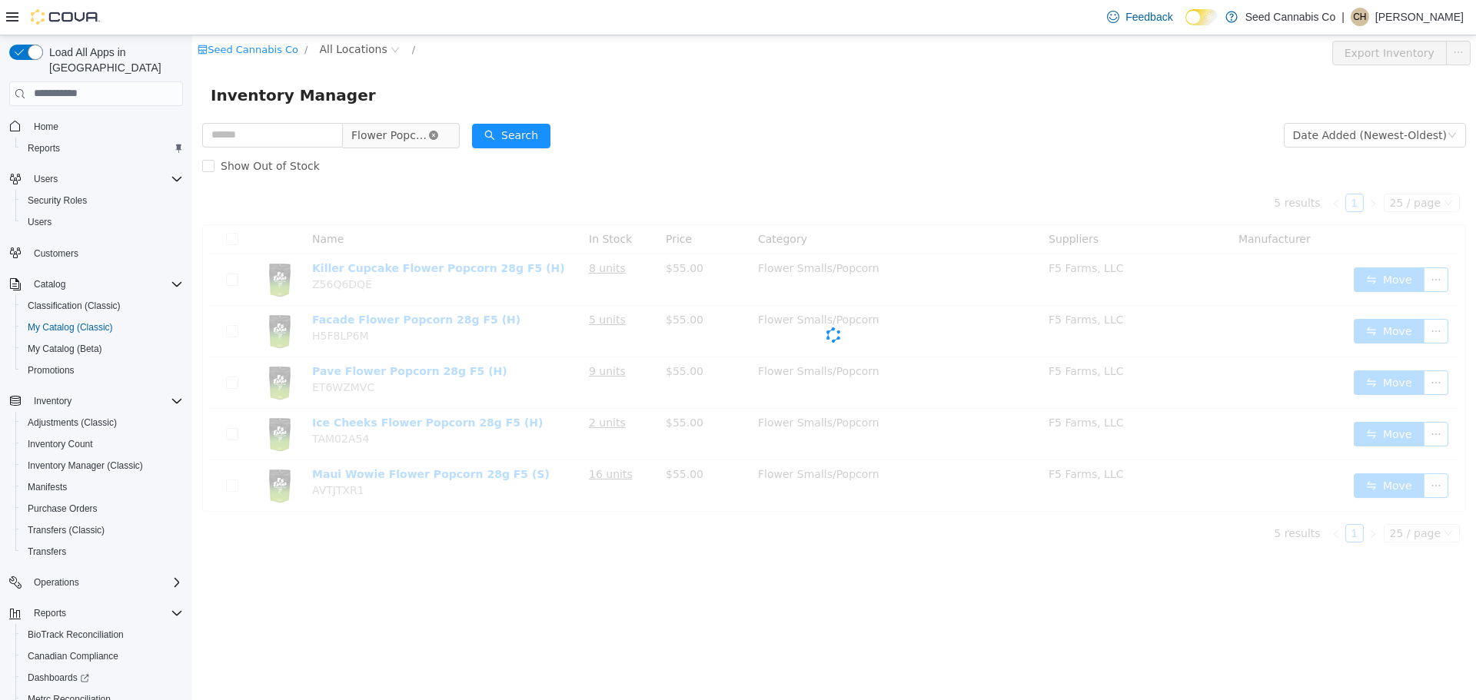
click at [438, 134] on icon "icon: close-circle" at bounding box center [433, 134] width 9 height 9
drag, startPoint x: 285, startPoint y: 133, endPoint x: 271, endPoint y: 114, distance: 24.1
click at [285, 133] on input "text" at bounding box center [272, 134] width 141 height 25
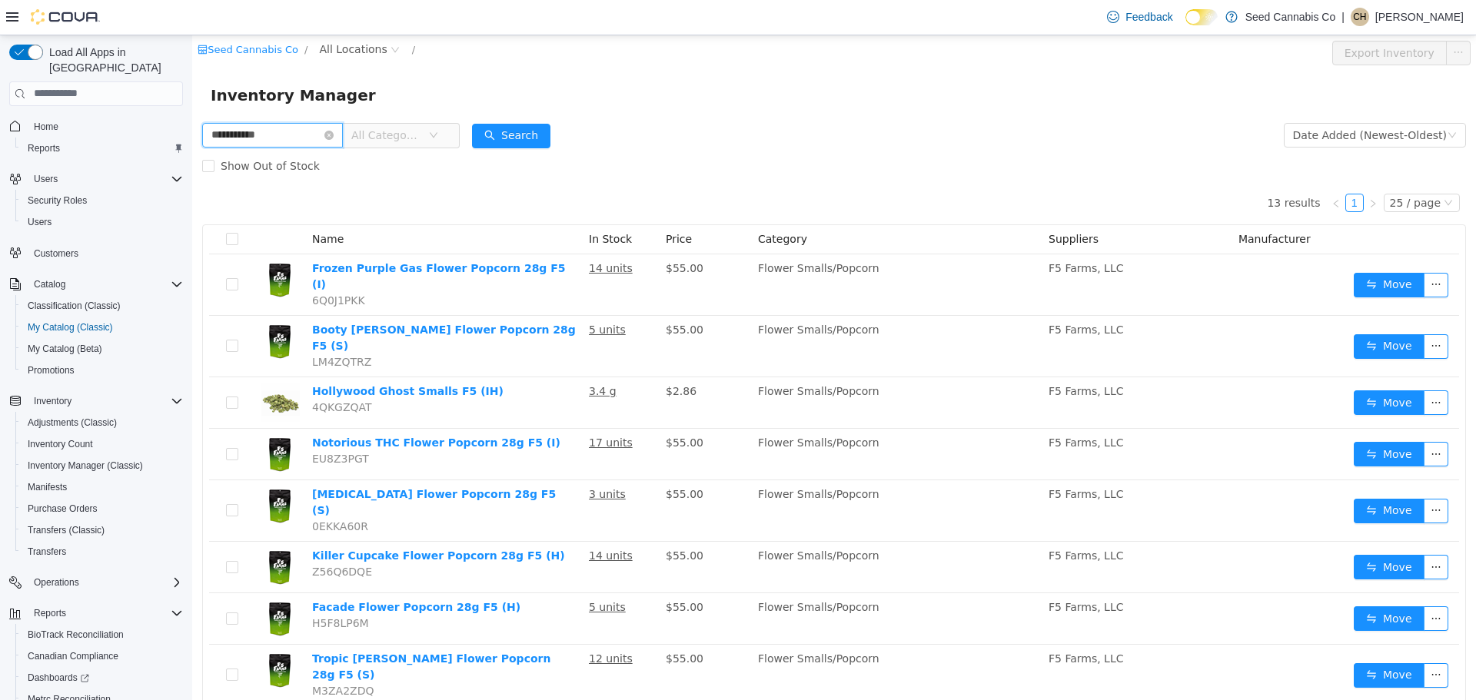
type input "**********"
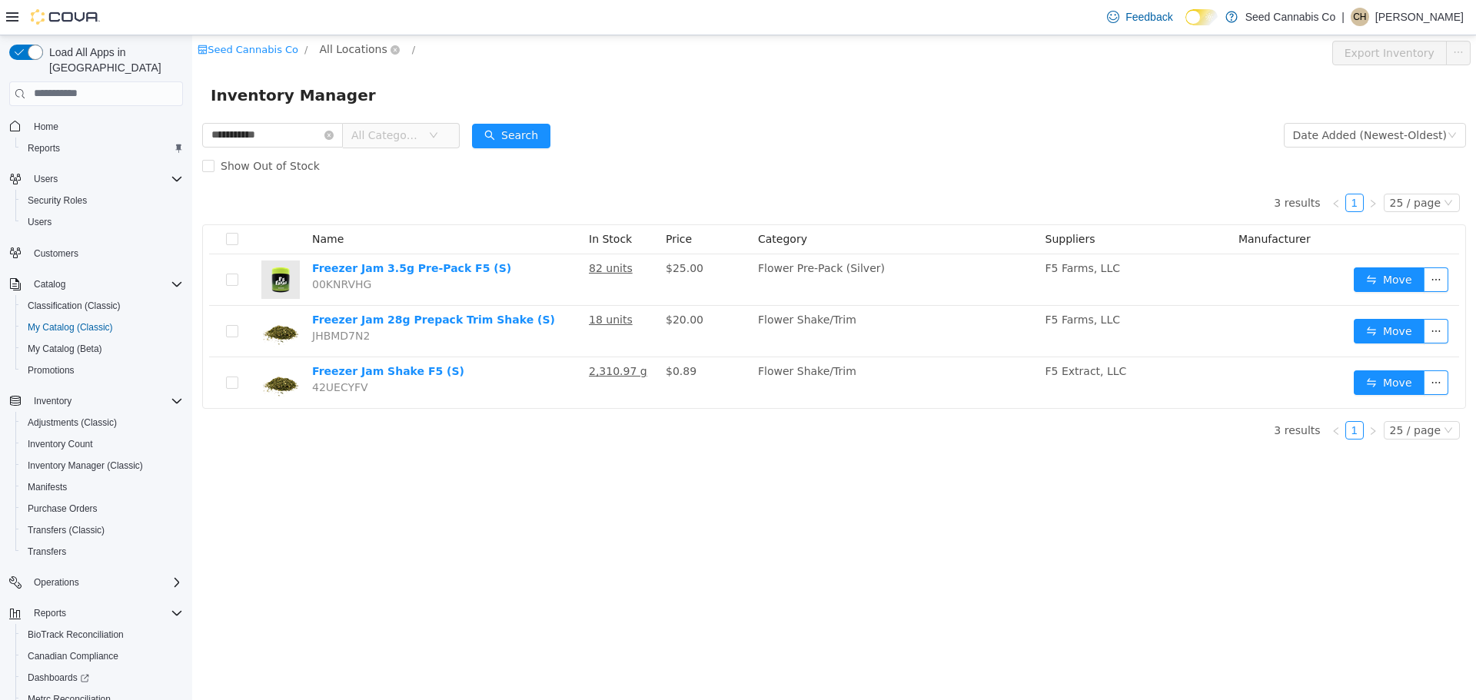
click at [349, 49] on span "All Locations" at bounding box center [353, 48] width 68 height 17
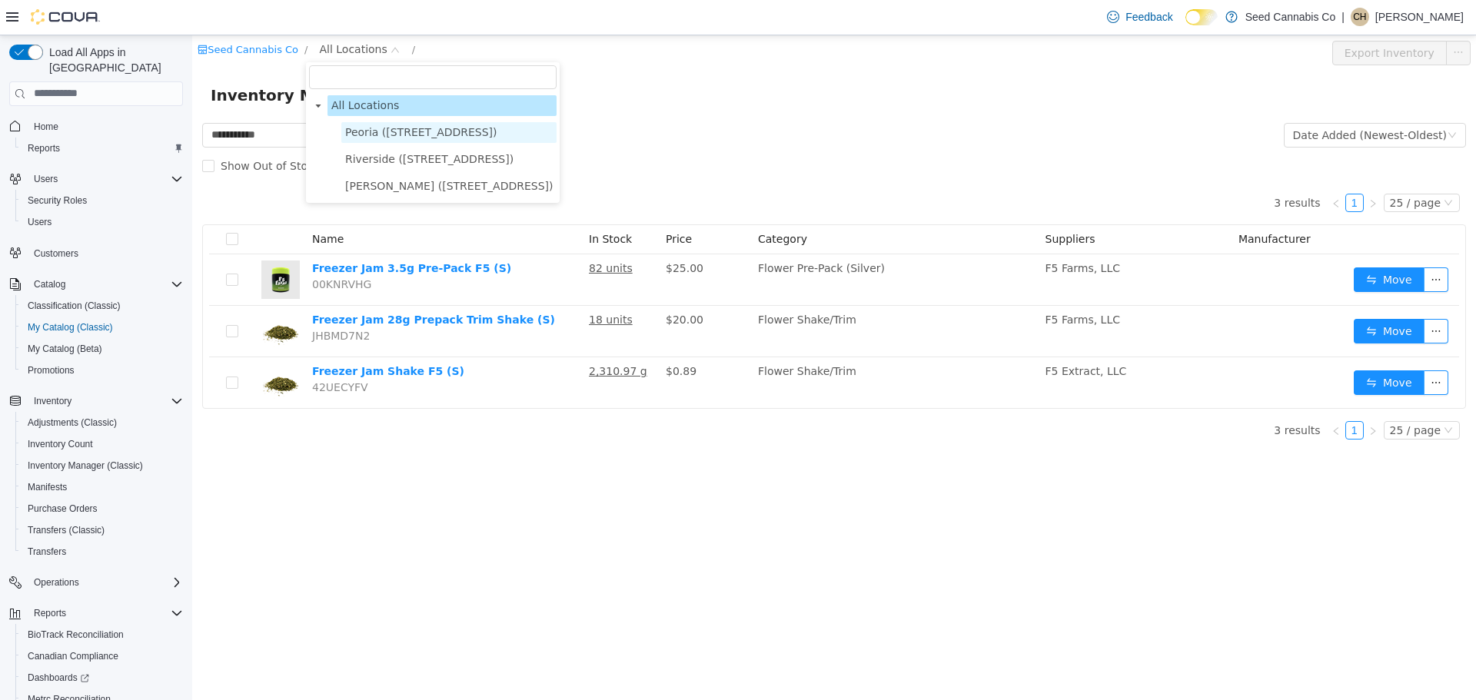
click at [367, 126] on span "Peoria ([STREET_ADDRESS])" at bounding box center [421, 131] width 152 height 12
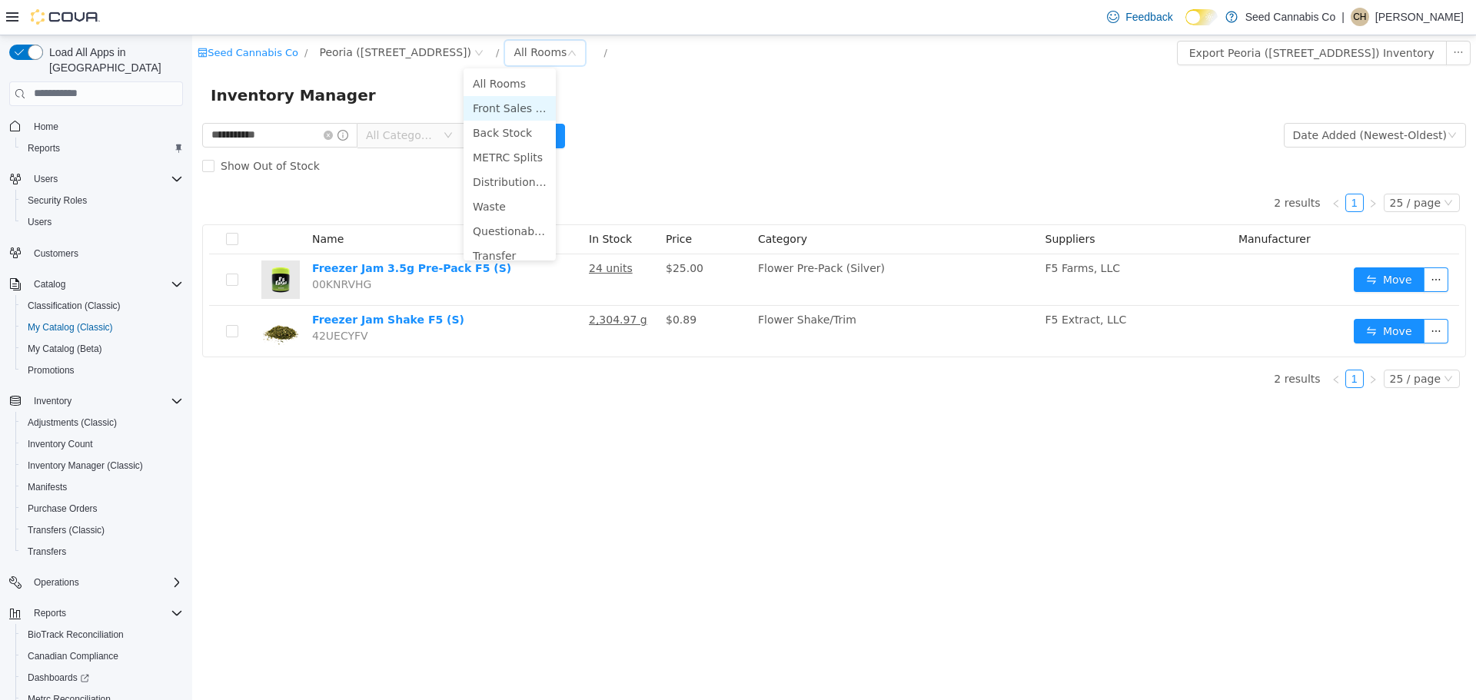
drag, startPoint x: 500, startPoint y: 111, endPoint x: 463, endPoint y: 118, distance: 37.4
click at [500, 110] on li "Front Sales Floor" at bounding box center [509, 107] width 92 height 25
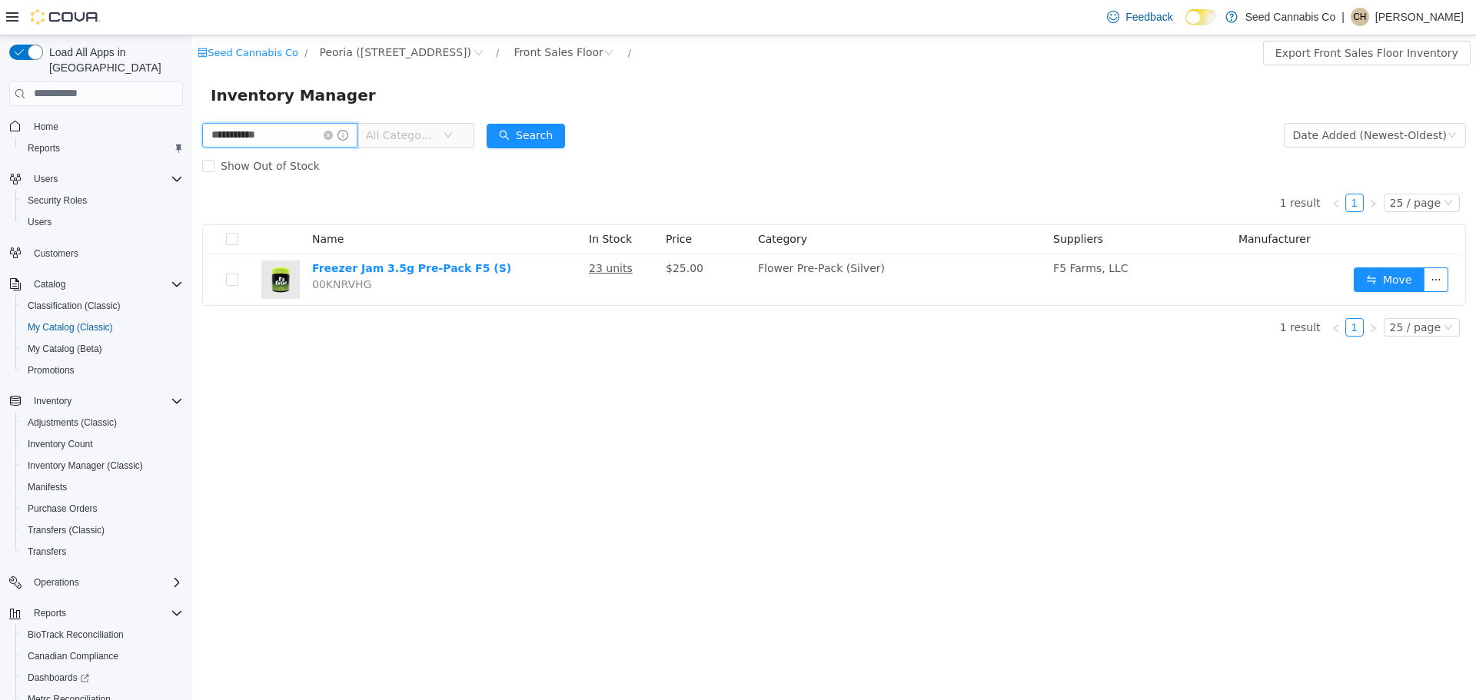
drag, startPoint x: 251, startPoint y: 137, endPoint x: 375, endPoint y: 174, distance: 129.9
click at [192, 138] on html "**********" at bounding box center [833, 367] width 1283 height 665
drag, startPoint x: 342, startPoint y: 134, endPoint x: 408, endPoint y: 135, distance: 66.1
click at [333, 134] on icon "icon: close-circle" at bounding box center [328, 134] width 9 height 9
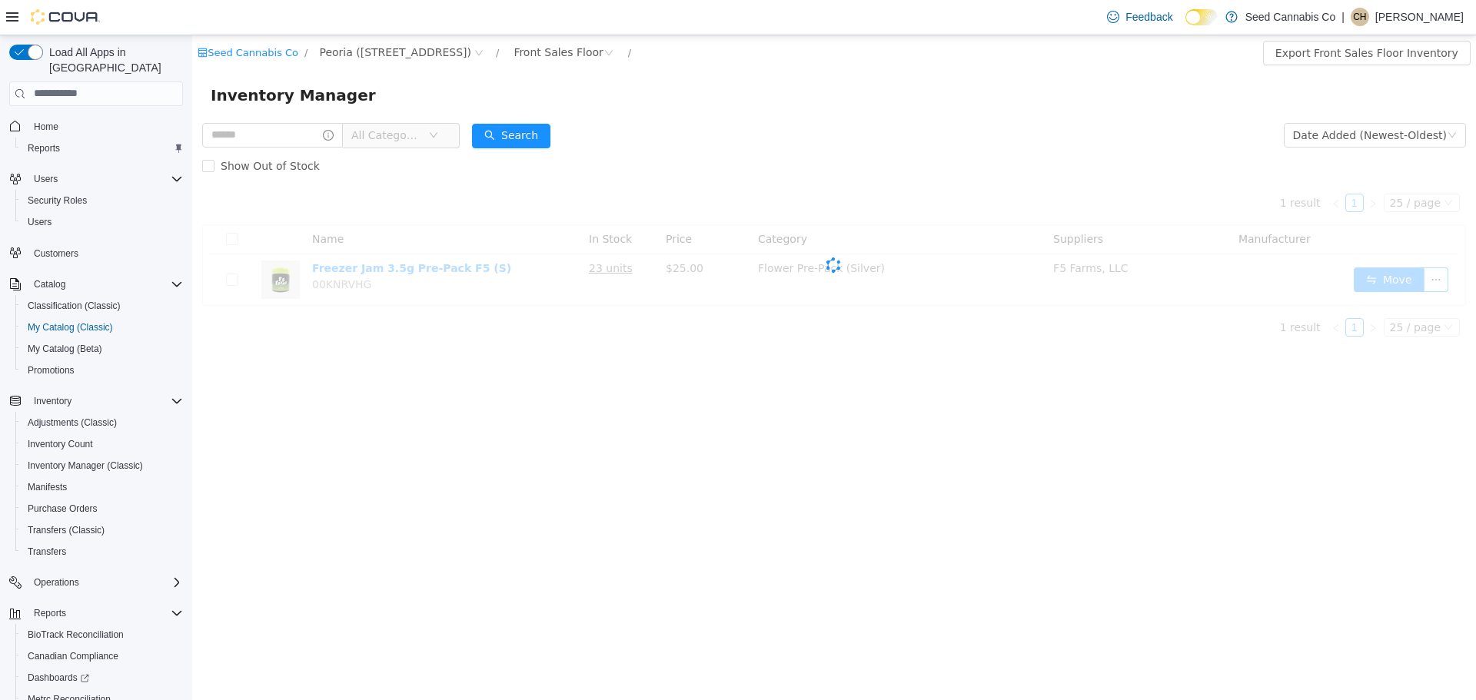
click at [421, 135] on span "All Categories" at bounding box center [386, 134] width 70 height 15
